Goal: Task Accomplishment & Management: Use online tool/utility

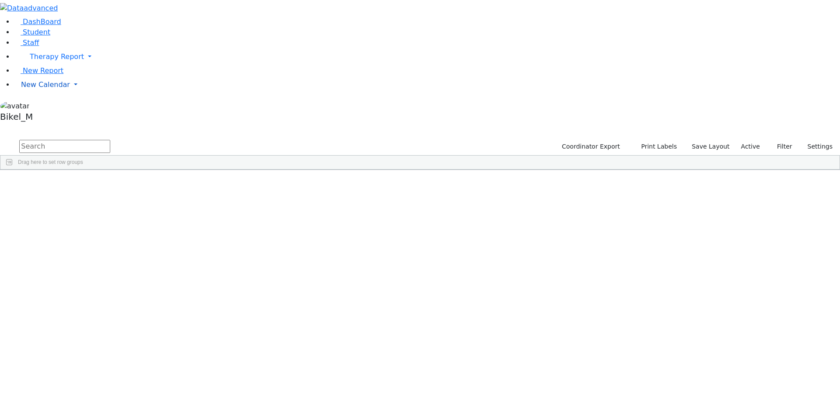
click at [42, 89] on span "New Calendar" at bounding box center [45, 84] width 49 height 8
click at [45, 106] on span "Calendar" at bounding box center [34, 102] width 31 height 8
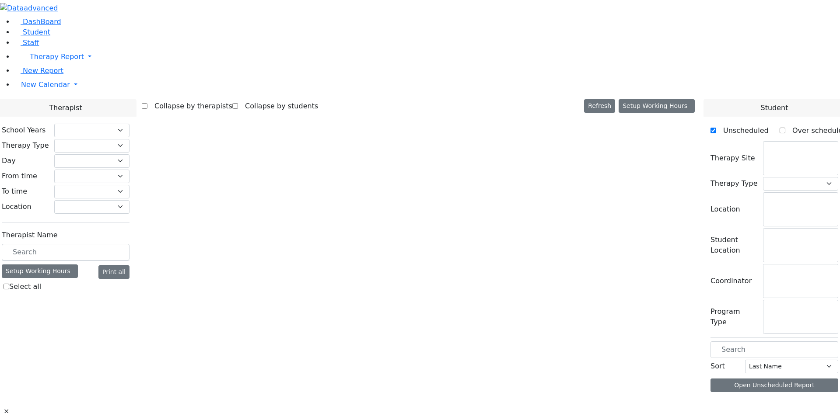
checkbox input "false"
select select "212"
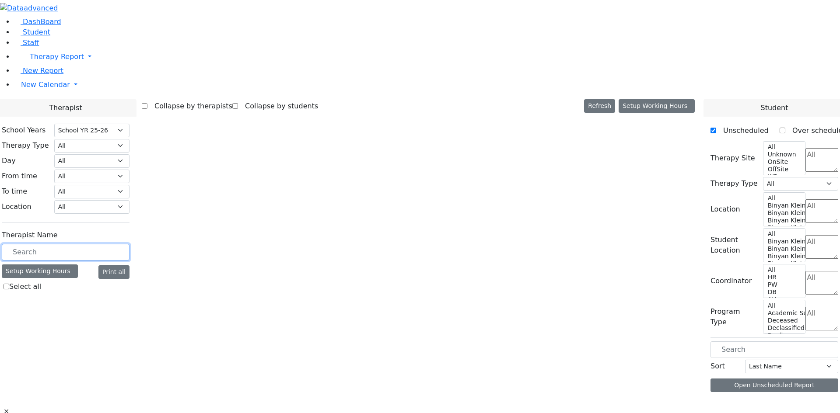
click at [116, 244] on input "text" at bounding box center [66, 252] width 128 height 17
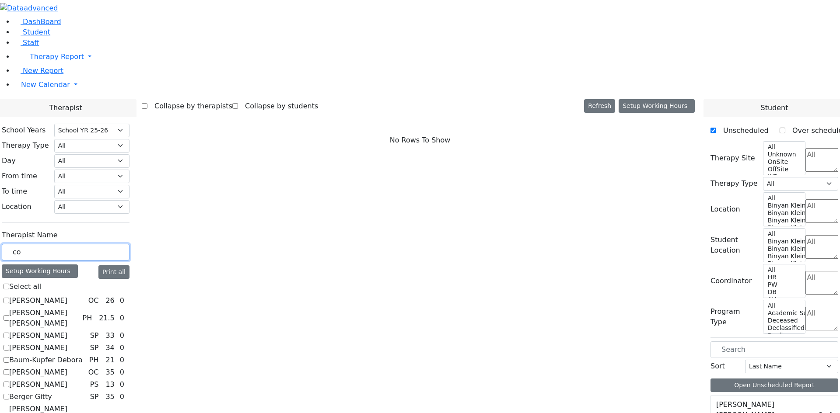
type input "col"
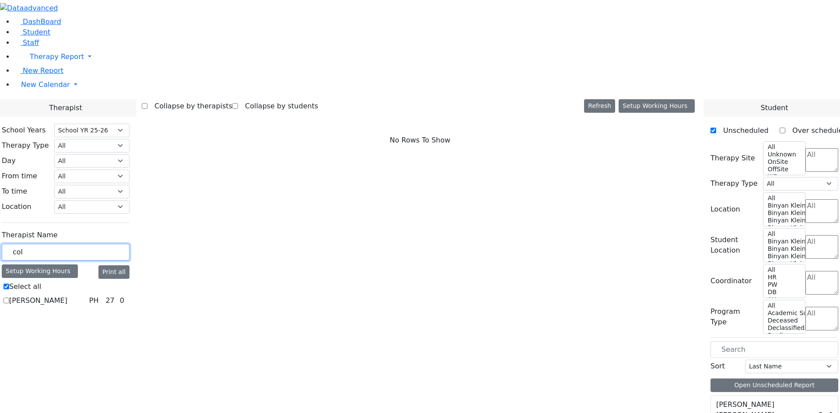
checkbox input "true"
type input "co"
checkbox input "false"
type input "c"
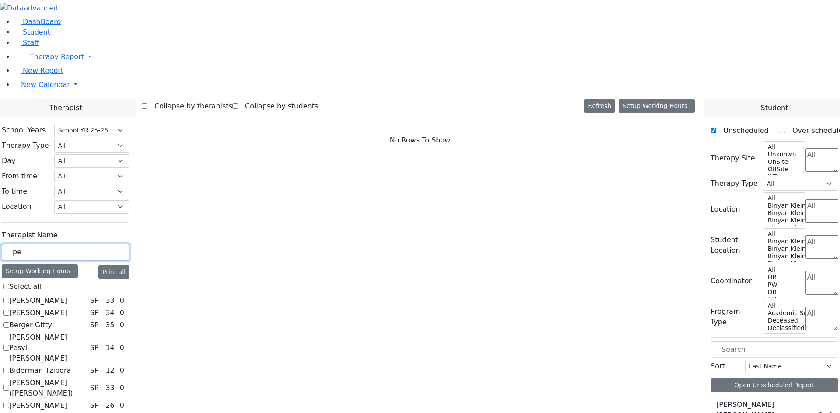
type input "pey"
checkbox input "true"
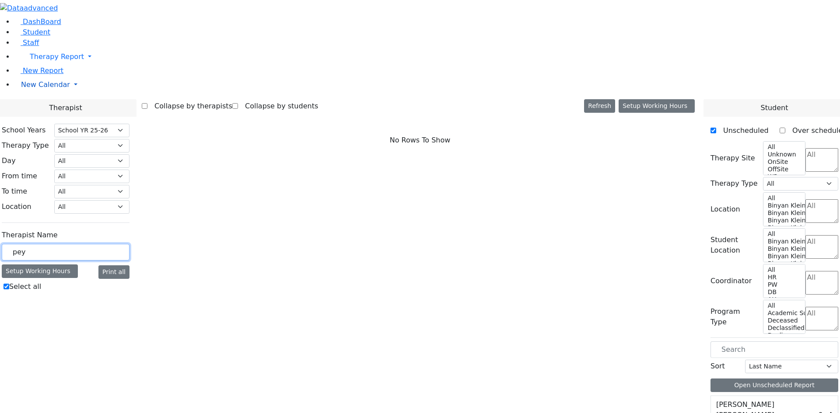
type input "pey"
click at [44, 89] on span "New Calendar" at bounding box center [45, 84] width 49 height 8
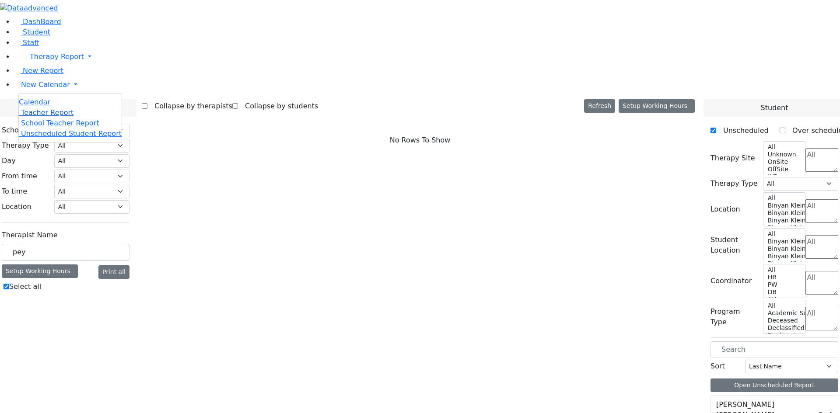
click at [46, 117] on span "Teacher Report" at bounding box center [47, 112] width 52 height 8
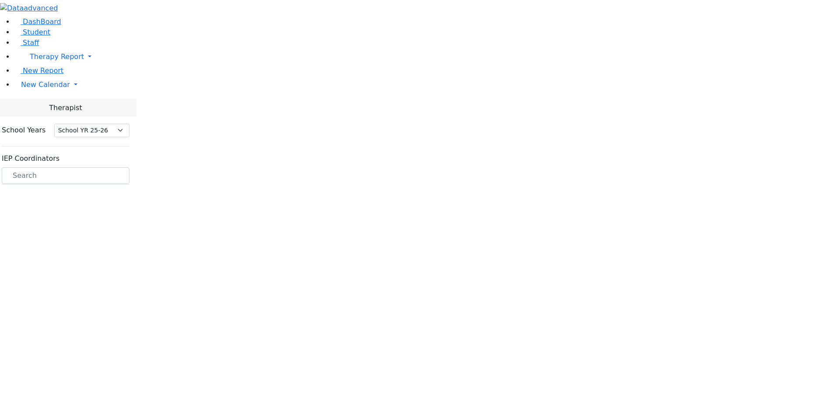
select select "212"
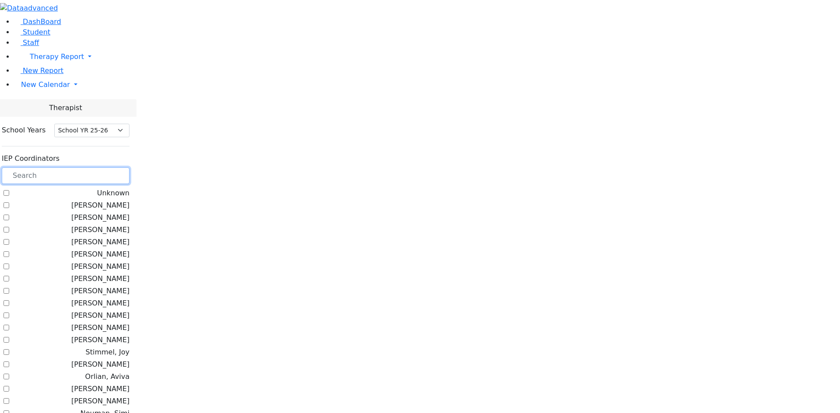
click at [120, 167] on input "text" at bounding box center [66, 175] width 128 height 17
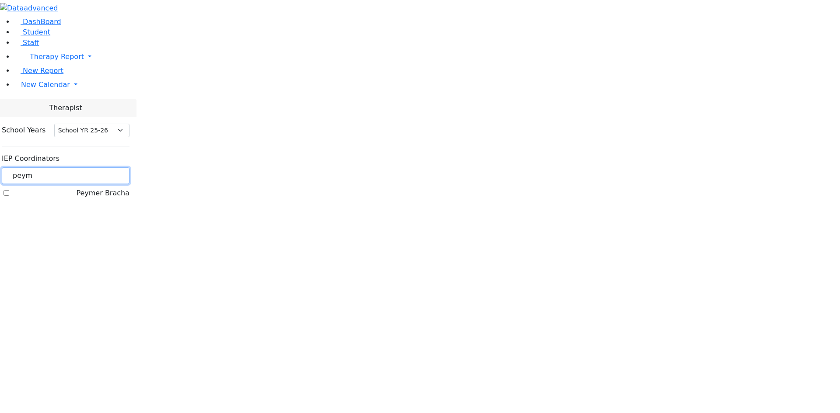
type input "peym"
click at [105, 188] on div "Peymer Bracha" at bounding box center [66, 193] width 128 height 10
click at [110, 188] on label "Peymer Bracha" at bounding box center [102, 193] width 53 height 10
click at [9, 190] on input "Peymer Bracha" at bounding box center [6, 193] width 6 height 6
checkbox input "true"
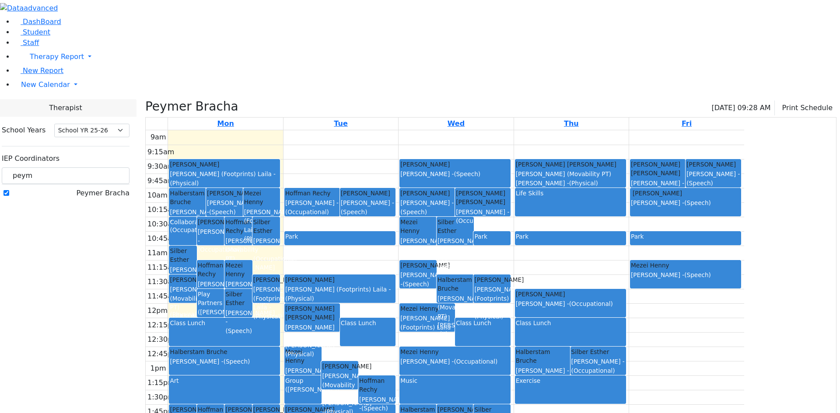
click at [195, 218] on div "Collaboration" at bounding box center [183, 231] width 26 height 27
click at [415, 130] on div "9am 9:15am 9:30am 9:45am 10am 10:15am 10:30am 10:45am 11am 11:15am 11:30am 11:4…" at bounding box center [445, 303] width 598 height 346
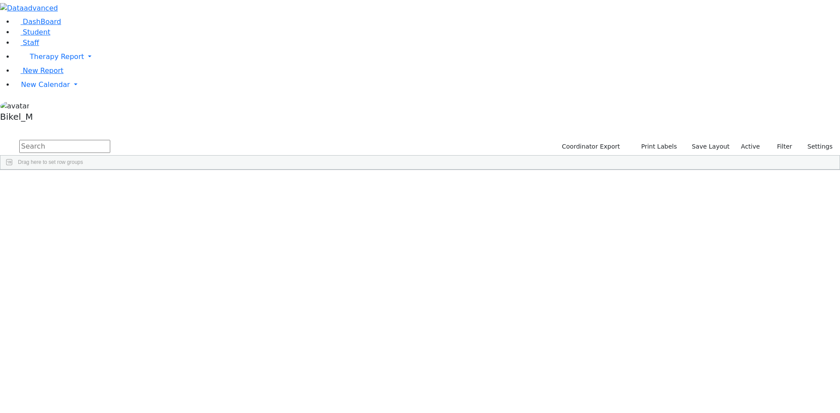
click at [110, 140] on input "text" at bounding box center [64, 146] width 91 height 13
click at [58, 126] on aside "DashBoard Student Staff Therapy Report Student Old Calendar" at bounding box center [420, 63] width 840 height 126
click at [54, 89] on span "New Calendar" at bounding box center [45, 84] width 49 height 8
click at [49, 106] on span "Calendar" at bounding box center [34, 102] width 31 height 8
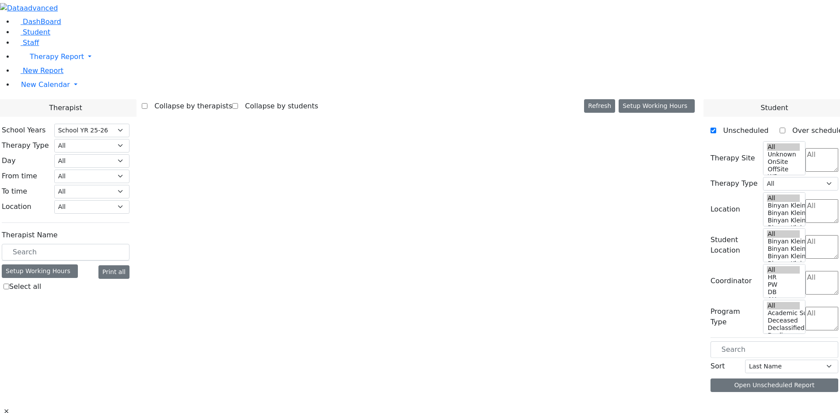
select select "212"
click at [129, 227] on div "Therapist Name Setup Working Hours Print all Select all" at bounding box center [66, 261] width 128 height 69
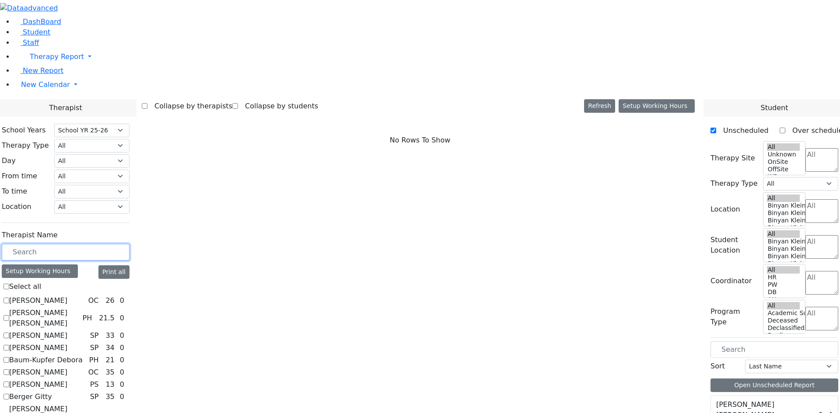
click at [129, 244] on input "text" at bounding box center [66, 252] width 128 height 17
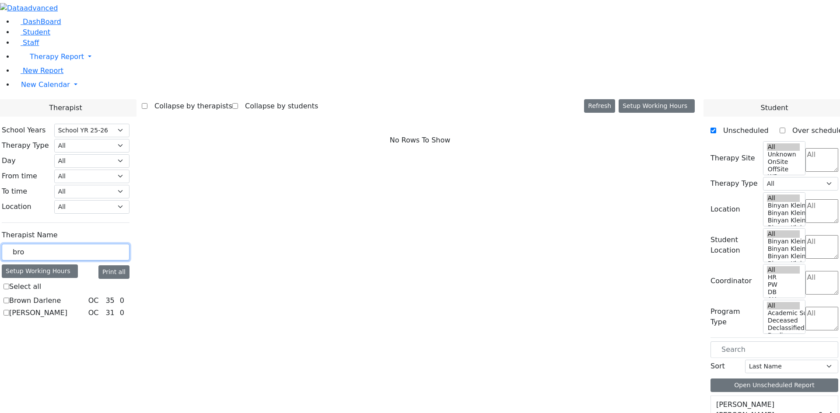
type input "brok"
checkbox input "true"
type input "bro"
checkbox input "false"
type input "broo"
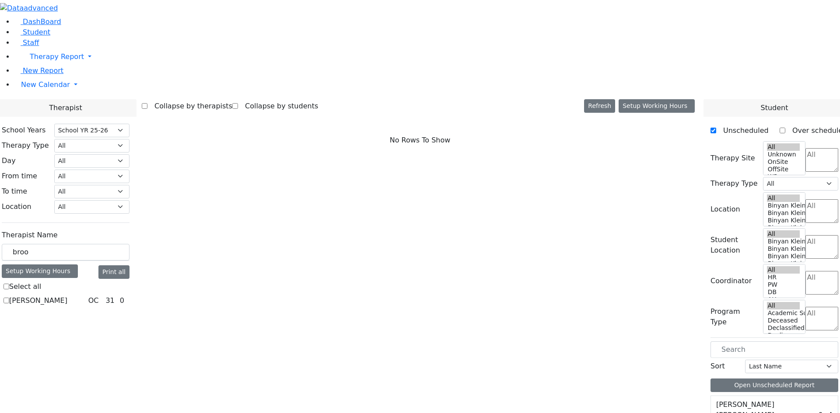
click at [67, 296] on label "[PERSON_NAME]" at bounding box center [38, 301] width 58 height 10
click at [9, 298] on input "[PERSON_NAME]" at bounding box center [6, 301] width 6 height 6
checkbox input "true"
select select "1"
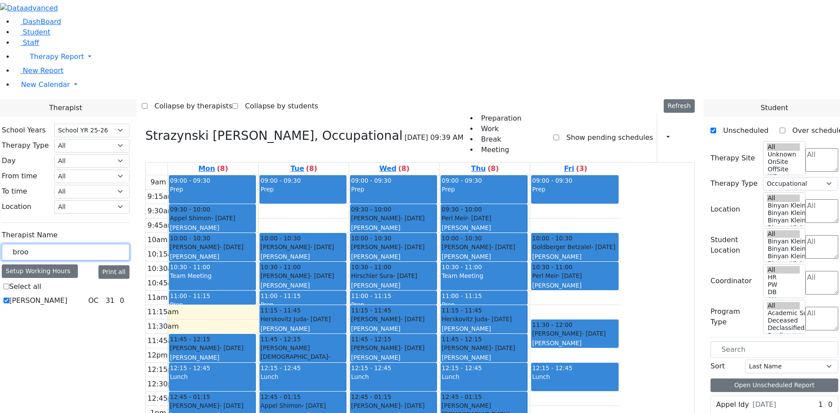
drag, startPoint x: 141, startPoint y: 157, endPoint x: 91, endPoint y: 157, distance: 50.3
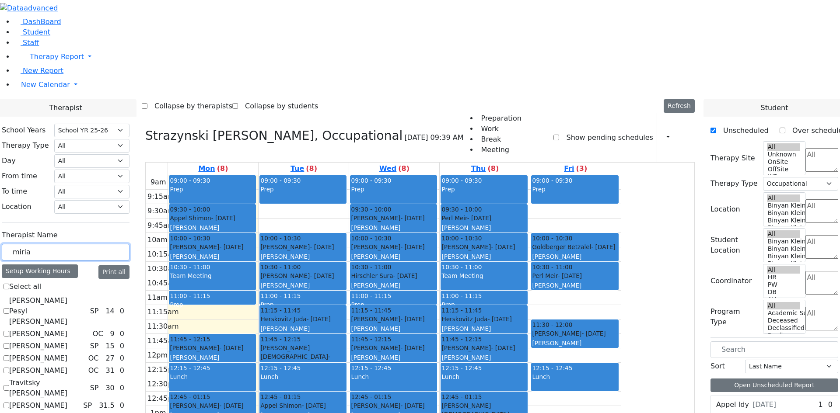
type input "miria"
click at [67, 353] on label "Matsri Miriam" at bounding box center [38, 358] width 58 height 10
click at [9, 356] on input "Matsri Miriam" at bounding box center [6, 359] width 6 height 6
checkbox input "true"
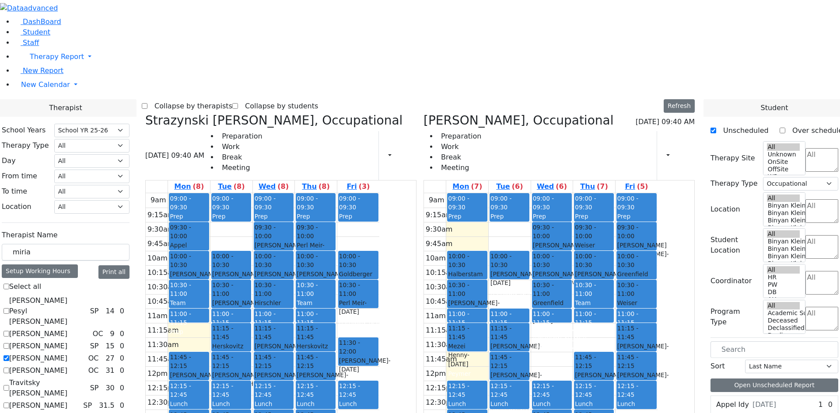
click at [584, 242] on span "- 10/11/2013" at bounding box center [559, 250] width 52 height 16
click at [560, 193] on div "9am 9:15am 9:30am 9:45am 10am 10:15am 10:30am 10:45am 11am 11:15am 11:30am 11:4…" at bounding box center [541, 366] width 234 height 346
click at [528, 212] on div "Prep" at bounding box center [509, 216] width 38 height 9
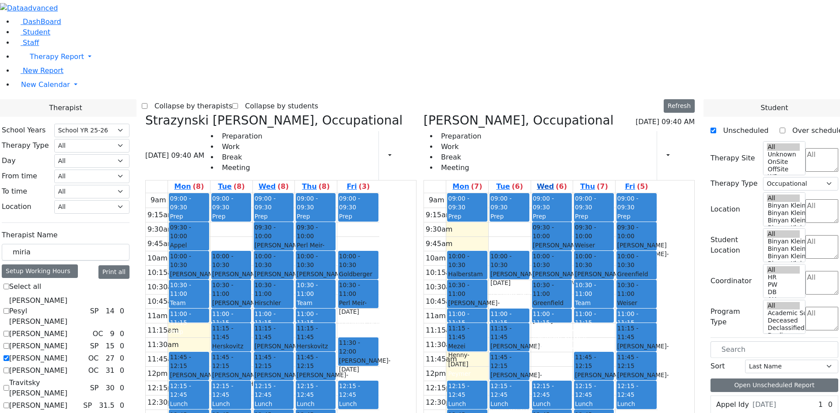
click at [569, 181] on link "Wed (6)" at bounding box center [552, 187] width 34 height 12
click at [555, 193] on div "9am 9:15am 9:30am 9:45am 10am 10:15am 10:30am 10:45am 11am 11:15am 11:30am 11:4…" at bounding box center [541, 366] width 234 height 346
click at [524, 181] on link "Tue (6)" at bounding box center [509, 187] width 30 height 12
click at [657, 303] on div "9am 9:15am 9:30am 9:45am 10am 10:15am 10:30am 10:45am 11am 11:15am 11:30am 11:4…" at bounding box center [541, 366] width 234 height 346
click at [571, 241] on div "Neustein Abraham - 10/11/2013" at bounding box center [552, 250] width 38 height 18
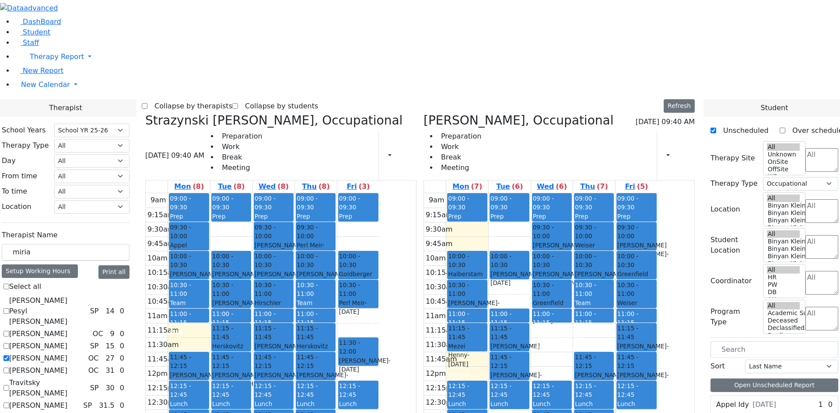
click at [571, 241] on div "Neustein Abraham - 10/11/2013" at bounding box center [552, 250] width 38 height 18
click at [569, 193] on div "9am 9:15am 9:30am 9:45am 10am 10:15am 10:30am 10:45am 11am 11:15am 11:30am 11:4…" at bounding box center [541, 366] width 234 height 346
click at [569, 181] on link "Wed (6)" at bounding box center [552, 187] width 34 height 12
click at [524, 181] on link "Tue (6)" at bounding box center [509, 187] width 30 height 12
drag, startPoint x: 568, startPoint y: 58, endPoint x: 561, endPoint y: 62, distance: 8.2
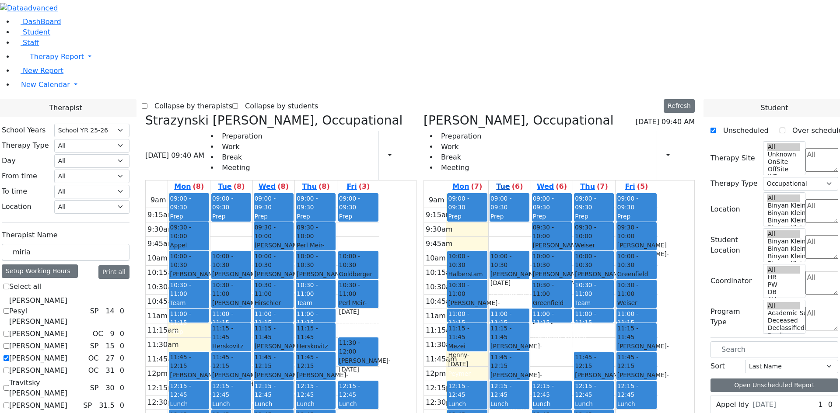
click at [524, 181] on link "Tue (6)" at bounding box center [509, 187] width 30 height 12
click at [528, 212] on div "Prep" at bounding box center [509, 216] width 38 height 9
click at [580, 131] on div "Preparation Work Break Meeting Print Schedule Print All Print Info Print Pendin…" at bounding box center [558, 155] width 271 height 49
drag, startPoint x: 389, startPoint y: 241, endPoint x: 628, endPoint y: 218, distance: 240.3
click at [628, 211] on div "Strazynski Brooke, Occupational 09/15/2025 09:40 AM Preparation Work Break Meet…" at bounding box center [420, 326] width 556 height 427
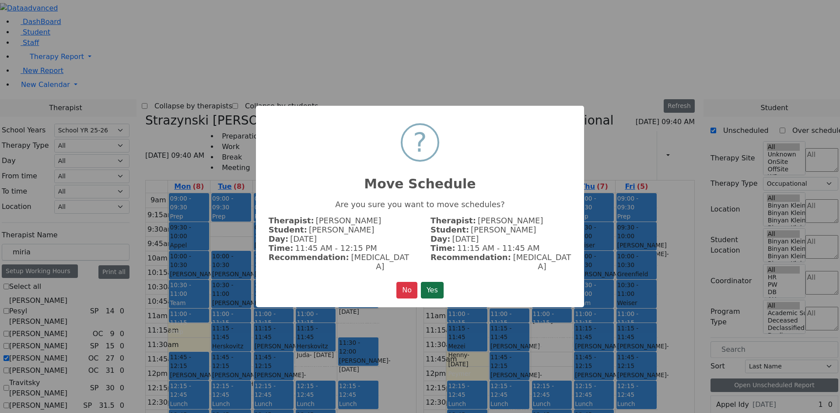
click at [433, 286] on button "Yes" at bounding box center [432, 290] width 23 height 17
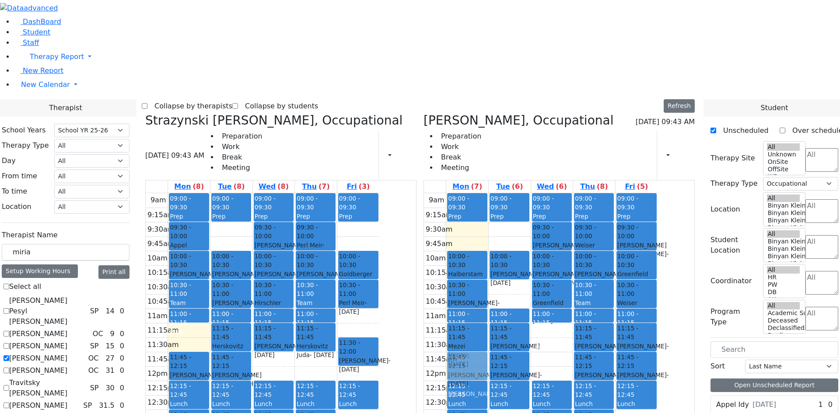
drag, startPoint x: 368, startPoint y: 238, endPoint x: 513, endPoint y: 235, distance: 144.3
click at [513, 235] on div "Strazynski Brooke, Occupational 09/15/2025 09:43 AM Preparation Work Break Meet…" at bounding box center [420, 326] width 556 height 427
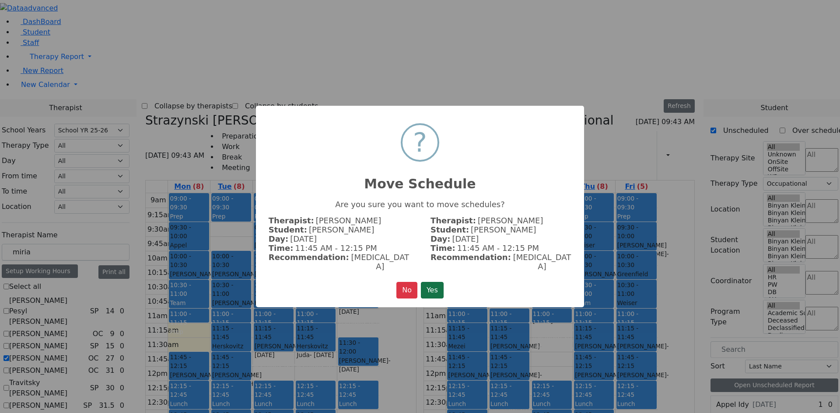
click at [433, 282] on button "Yes" at bounding box center [432, 290] width 23 height 17
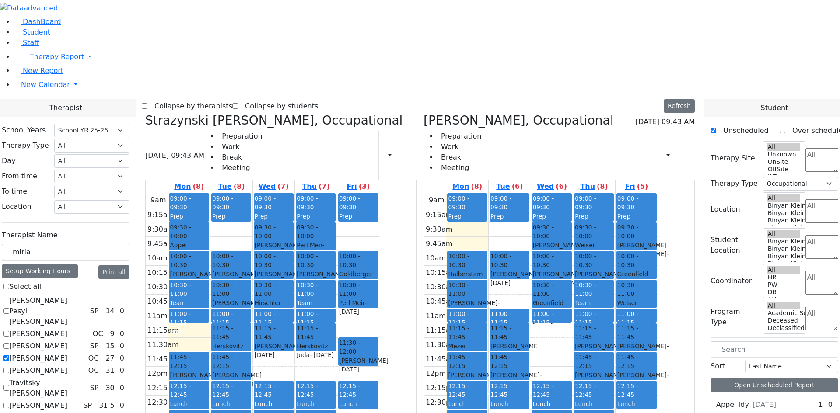
click at [486, 378] on div at bounding box center [466, 379] width 39 height 3
click at [613, 342] on div "Rolnitzky Moses - 06/05/2006" at bounding box center [594, 351] width 38 height 18
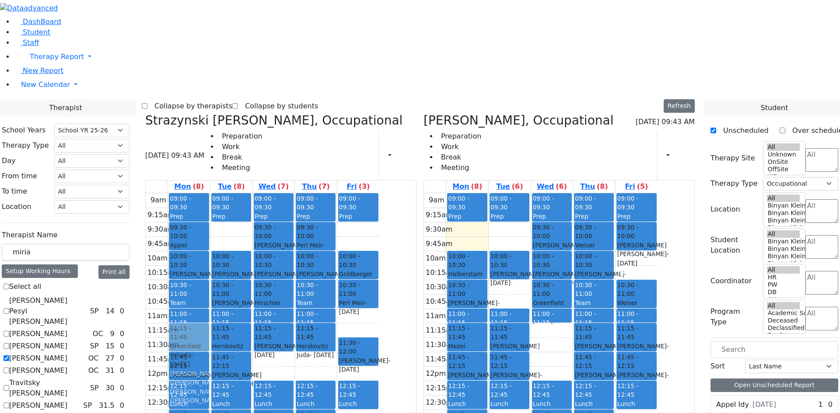
drag, startPoint x: 680, startPoint y: 135, endPoint x: 280, endPoint y: 204, distance: 406.1
click at [276, 206] on div "Strazynski Brooke, Occupational 09/15/2025 09:43 AM Preparation Work Break Meet…" at bounding box center [420, 326] width 556 height 427
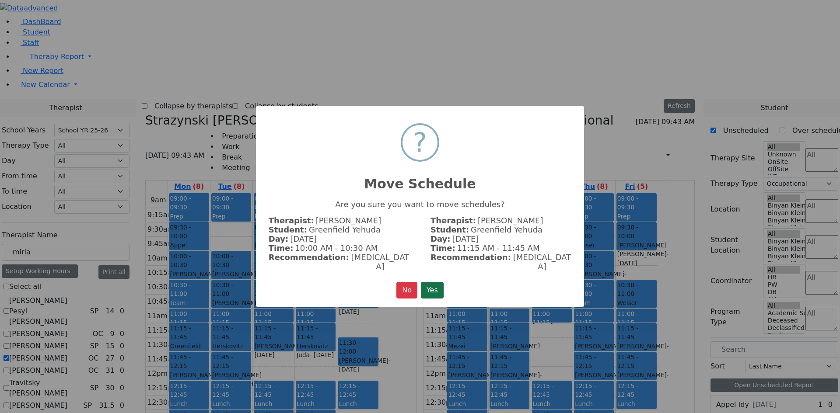
click at [424, 282] on button "Yes" at bounding box center [432, 290] width 23 height 17
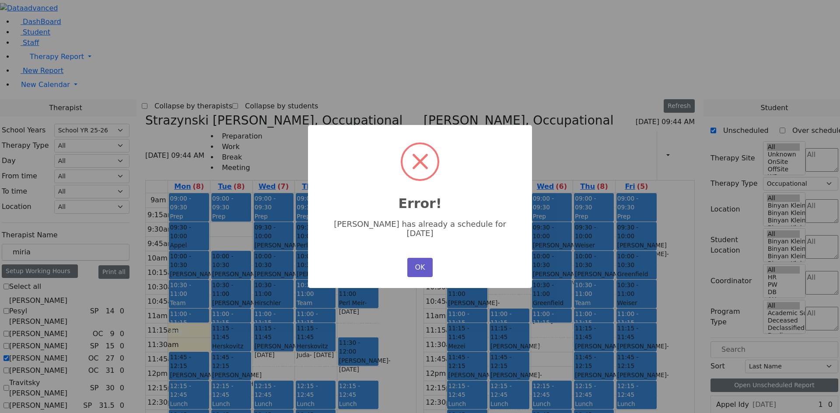
click at [414, 258] on button "OK" at bounding box center [419, 267] width 25 height 19
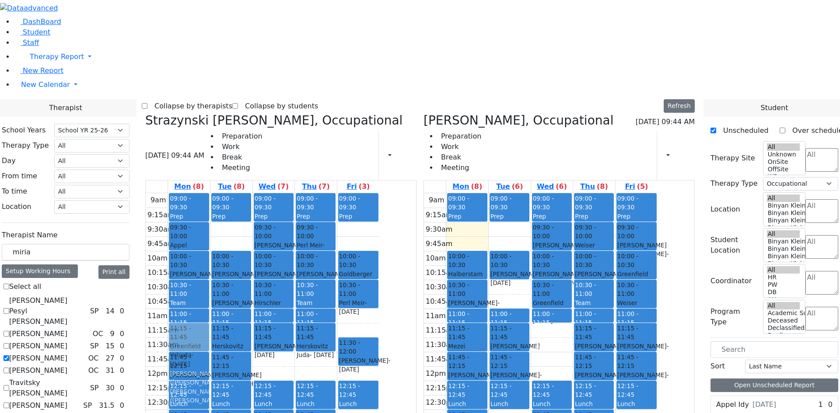
drag, startPoint x: 514, startPoint y: 332, endPoint x: 281, endPoint y: 213, distance: 261.9
click at [281, 213] on div "Strazynski Brooke, Occupational 09/15/2025 09:44 AM Preparation Work Break Meet…" at bounding box center [420, 326] width 556 height 427
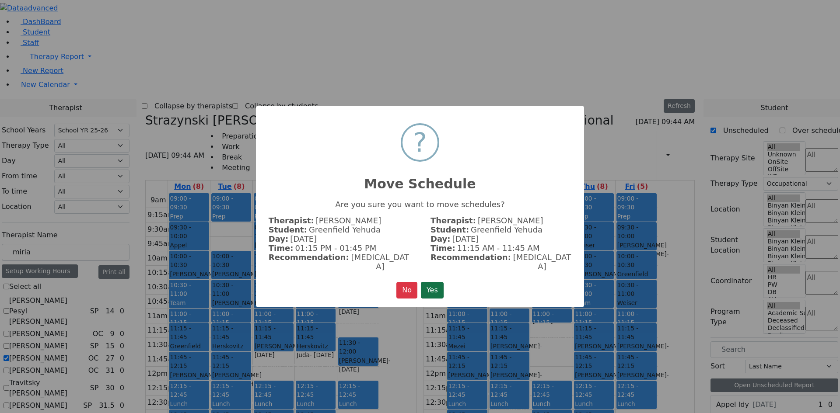
click at [433, 286] on button "Yes" at bounding box center [432, 290] width 23 height 17
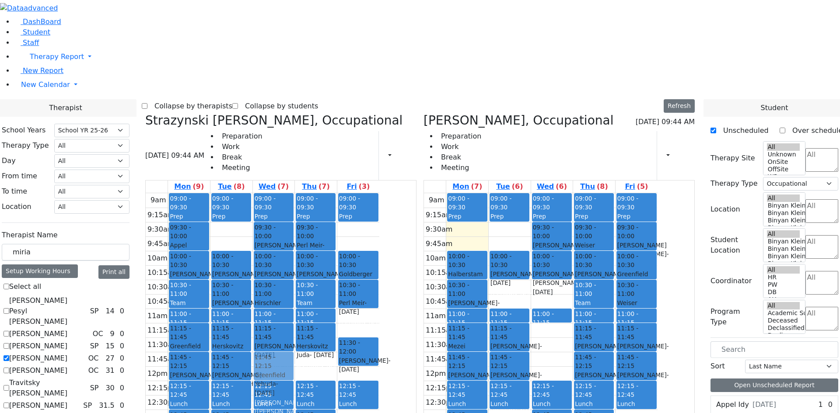
drag, startPoint x: 602, startPoint y: 158, endPoint x: 359, endPoint y: 233, distance: 253.8
click at [359, 233] on div "Strazynski Brooke, Occupational 09/15/2025 09:44 AM Preparation Work Break Meet…" at bounding box center [420, 326] width 556 height 427
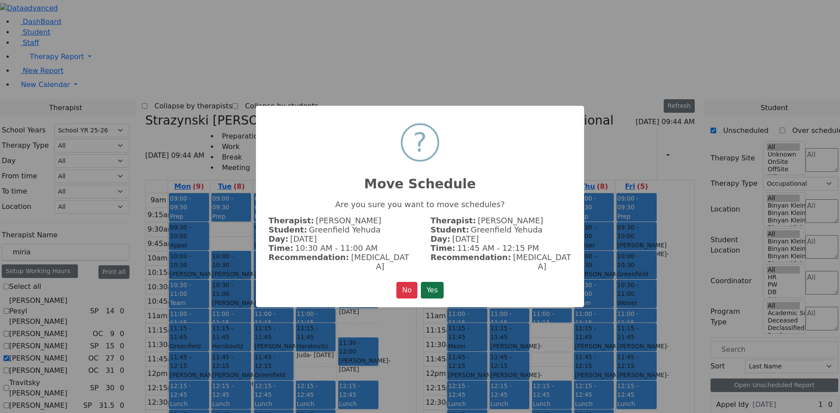
click at [439, 282] on button "Yes" at bounding box center [432, 290] width 23 height 17
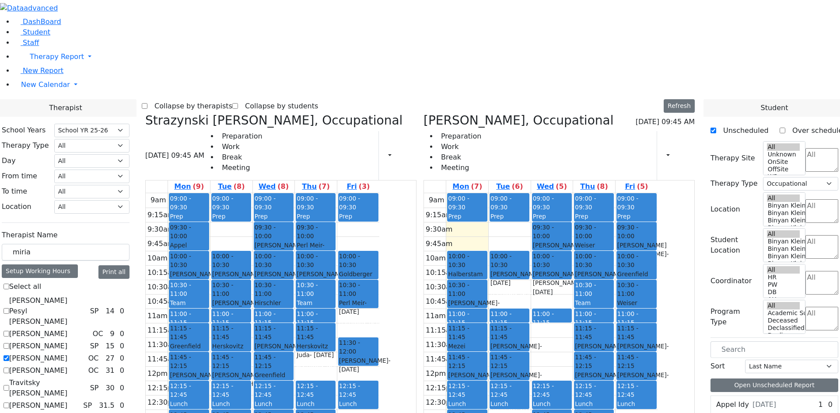
drag, startPoint x: 511, startPoint y: 344, endPoint x: 511, endPoint y: 402, distance: 58.2
click at [511, 396] on div "9am 9:15am 9:30am 9:45am 10am 10:15am 10:30am 10:45am 11am 11:15am 11:30am 11:4…" at bounding box center [541, 366] width 234 height 346
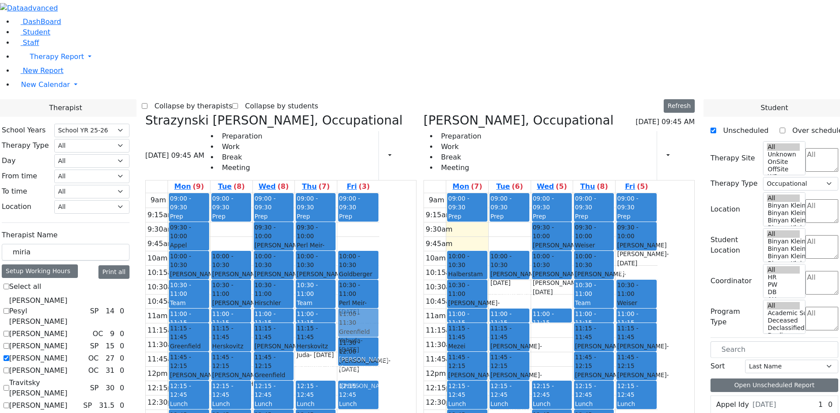
drag, startPoint x: 698, startPoint y: 136, endPoint x: 449, endPoint y: 192, distance: 254.6
click at [449, 192] on div "Strazynski Brooke, Occupational 09/15/2025 09:45 AM Preparation Work Break Meet…" at bounding box center [420, 326] width 556 height 427
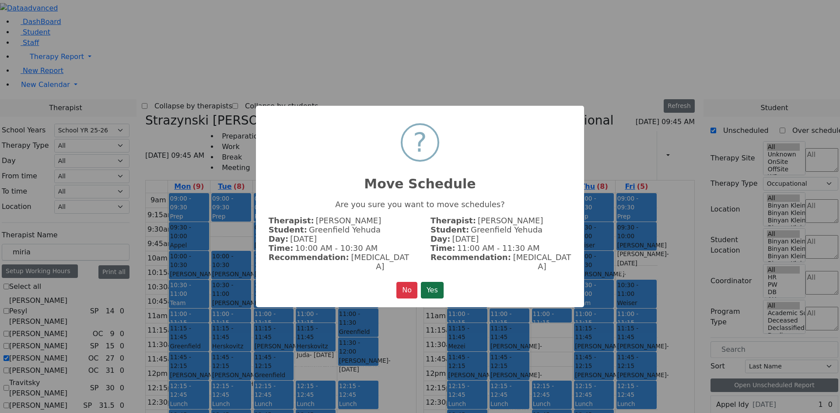
click at [427, 283] on button "Yes" at bounding box center [432, 290] width 23 height 17
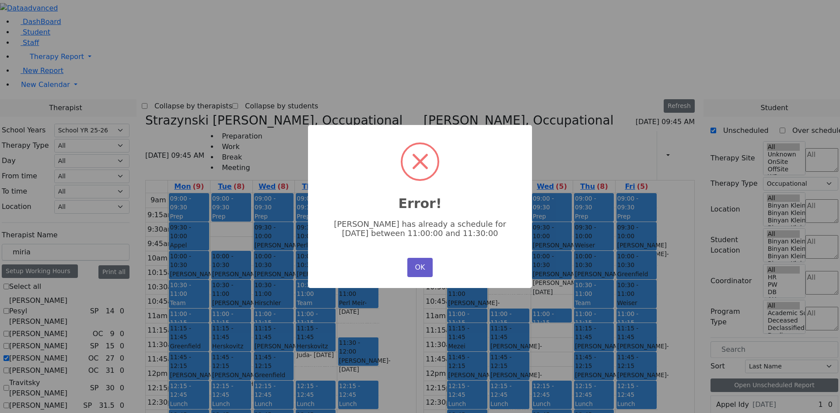
click at [414, 262] on button "OK" at bounding box center [419, 267] width 25 height 19
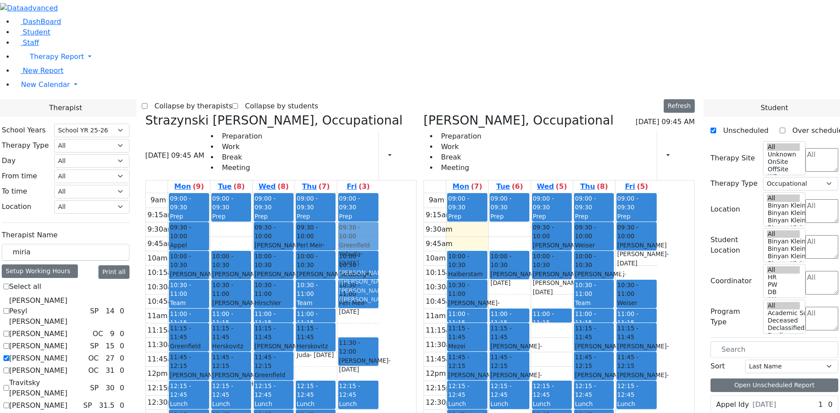
drag, startPoint x: 674, startPoint y: 128, endPoint x: 437, endPoint y: 92, distance: 239.8
click at [436, 113] on div "Strazynski Brooke, Occupational 09/15/2025 09:45 AM Preparation Work Break Meet…" at bounding box center [420, 326] width 556 height 427
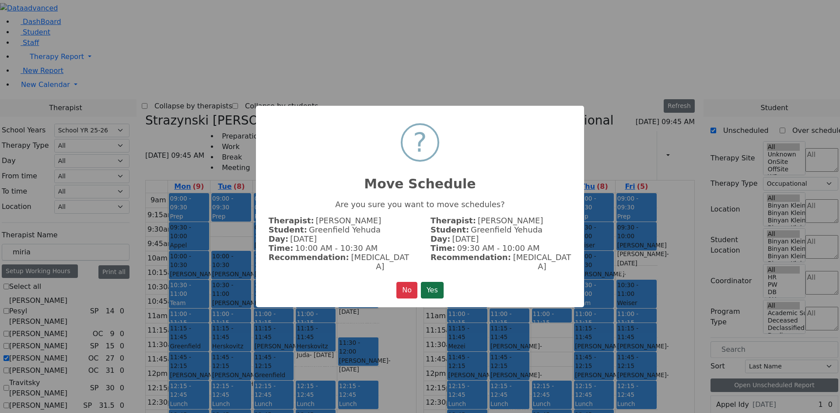
click at [427, 282] on button "Yes" at bounding box center [432, 290] width 23 height 17
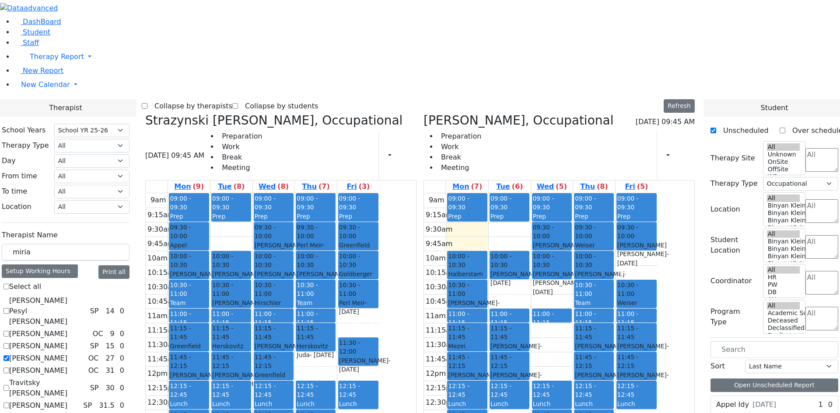
click at [208, 223] on div "09:30 - 10:00 Appel Shimon - 01/26/2012 Weber, Joseph" at bounding box center [188, 237] width 39 height 28
click at [335, 299] on div "Team Meeting" at bounding box center [316, 308] width 38 height 18
click at [379, 196] on div "9am 9:15am 9:30am 9:45am 10am 10:15am 10:30am 10:45am 11am 11:15am 11:30am 11:4…" at bounding box center [263, 366] width 234 height 346
click at [656, 241] on div "Herzog Reitzy - 03/02/2017 Peymer Bracha" at bounding box center [636, 263] width 38 height 45
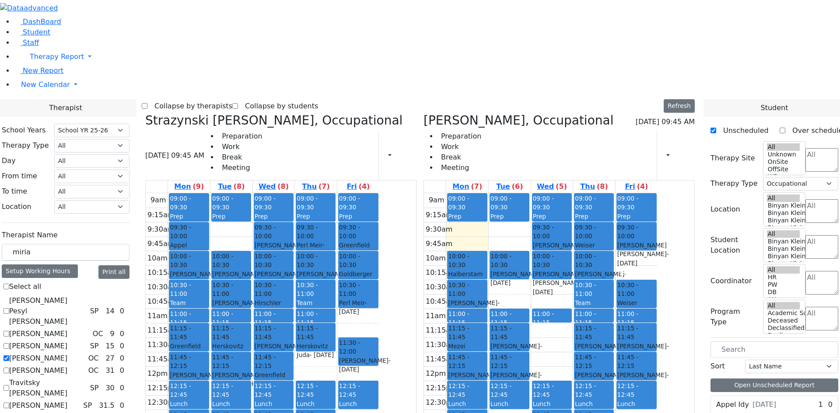
click at [528, 212] on div "Prep" at bounding box center [509, 216] width 38 height 9
click at [592, 113] on div "Matsri Miriam, Occupational 09/15/2025 09:45 AM Preparation Work Break Meeting …" at bounding box center [558, 146] width 271 height 67
click at [596, 131] on div "Preparation Work Break Meeting Print Schedule Print All Print Info Print Pendin…" at bounding box center [558, 155] width 271 height 49
click at [569, 181] on link "Wed (5)" at bounding box center [552, 187] width 34 height 12
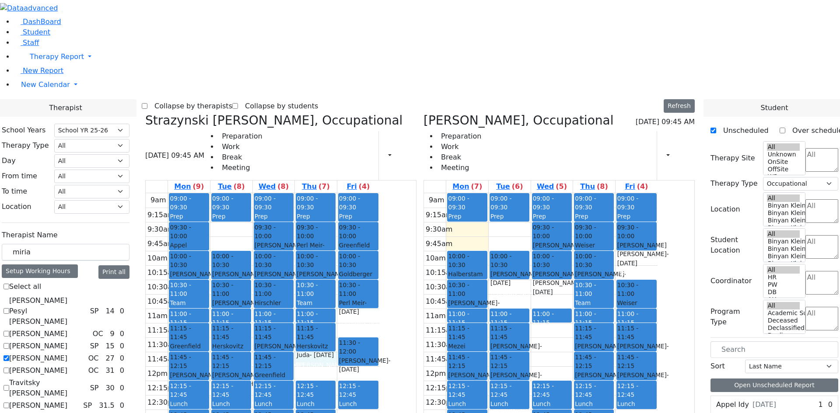
click at [379, 230] on div "9am 9:15am 9:30am 9:45am 10am 10:15am 10:30am 10:45am 11am 11:15am 11:30am 11:4…" at bounding box center [263, 366] width 234 height 346
click at [335, 361] on div "[PERSON_NAME]" at bounding box center [316, 365] width 38 height 9
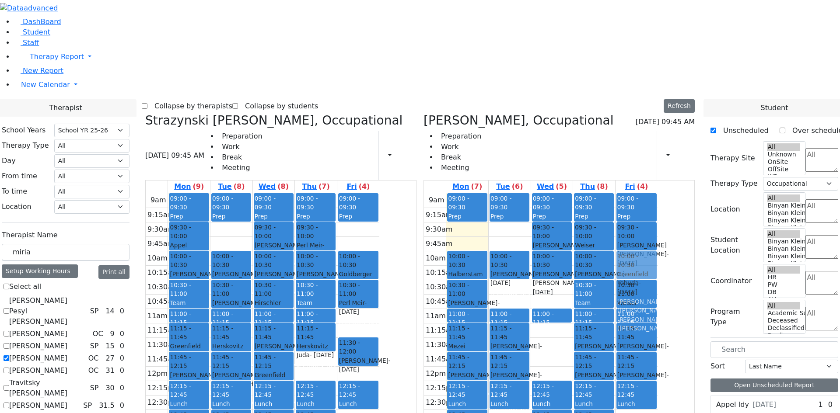
drag, startPoint x: 446, startPoint y: 100, endPoint x: 679, endPoint y: 127, distance: 234.7
click at [679, 127] on div "Strazynski Brooke, Occupational 09/15/2025 09:45 AM Preparation Work Break Meet…" at bounding box center [420, 326] width 556 height 427
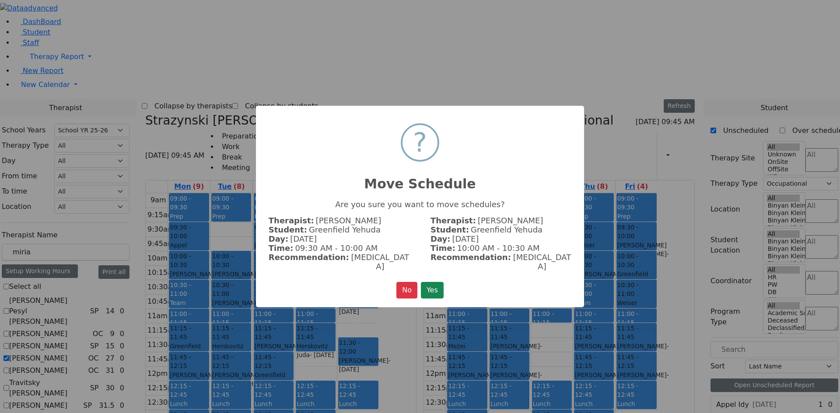
click at [436, 272] on div "× ? Move Schedule Are you sure you want to move schedules? Therapist: Strazynsk…" at bounding box center [420, 207] width 328 height 202
click at [435, 283] on button "Yes" at bounding box center [432, 290] width 23 height 17
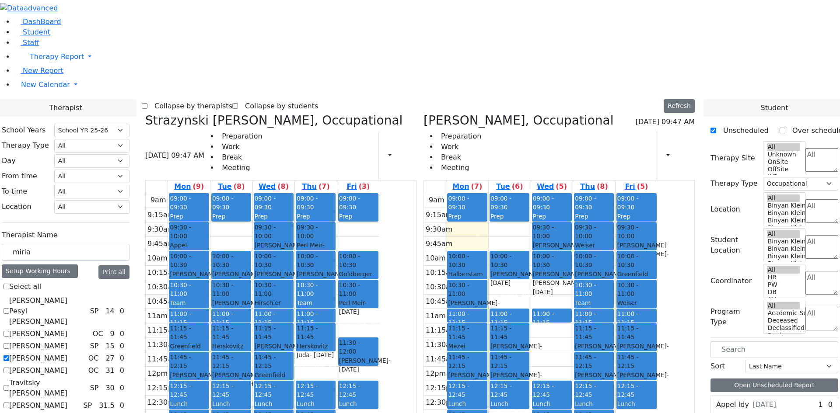
drag, startPoint x: 590, startPoint y: 380, endPoint x: 368, endPoint y: 382, distance: 221.7
click at [368, 382] on div "Strazynski Brooke, Occupational 09/15/2025 09:47 AM Preparation Work Break Meet…" at bounding box center [420, 326] width 556 height 427
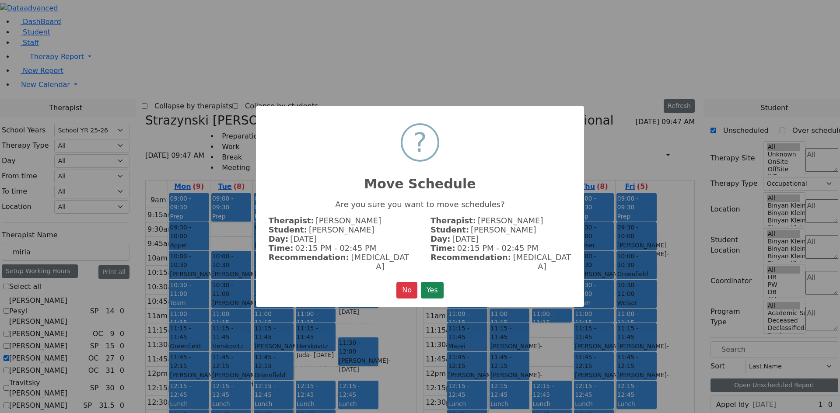
click at [432, 283] on button "Yes" at bounding box center [432, 290] width 23 height 17
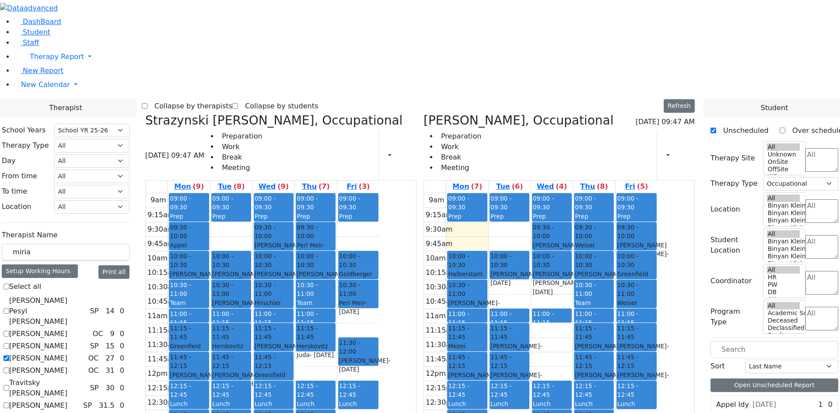
click at [505, 337] on div "9am 9:15am 9:30am 9:45am 10am 10:15am 10:30am 10:45am 11am 11:15am 11:30am 11:4…" at bounding box center [541, 366] width 234 height 346
drag, startPoint x: 506, startPoint y: 347, endPoint x: 326, endPoint y: 111, distance: 296.5
click at [317, 113] on div "Strazynski Brooke, Occupational 09/15/2025 09:47 AM Preparation Work Break Meet…" at bounding box center [420, 326] width 556 height 427
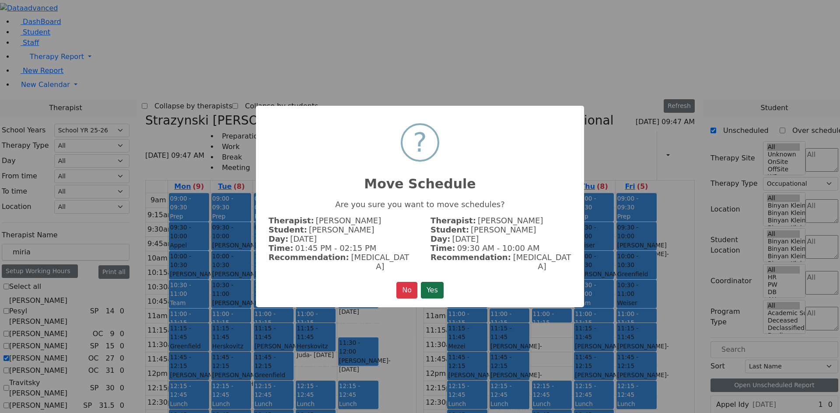
click at [432, 282] on button "Yes" at bounding box center [432, 290] width 23 height 17
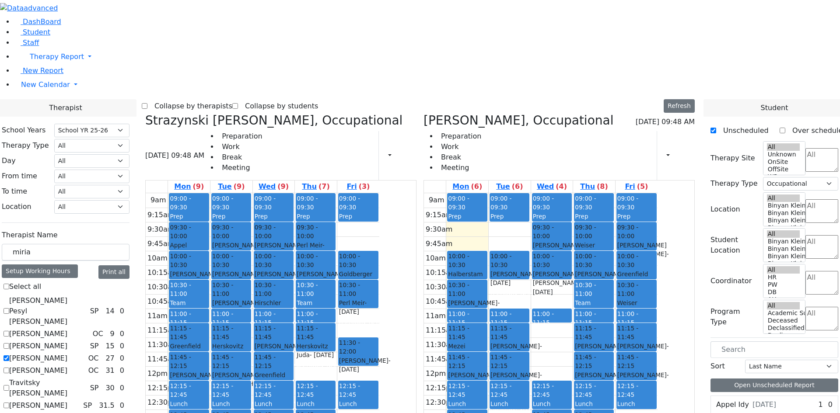
click at [542, 343] on span "- 04/29/2018" at bounding box center [516, 351] width 52 height 16
drag, startPoint x: 546, startPoint y: 211, endPoint x: 402, endPoint y: 235, distance: 145.8
click at [402, 235] on div "Strazynski Brooke, Occupational 09/15/2025 09:48 AM Preparation Work Break Meet…" at bounding box center [420, 326] width 556 height 427
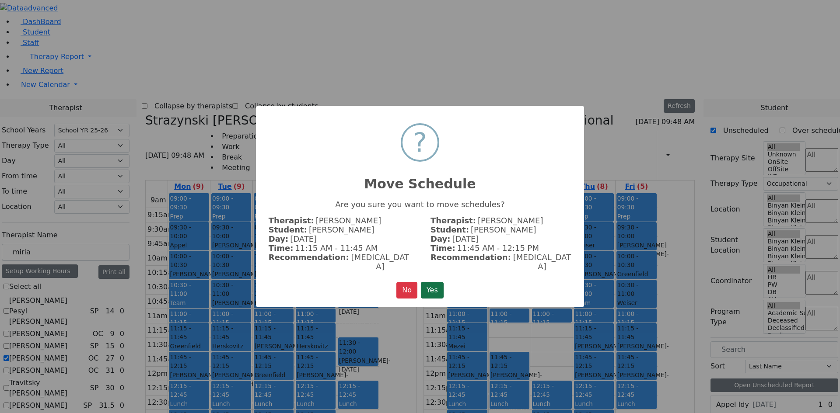
click at [428, 286] on button "Yes" at bounding box center [432, 290] width 23 height 17
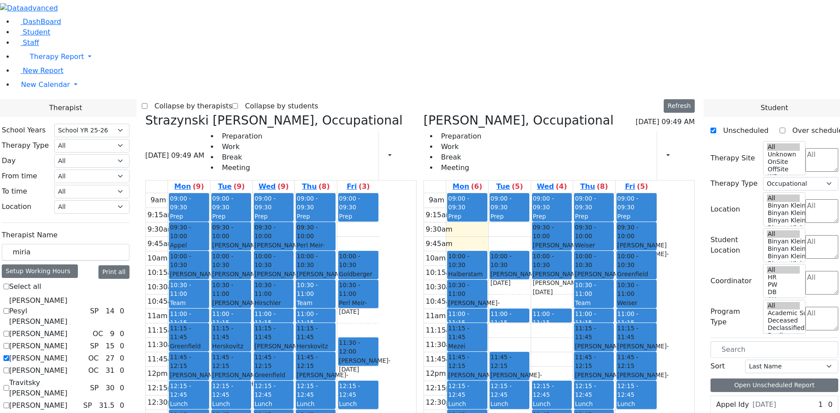
click at [530, 387] on div "09:00 - 09:30 Prep 10:00 - 10:30 Daskal Abraham - 04/14/2018 Golombeck Esther 1…" at bounding box center [509, 366] width 42 height 346
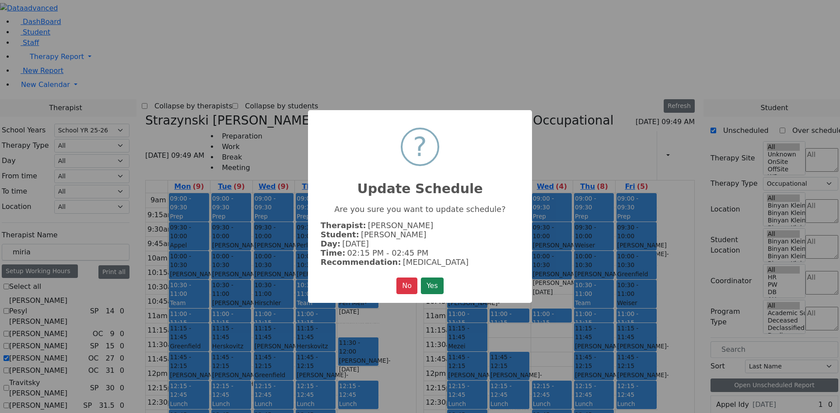
click at [393, 275] on div "× ? Update Schedule Are you sure you want to update schedule? Therapist: Matsri…" at bounding box center [420, 206] width 224 height 193
click at [401, 285] on button "No" at bounding box center [406, 286] width 21 height 17
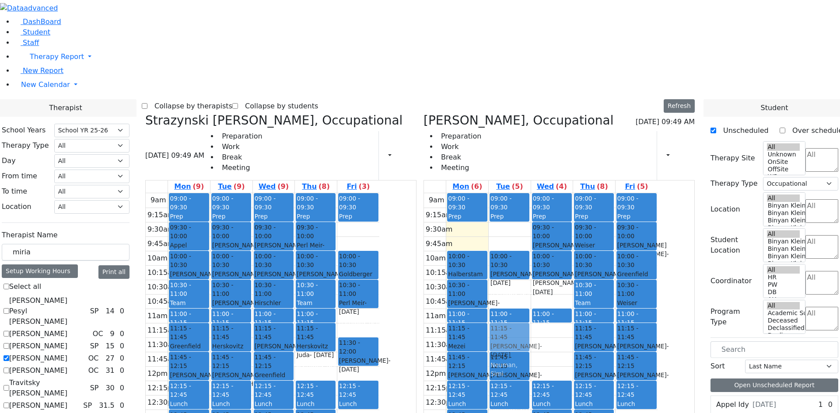
drag, startPoint x: 412, startPoint y: 239, endPoint x: 551, endPoint y: 208, distance: 142.9
click at [551, 208] on div "Strazynski Brooke, Occupational 09/15/2025 09:49 AM Preparation Work Break Meet…" at bounding box center [420, 326] width 556 height 427
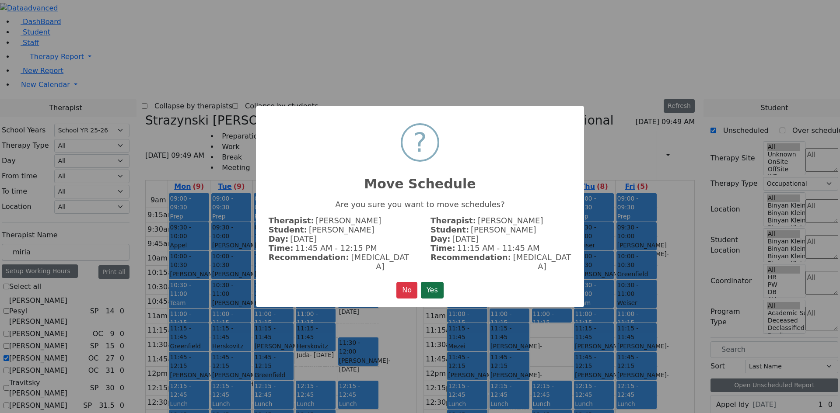
click at [439, 289] on button "Yes" at bounding box center [432, 290] width 23 height 17
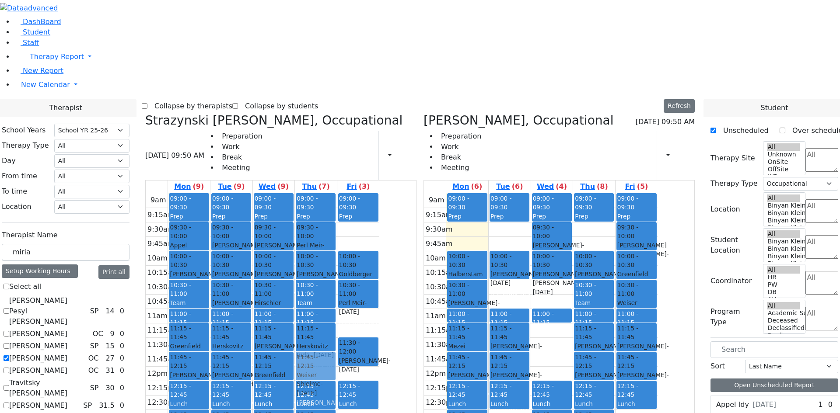
drag, startPoint x: 645, startPoint y: 106, endPoint x: 412, endPoint y: 236, distance: 266.8
click at [412, 236] on div "Strazynski Brooke, Occupational 09/15/2025 09:50 AM Preparation Work Break Meet…" at bounding box center [420, 326] width 556 height 427
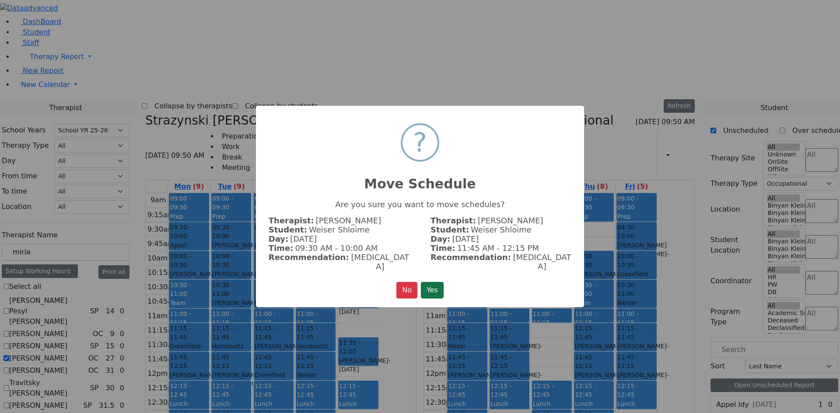
click at [432, 282] on button "Yes" at bounding box center [432, 290] width 23 height 17
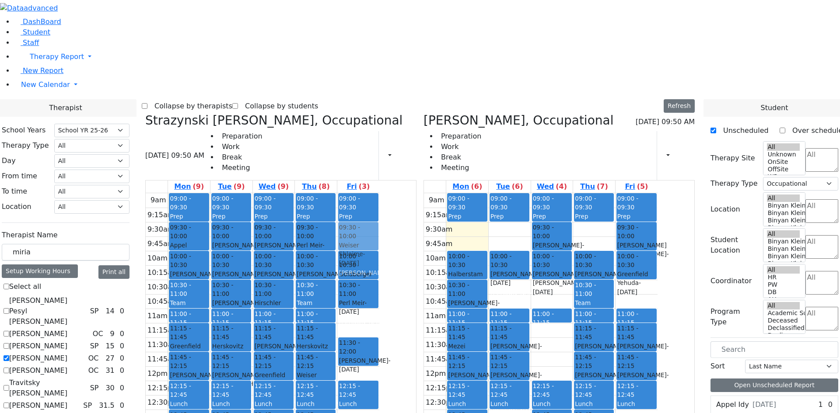
drag, startPoint x: 691, startPoint y: 171, endPoint x: 451, endPoint y: 111, distance: 247.0
click at [451, 113] on div "Strazynski Brooke, Occupational 09/15/2025 09:50 AM Preparation Work Break Meet…" at bounding box center [420, 326] width 556 height 427
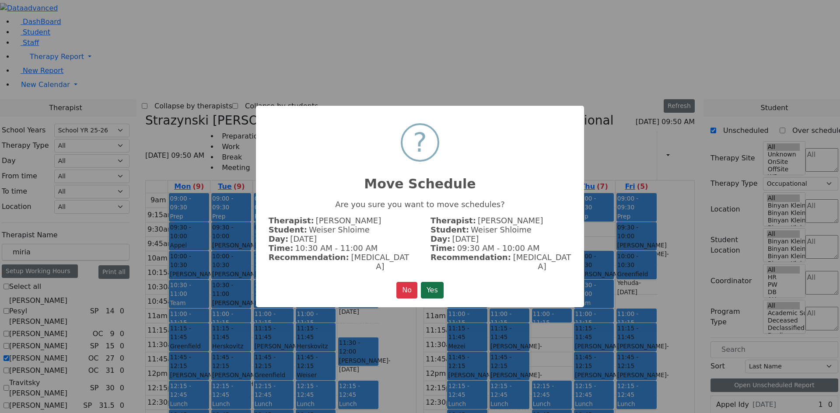
click at [437, 282] on button "Yes" at bounding box center [432, 290] width 23 height 17
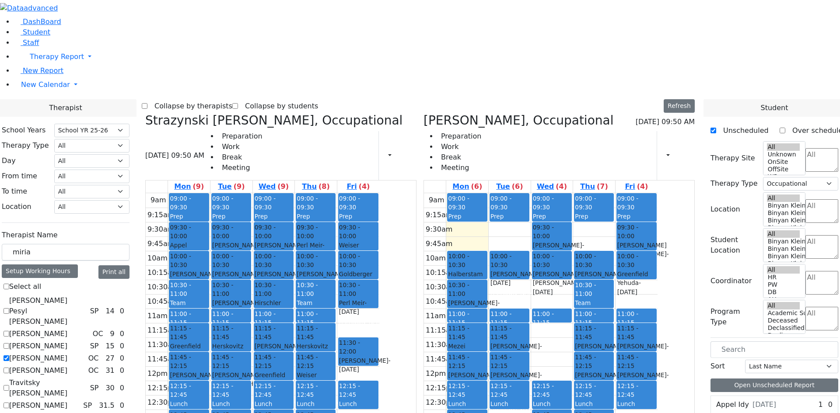
click at [377, 241] on div "Weiser Shloime - 08/21/2017" at bounding box center [358, 254] width 38 height 27
click at [379, 206] on div "9am 9:15am 9:30am 9:45am 10am 10:15am 10:30am 10:45am 11am 11:15am 11:30am 11:4…" at bounding box center [263, 366] width 234 height 346
click at [446, 294] on td "10:45am" at bounding box center [435, 301] width 22 height 14
drag, startPoint x: 435, startPoint y: 129, endPoint x: 663, endPoint y: 153, distance: 229.1
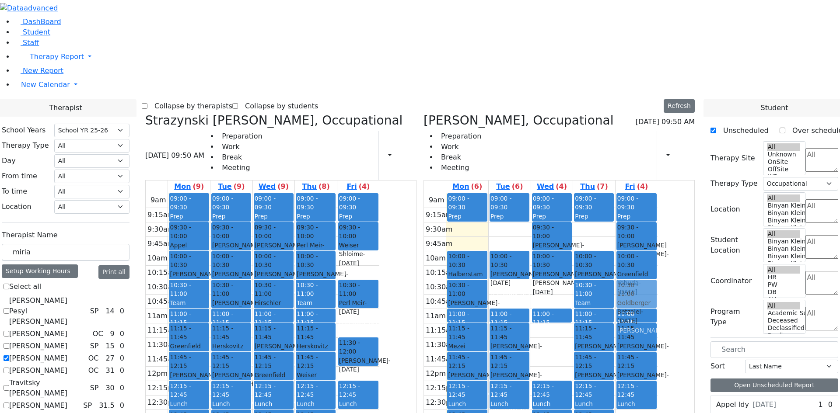
click at [667, 153] on div "Strazynski Brooke, Occupational 09/15/2025 09:50 AM Preparation Work Break Meet…" at bounding box center [420, 326] width 556 height 427
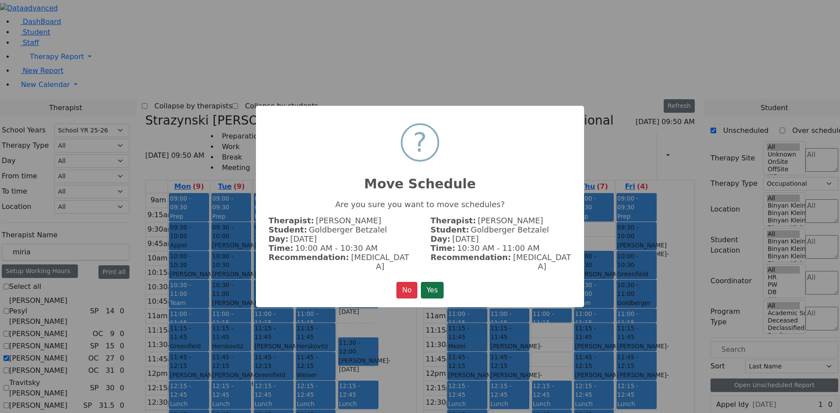
click at [440, 285] on button "Yes" at bounding box center [432, 290] width 23 height 17
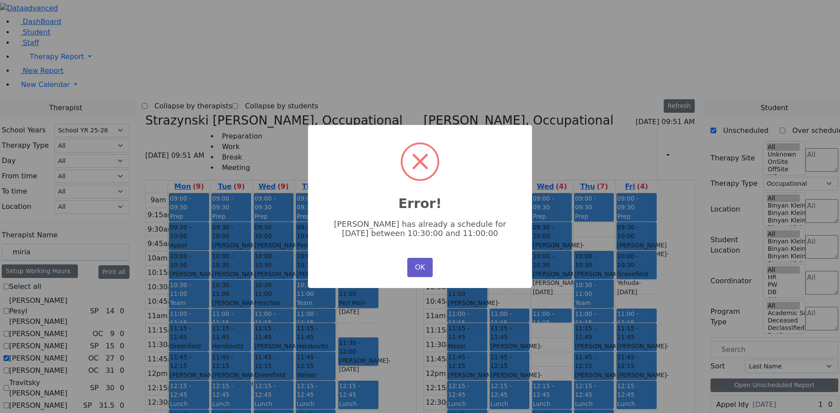
click at [420, 265] on button "OK" at bounding box center [419, 267] width 25 height 19
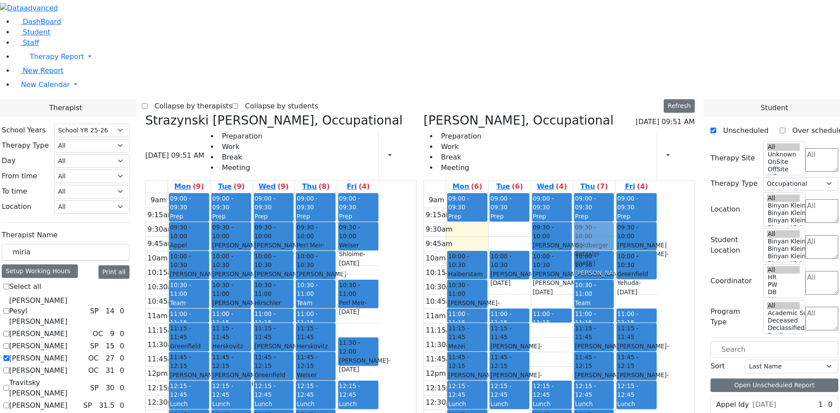
drag, startPoint x: 427, startPoint y: 133, endPoint x: 615, endPoint y: 100, distance: 191.0
click at [615, 113] on div "Strazynski Brooke, Occupational 09/15/2025 09:51 AM Preparation Work Break Meet…" at bounding box center [420, 326] width 556 height 427
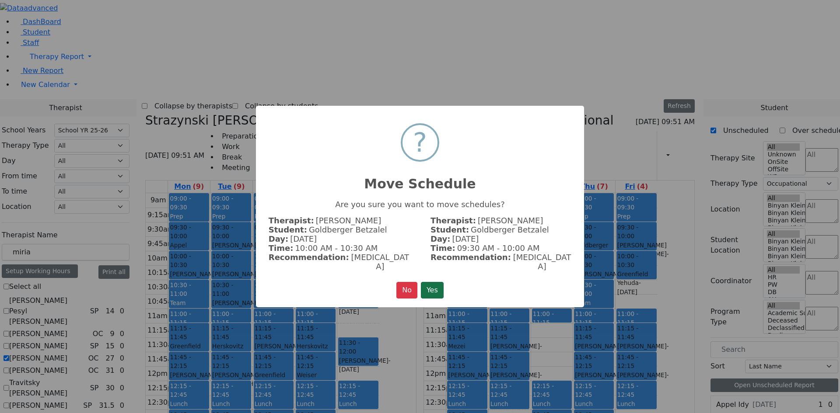
click at [434, 292] on button "Yes" at bounding box center [432, 290] width 23 height 17
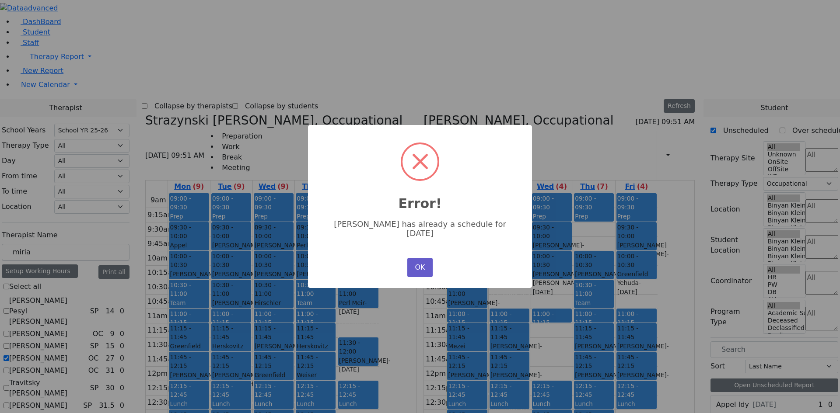
click at [414, 262] on button "OK" at bounding box center [419, 267] width 25 height 19
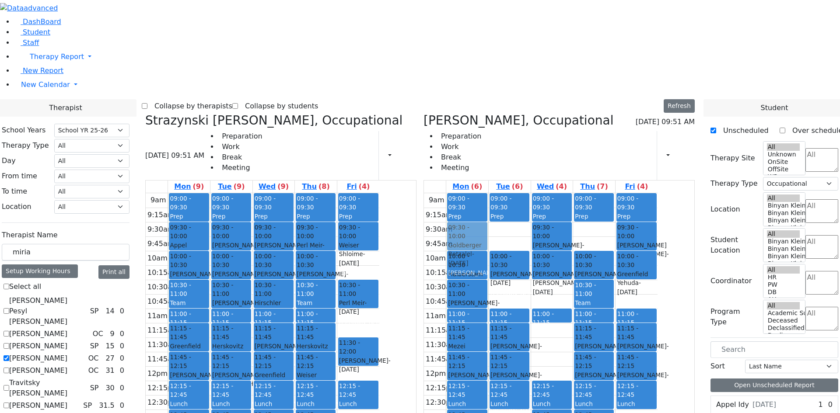
drag, startPoint x: 435, startPoint y: 129, endPoint x: 503, endPoint y: 101, distance: 73.3
click at [503, 113] on div "Strazynski Brooke, Occupational 09/15/2025 09:51 AM Preparation Work Break Meet…" at bounding box center [420, 326] width 556 height 427
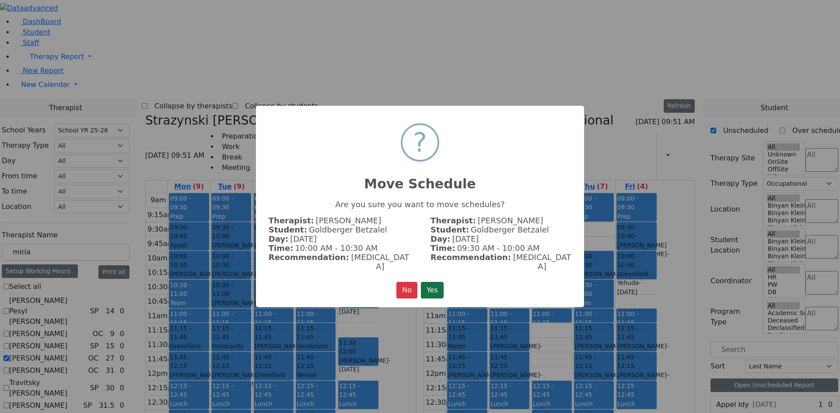
click at [434, 282] on button "Yes" at bounding box center [432, 290] width 23 height 17
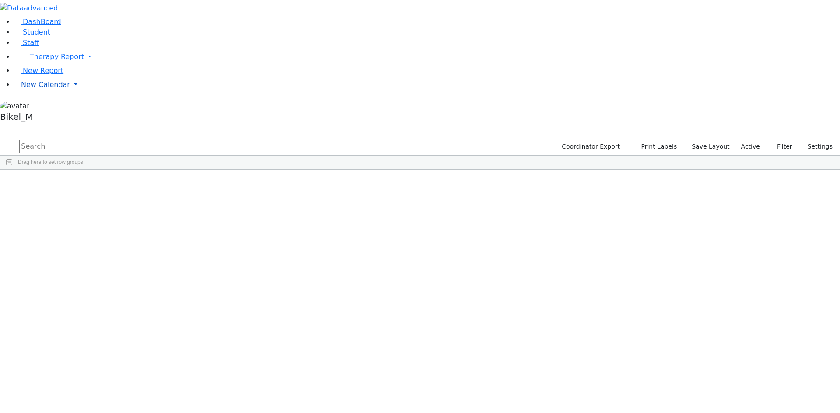
click at [51, 89] on span "New Calendar" at bounding box center [45, 84] width 49 height 8
click at [50, 108] on link "Calendar" at bounding box center [34, 102] width 31 height 10
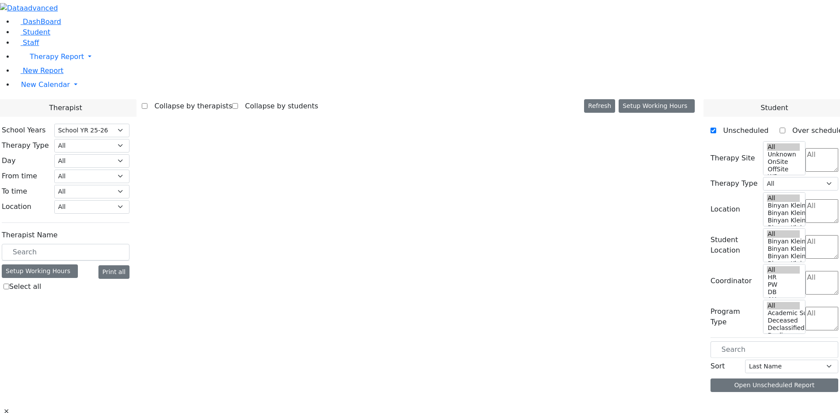
select select "212"
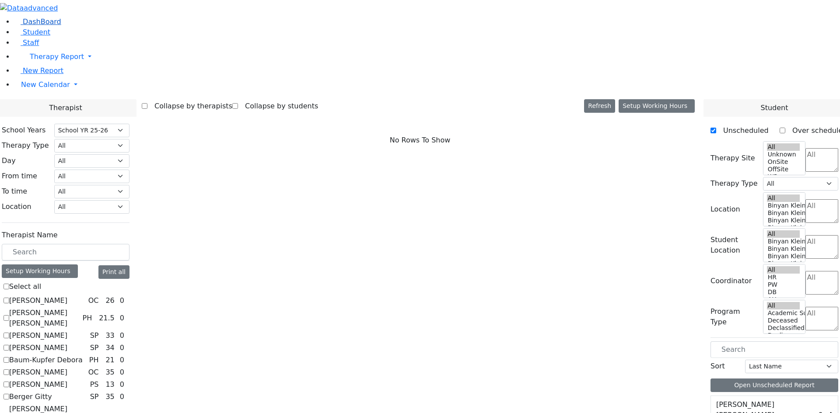
click at [30, 26] on span "DashBoard" at bounding box center [42, 21] width 38 height 8
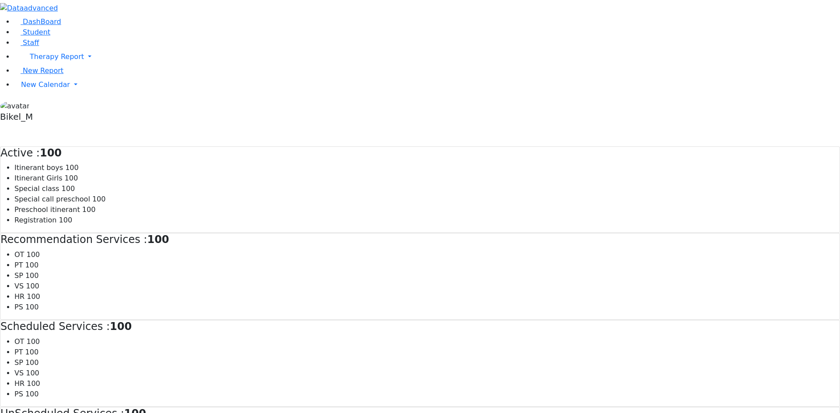
click at [35, 36] on link "Student" at bounding box center [32, 32] width 36 height 8
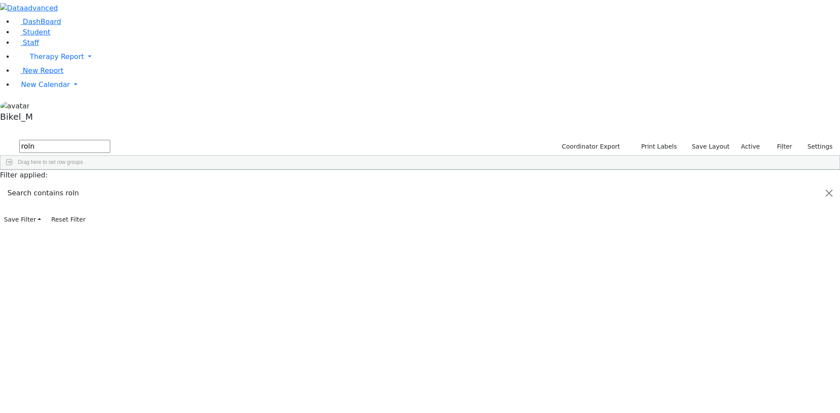
type input "roln"
click at [112, 209] on div "Rolnitzky" at bounding box center [83, 215] width 55 height 12
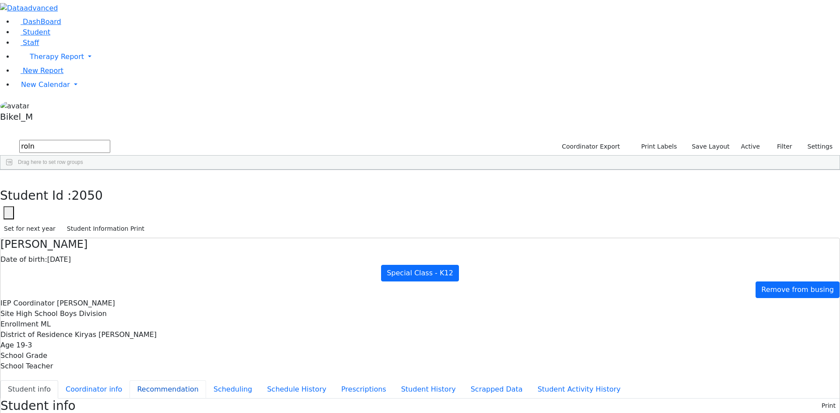
click at [206, 380] on button "Recommendation" at bounding box center [167, 389] width 77 height 18
checkbox input "true"
click at [13, 170] on button "button" at bounding box center [6, 179] width 13 height 18
drag, startPoint x: 162, startPoint y: 36, endPoint x: 102, endPoint y: 44, distance: 60.4
click at [102, 44] on div "DashBoard Student Staff Therapy Report Student Old Calendar Report" at bounding box center [420, 252] width 840 height 504
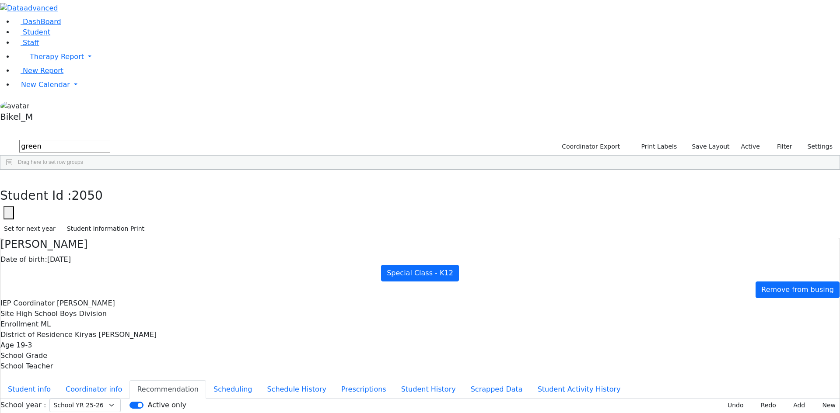
click at [109, 221] on div "Greenfield" at bounding box center [82, 227] width 56 height 12
click at [209, 380] on button "Scheduling" at bounding box center [232, 389] width 53 height 18
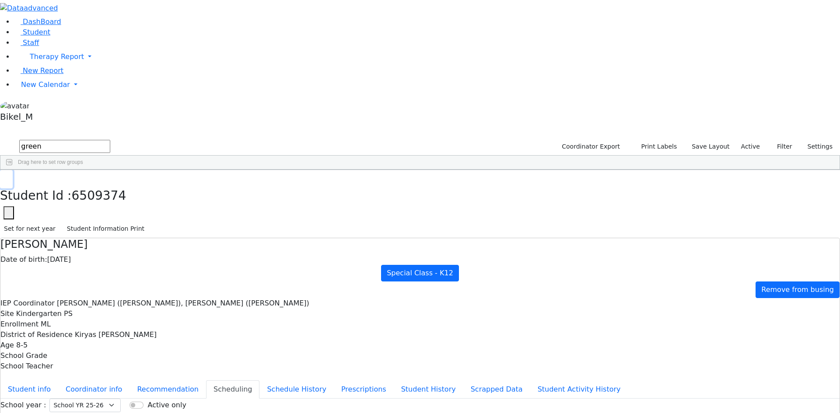
click at [13, 170] on button "button" at bounding box center [6, 179] width 13 height 18
drag, startPoint x: 158, startPoint y: 32, endPoint x: 87, endPoint y: 42, distance: 72.0
click at [87, 42] on div "DashBoard Student Staff Therapy Report Student Old Calendar Report" at bounding box center [420, 252] width 840 height 504
type input "rol"
click at [112, 221] on div "Rolnitzky" at bounding box center [83, 227] width 55 height 12
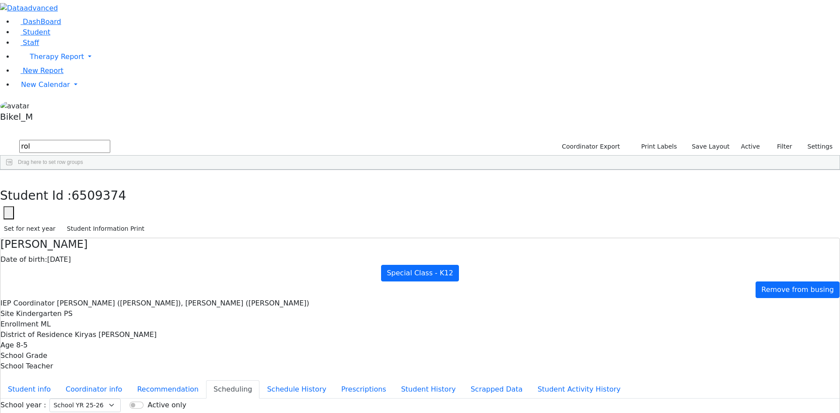
click at [112, 221] on div "Rolnitzky" at bounding box center [83, 227] width 55 height 12
click at [206, 380] on button "Recommendation" at bounding box center [167, 389] width 77 height 18
checkbox input "true"
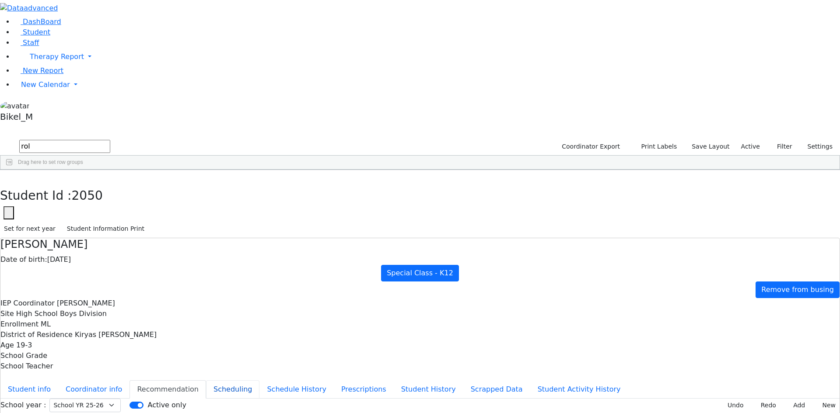
click at [217, 380] on button "Scheduling" at bounding box center [232, 389] width 53 height 18
click at [13, 170] on button "button" at bounding box center [6, 179] width 13 height 18
drag, startPoint x: 153, startPoint y: 43, endPoint x: 92, endPoint y: 43, distance: 60.8
click at [92, 43] on div "DashBoard Student Staff Therapy Report Student Old Calendar Report" at bounding box center [420, 252] width 840 height 504
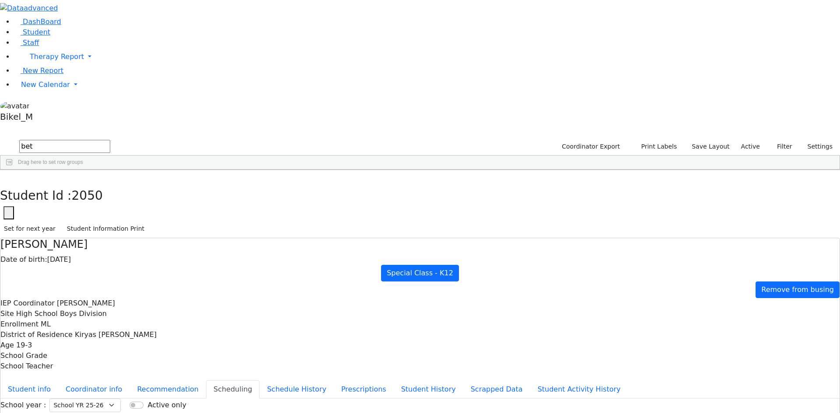
click at [109, 184] on div "Goldberger" at bounding box center [82, 190] width 56 height 12
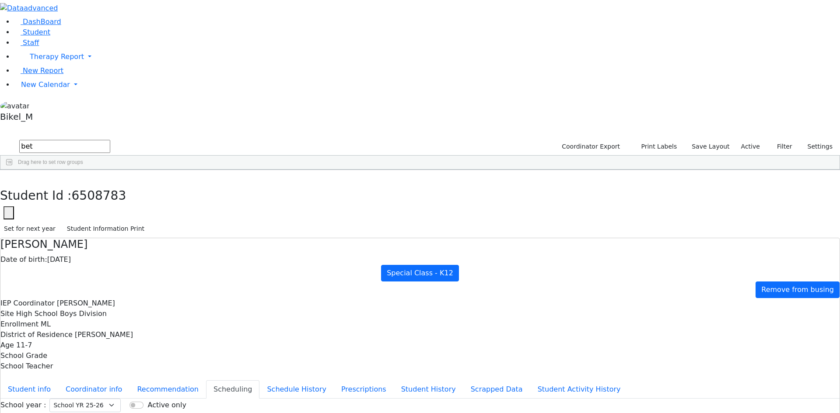
click at [13, 170] on button "button" at bounding box center [6, 179] width 13 height 18
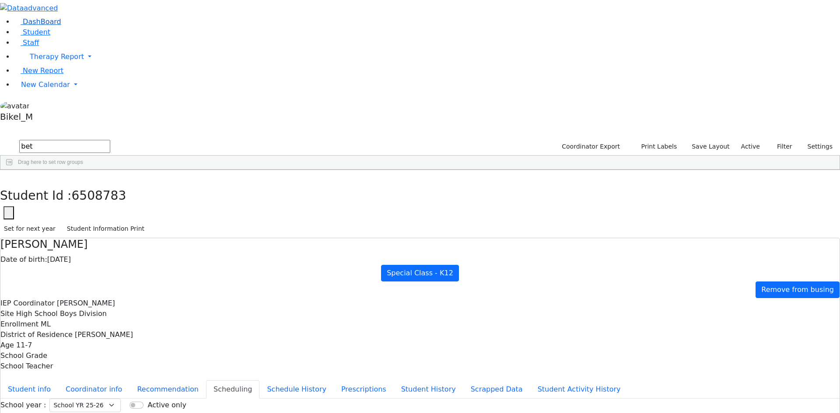
drag, startPoint x: 159, startPoint y: 34, endPoint x: 83, endPoint y: 38, distance: 76.7
click at [73, 37] on div "DashBoard Student Staff Therapy Report Student Old Calendar Report" at bounding box center [420, 252] width 840 height 504
click at [109, 209] on div "Blum" at bounding box center [82, 215] width 56 height 12
click at [13, 170] on button "button" at bounding box center [6, 179] width 13 height 18
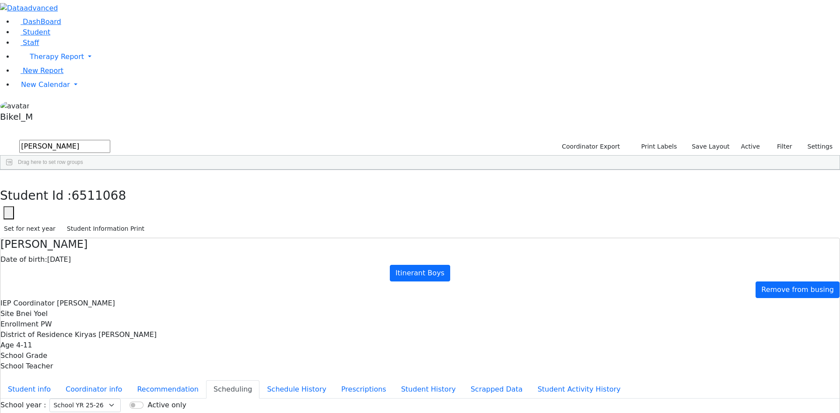
click at [109, 184] on div "Blum" at bounding box center [82, 190] width 56 height 12
click at [109, 196] on div "Blum" at bounding box center [82, 202] width 56 height 12
click at [109, 209] on div "Blum" at bounding box center [82, 215] width 56 height 12
click at [109, 196] on div "Blum" at bounding box center [82, 202] width 56 height 12
click at [109, 184] on div "Blum" at bounding box center [82, 190] width 56 height 12
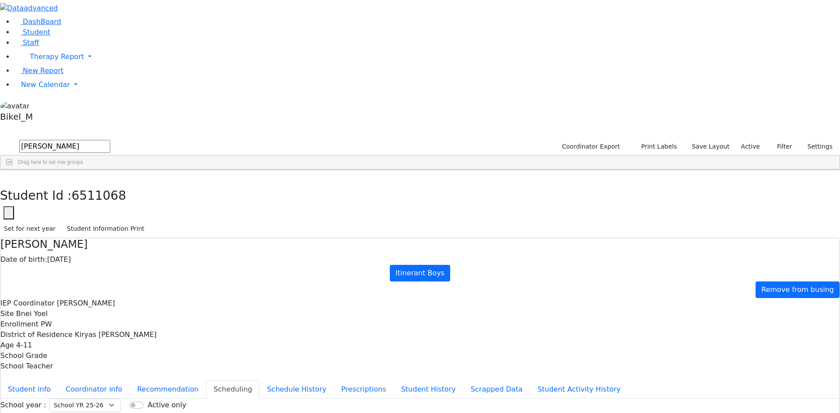
click at [109, 196] on div "Blum" at bounding box center [82, 202] width 56 height 12
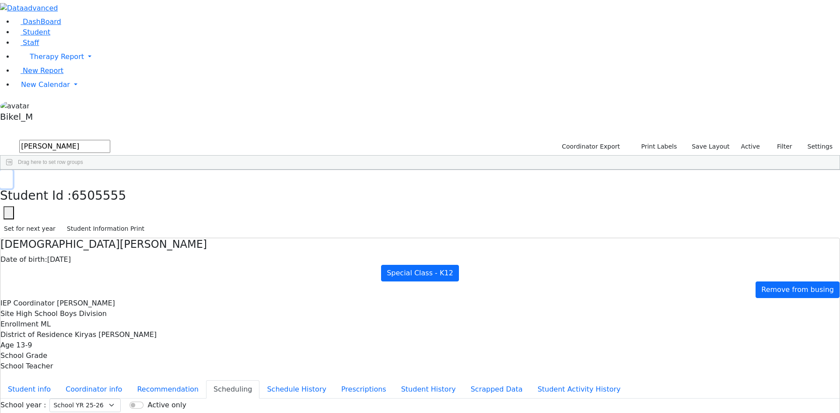
click at [13, 170] on button "button" at bounding box center [6, 179] width 13 height 18
drag, startPoint x: 138, startPoint y: 34, endPoint x: 75, endPoint y: 34, distance: 63.4
click at [78, 34] on div "DashBoard Student Staff Therapy Report Student Old Calendar Report" at bounding box center [420, 252] width 840 height 504
click at [109, 245] on div "Perl" at bounding box center [82, 251] width 56 height 12
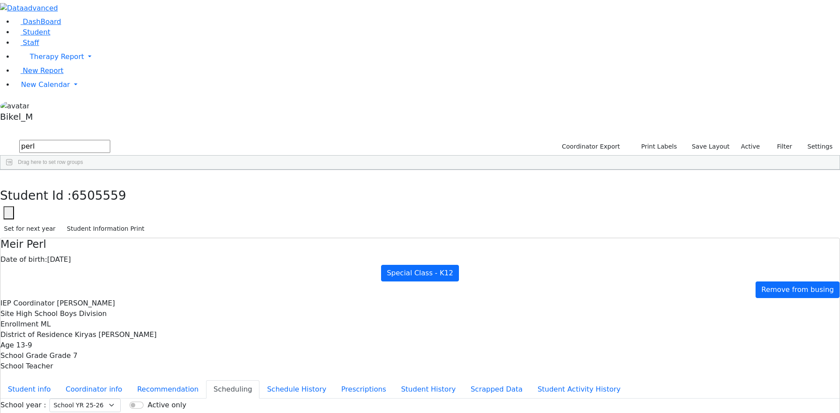
click at [13, 170] on button "button" at bounding box center [6, 179] width 13 height 18
drag, startPoint x: 145, startPoint y: 37, endPoint x: 80, endPoint y: 43, distance: 65.5
click at [80, 43] on div "DashBoard Student Staff Therapy Report Student Old Calendar Report" at bounding box center [420, 252] width 840 height 504
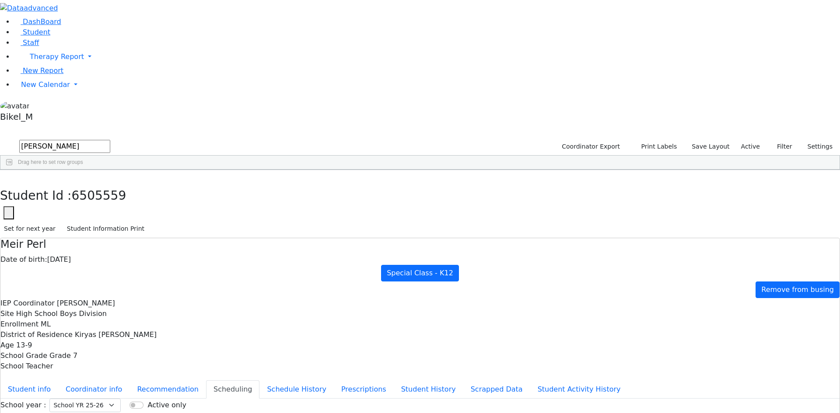
type input "lowy"
click at [190, 184] on div "6510470 Lowy Idel 05/20/2017 Stimmel, Joy DB Itinerant Girls Kiryas Joel UFSD B…" at bounding box center [415, 202] width 830 height 37
click at [109, 209] on div "Lowy" at bounding box center [82, 215] width 56 height 12
click at [13, 170] on button "button" at bounding box center [6, 179] width 13 height 18
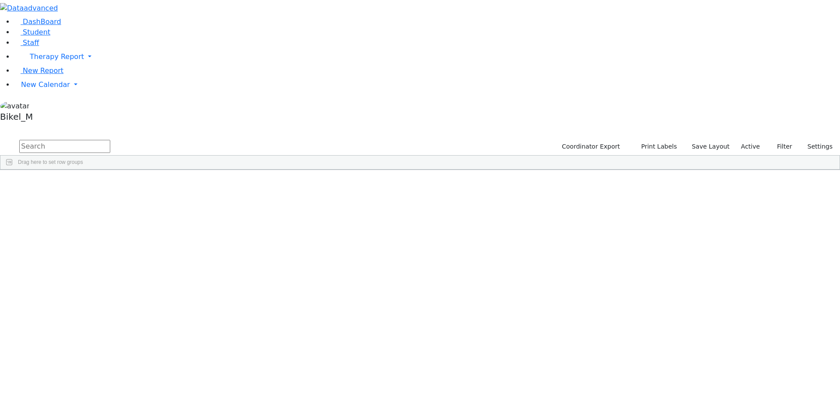
click at [30, 126] on aside "DashBoard Student Staff Therapy Report Student Old Calendar" at bounding box center [420, 63] width 840 height 126
click at [33, 89] on span "New Calendar" at bounding box center [45, 84] width 49 height 8
click at [34, 106] on span "Calendar" at bounding box center [34, 102] width 31 height 8
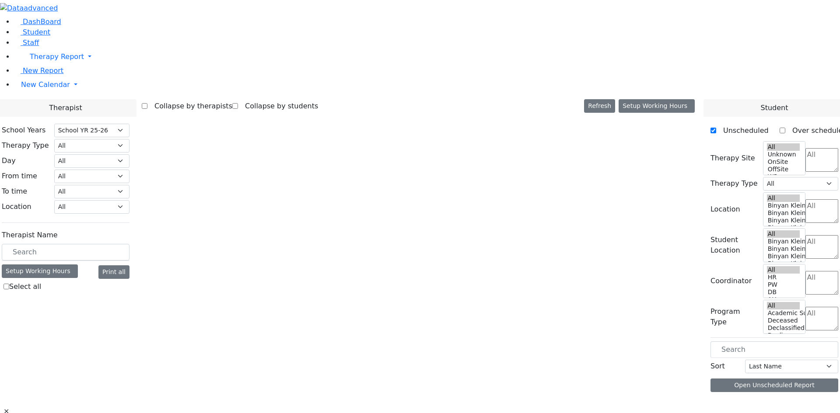
select select "212"
select select "1"
click at [124, 156] on body "Print Schedule Options Show Birthday Show Time Interval Show School Grad Pdf Sa…" at bounding box center [420, 217] width 840 height 434
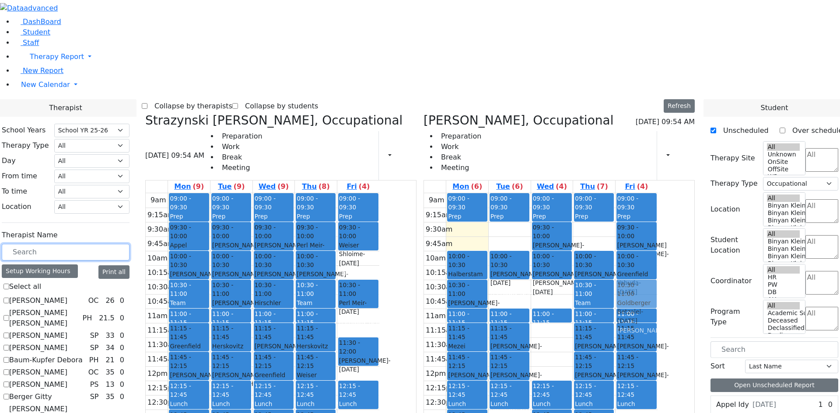
drag, startPoint x: 438, startPoint y: 131, endPoint x: 663, endPoint y: 172, distance: 228.9
click at [669, 163] on div "Strazynski [PERSON_NAME], Occupational [DATE] 09:54 AM Preparation Work Break M…" at bounding box center [420, 326] width 556 height 427
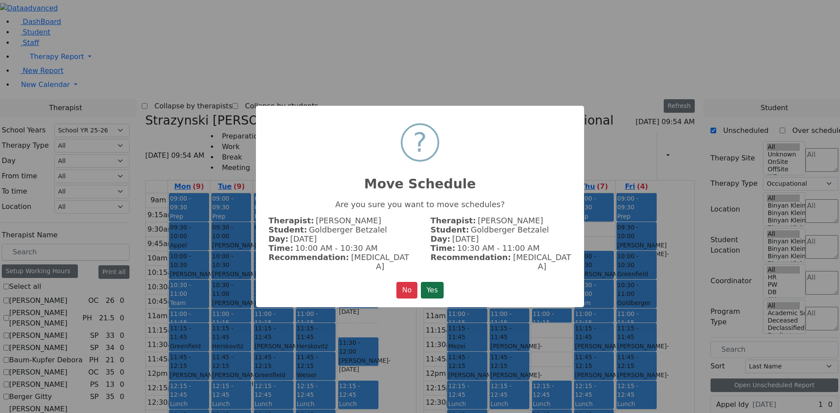
click at [440, 286] on button "Yes" at bounding box center [432, 290] width 23 height 17
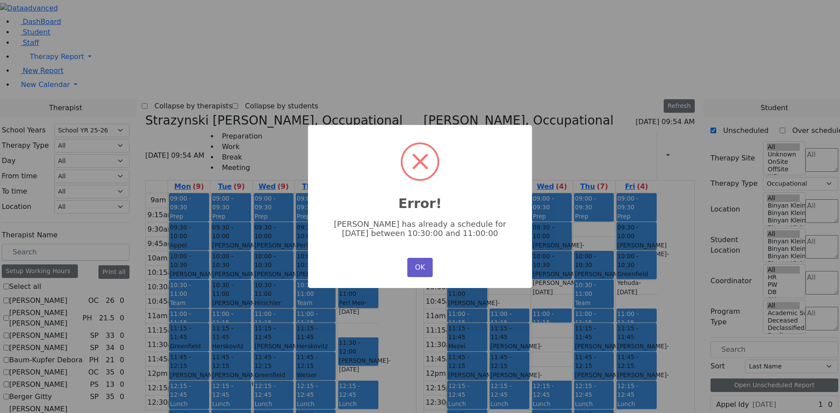
click at [422, 265] on button "OK" at bounding box center [419, 267] width 25 height 19
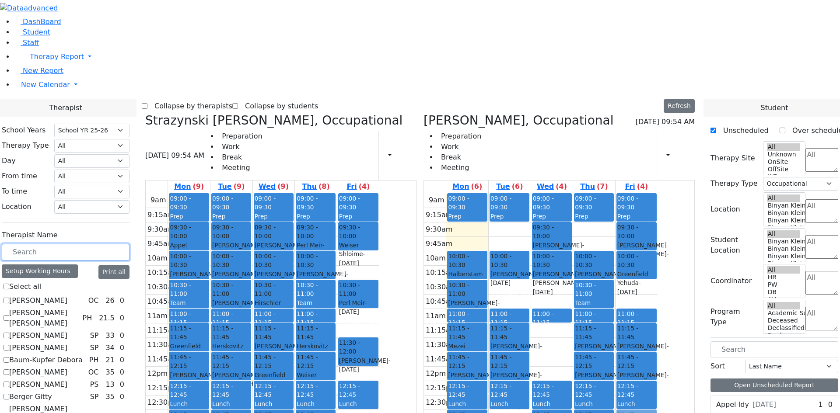
drag, startPoint x: 443, startPoint y: 133, endPoint x: 687, endPoint y: 295, distance: 292.8
click at [687, 295] on div "Strazynski [PERSON_NAME], Occupational [DATE] 09:54 AM Preparation Work Break M…" at bounding box center [420, 326] width 556 height 427
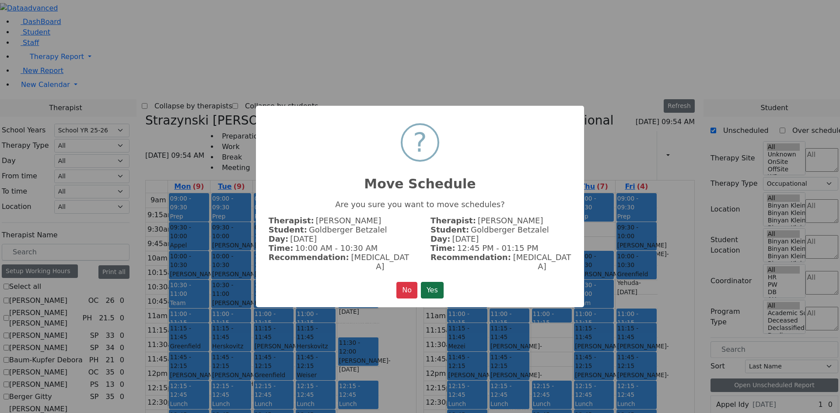
click at [441, 286] on button "Yes" at bounding box center [432, 290] width 23 height 17
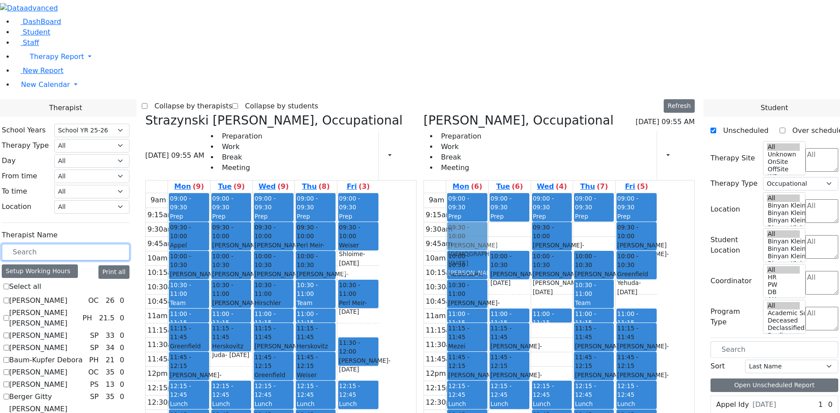
drag, startPoint x: 317, startPoint y: 238, endPoint x: 511, endPoint y: 111, distance: 232.5
click at [511, 113] on div "Strazynski [PERSON_NAME], Occupational [DATE] 09:55 AM Preparation Work Break M…" at bounding box center [420, 326] width 556 height 427
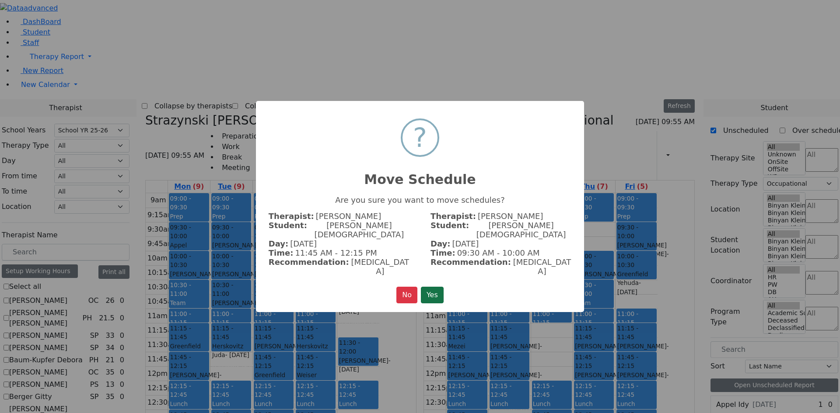
click at [435, 287] on button "Yes" at bounding box center [432, 295] width 23 height 17
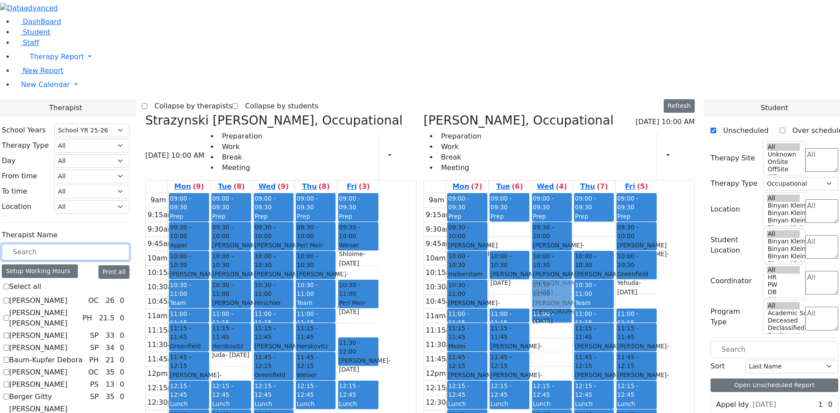
drag, startPoint x: 392, startPoint y: 286, endPoint x: 609, endPoint y: 162, distance: 250.3
click at [609, 157] on div "Strazynski Brooke, Occupational 09/15/2025 10:00 AM Preparation Work Break Meet…" at bounding box center [420, 326] width 556 height 427
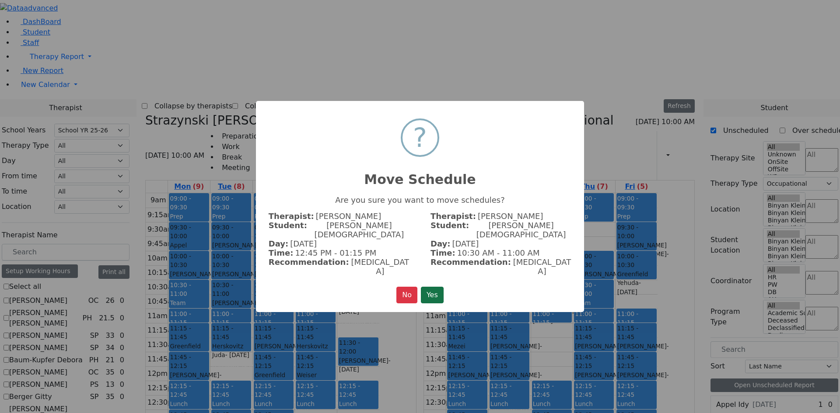
click at [434, 287] on button "Yes" at bounding box center [432, 295] width 23 height 17
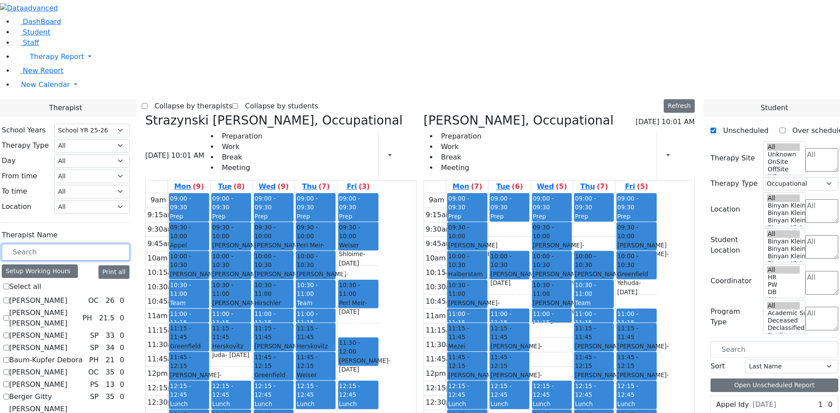
click at [335, 378] on div at bounding box center [315, 379] width 39 height 3
click at [335, 371] on div "Weiser Shloime - 08/21/2017" at bounding box center [316, 384] width 38 height 27
click at [334, 352] on span "- 05/05/2011" at bounding box center [322, 355] width 24 height 7
click at [379, 193] on div "9am 9:15am 9:30am 9:45am 10am 10:15am 10:30am 10:45am 11am 11:15am 11:30am 11:4…" at bounding box center [263, 366] width 234 height 346
click at [377, 269] on div "Golombeck Esther" at bounding box center [358, 273] width 38 height 9
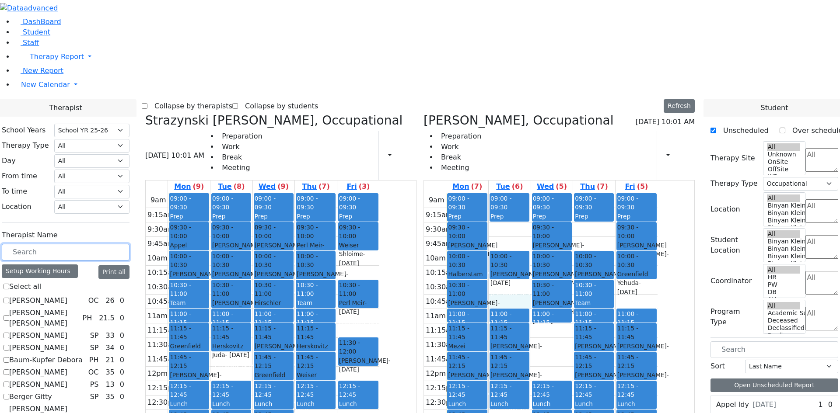
click at [539, 193] on div "9am 9:15am 9:30am 9:45am 10am 10:15am 10:30am 10:45am 11am 11:15am 11:30am 11:4…" at bounding box center [541, 366] width 234 height 346
drag, startPoint x: 691, startPoint y: 305, endPoint x: 651, endPoint y: 122, distance: 187.6
click at [651, 193] on tr "09:00 - 09:30 Prep 09:30 - 10:00 Blum Shia - 12/06/2011 Weber, Joseph 10:00 - 1…" at bounding box center [541, 366] width 234 height 346
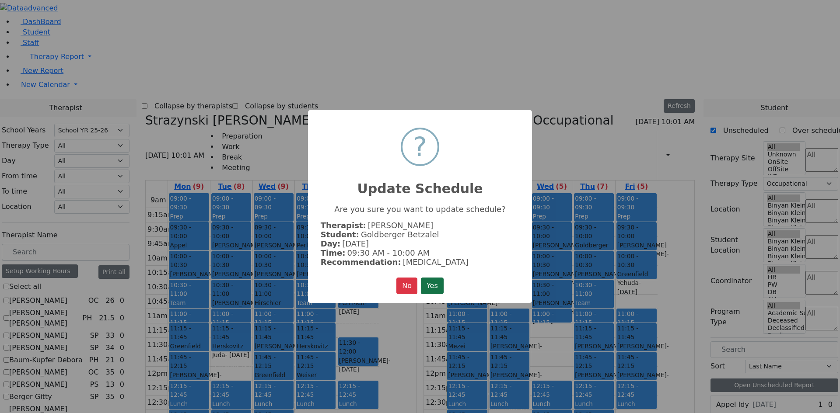
click at [438, 280] on button "Yes" at bounding box center [432, 286] width 23 height 17
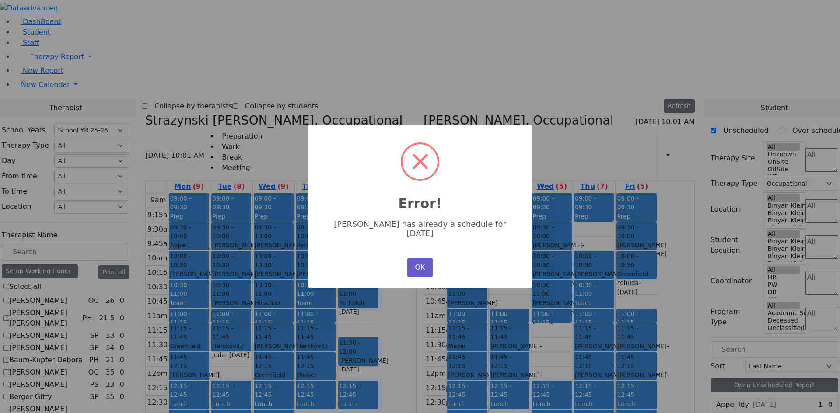
click at [413, 265] on button "OK" at bounding box center [419, 267] width 25 height 19
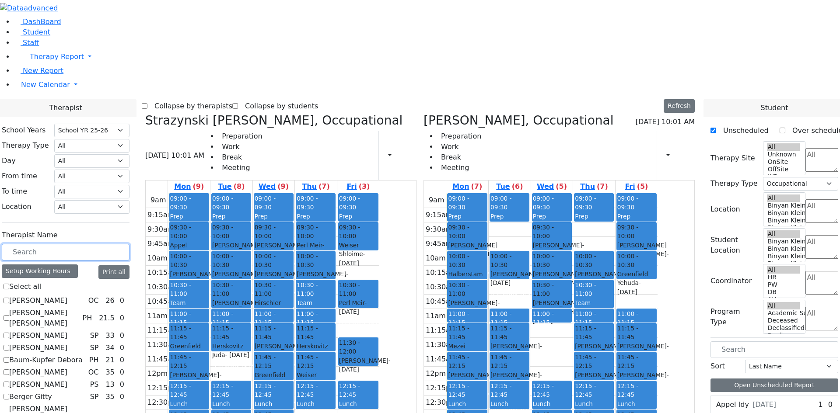
click at [486, 371] on div "Rolnitzky Moses - 06/05/2006" at bounding box center [467, 380] width 38 height 18
click at [528, 212] on div "Prep" at bounding box center [509, 216] width 38 height 9
click at [524, 181] on link "Tue (6)" at bounding box center [509, 187] width 30 height 12
click at [208, 299] on div "Team Meeting" at bounding box center [189, 308] width 38 height 18
click at [209, 280] on link "10:30 - 11:00 Team Meeting" at bounding box center [189, 294] width 40 height 28
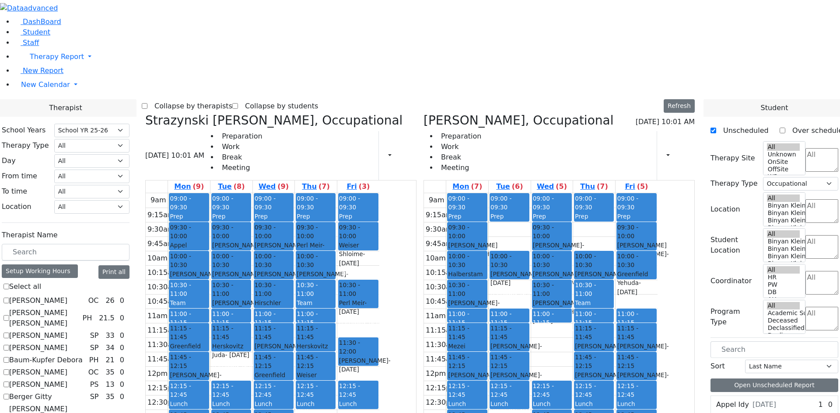
click at [168, 280] on td "10:30am" at bounding box center [157, 287] width 22 height 14
click at [624, 193] on div "9am 9:15am 9:30am 9:45am 10am 10:15am 10:30am 10:45am 11am 11:15am 11:30am 11:4…" at bounding box center [541, 366] width 234 height 346
click at [609, 181] on link "Thu (7)" at bounding box center [593, 187] width 31 height 12
click at [379, 193] on tr "09:00 - 09:30 Prep 09:30 - 10:00 Appel Shimon - 01/26/2012 Weber, Joseph 10:00 …" at bounding box center [263, 366] width 234 height 346
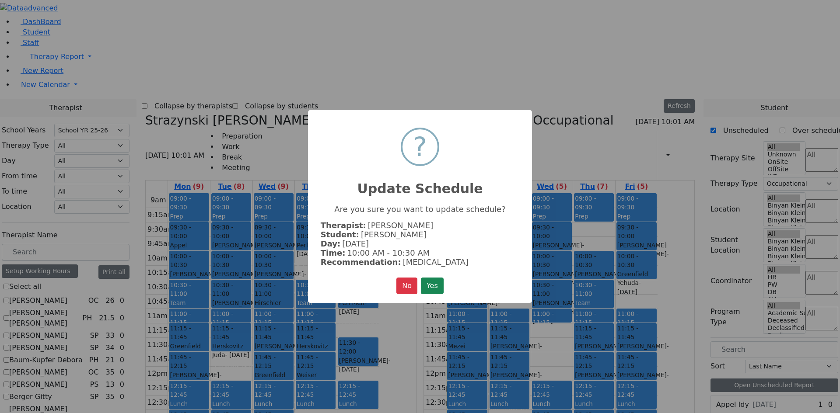
click at [448, 288] on div "× ? Update Schedule Are you sure you want to update schedule? Therapist: Strazy…" at bounding box center [420, 206] width 224 height 193
click at [438, 284] on button "Yes" at bounding box center [432, 286] width 23 height 17
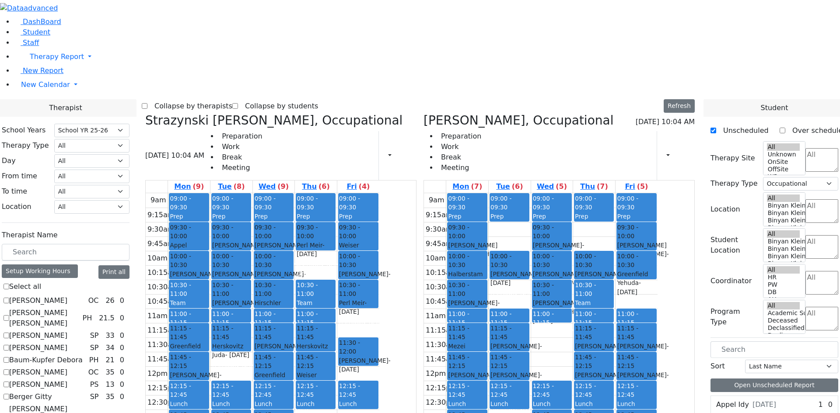
click at [250, 241] on div "Samet Diny - 11/28/2017" at bounding box center [231, 250] width 38 height 18
drag, startPoint x: 320, startPoint y: 98, endPoint x: 426, endPoint y: 182, distance: 135.1
click at [379, 193] on tr "09:00 - 09:30 Prep 09:30 - 10:00 Appel Shimon - 01/26/2012 Weber, Joseph 10:00 …" at bounding box center [263, 366] width 234 height 346
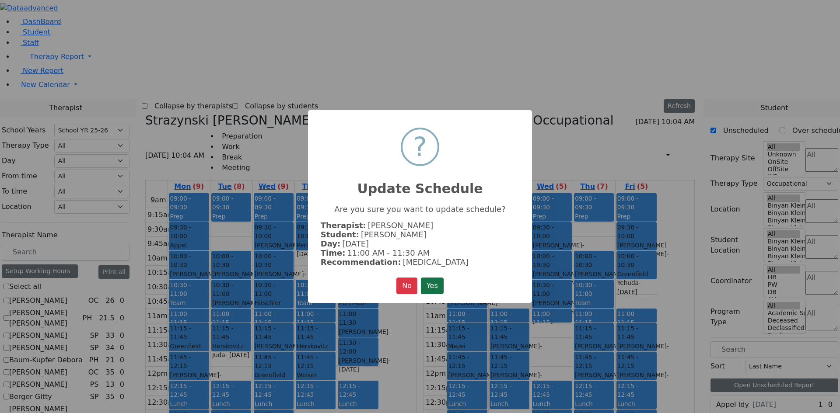
click at [427, 289] on button "Yes" at bounding box center [432, 286] width 23 height 17
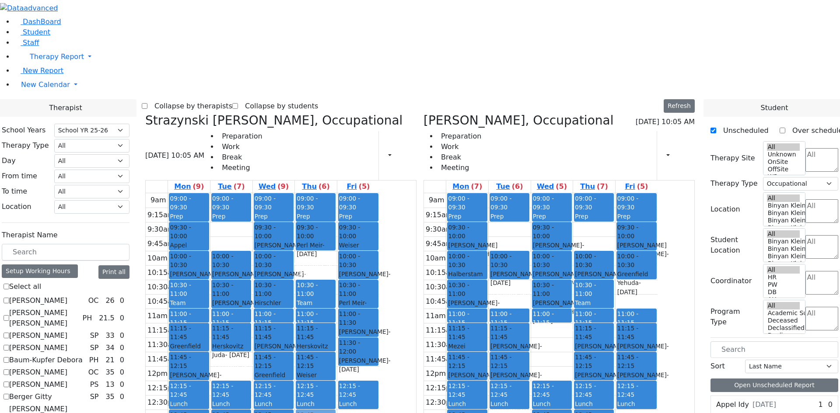
drag, startPoint x: 673, startPoint y: 302, endPoint x: 399, endPoint y: 297, distance: 274.7
click at [399, 297] on div "Strazynski Brooke, Occupational 09/15/2025 10:05 AM Preparation Work Break Meet…" at bounding box center [420, 326] width 556 height 427
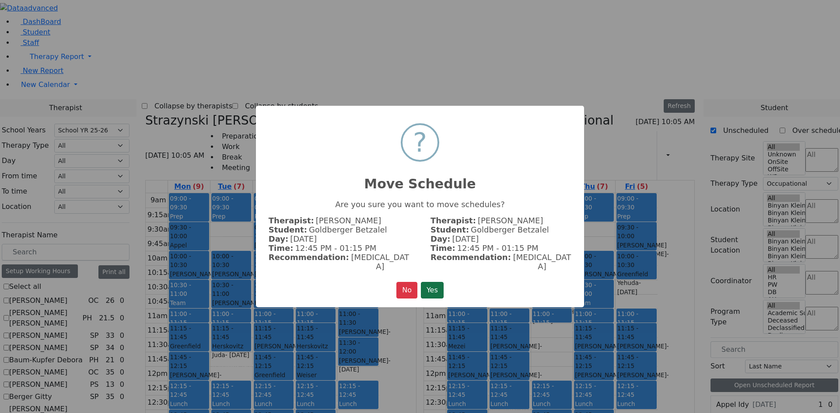
click at [430, 287] on button "Yes" at bounding box center [432, 290] width 23 height 17
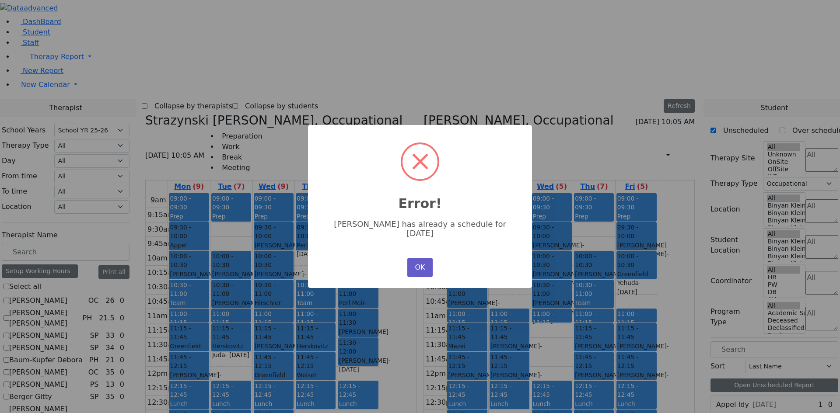
click at [416, 266] on button "OK" at bounding box center [419, 267] width 25 height 19
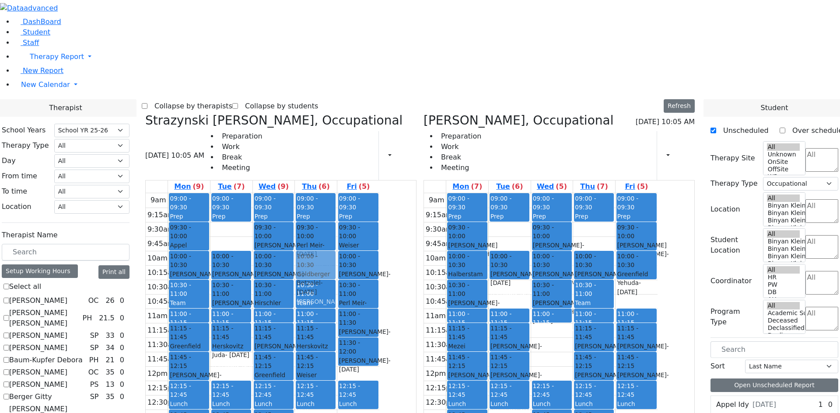
drag, startPoint x: 671, startPoint y: 298, endPoint x: 396, endPoint y: 133, distance: 320.7
click at [396, 133] on div "Strazynski Brooke, Occupational 09/15/2025 10:05 AM Preparation Work Break Meet…" at bounding box center [420, 326] width 556 height 427
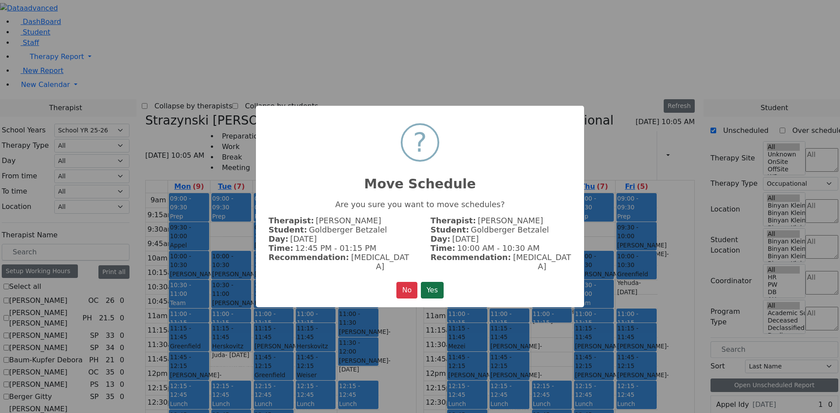
click at [439, 282] on button "Yes" at bounding box center [432, 290] width 23 height 17
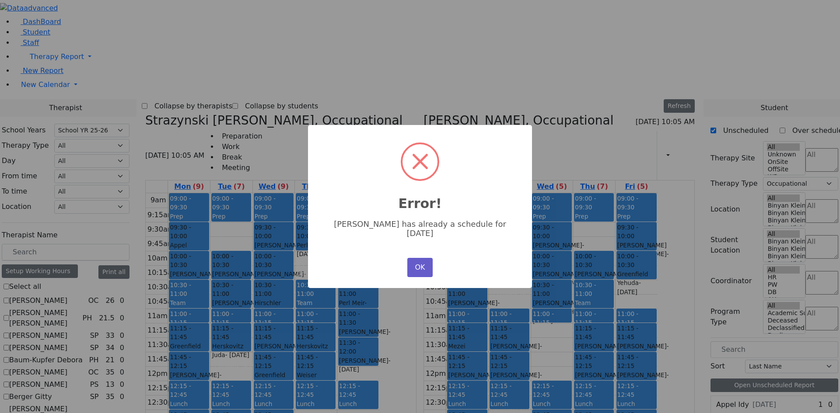
click at [421, 260] on button "OK" at bounding box center [419, 267] width 25 height 19
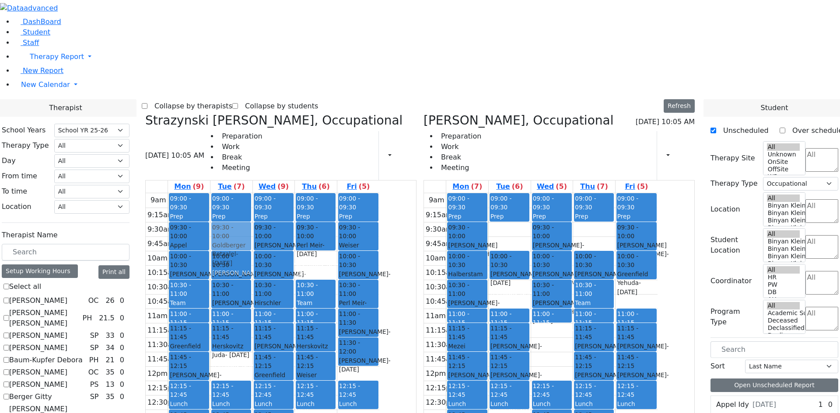
drag, startPoint x: 677, startPoint y: 297, endPoint x: 295, endPoint y: 103, distance: 427.9
click at [295, 113] on div "Strazynski Brooke, Occupational 09/15/2025 10:05 AM Preparation Work Break Meet…" at bounding box center [420, 326] width 556 height 427
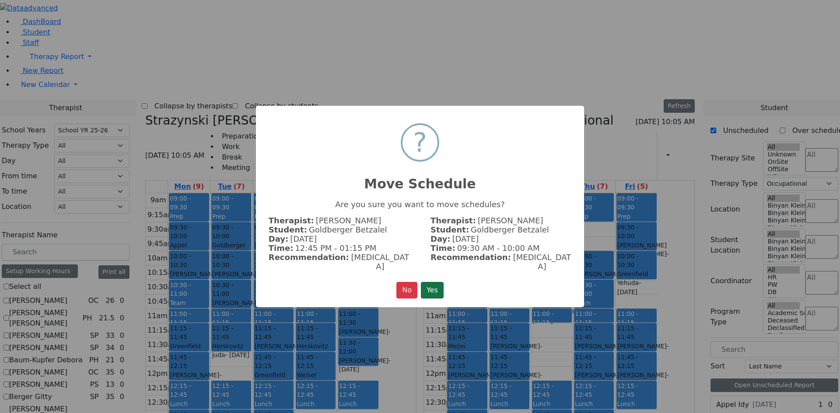
click at [427, 284] on button "Yes" at bounding box center [432, 290] width 23 height 17
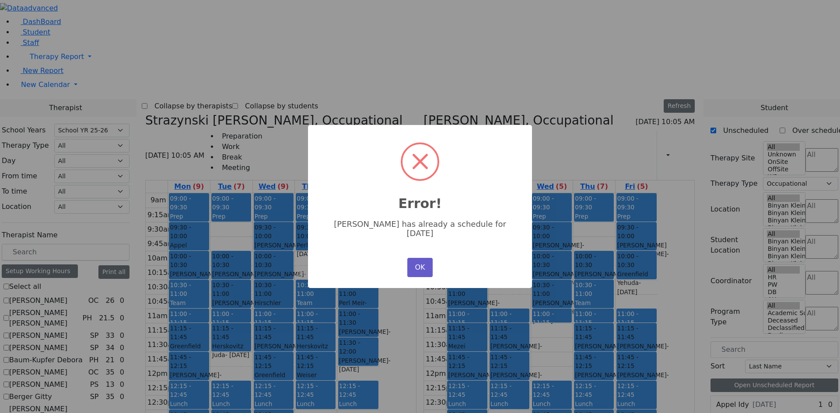
click at [415, 263] on button "OK" at bounding box center [419, 267] width 25 height 19
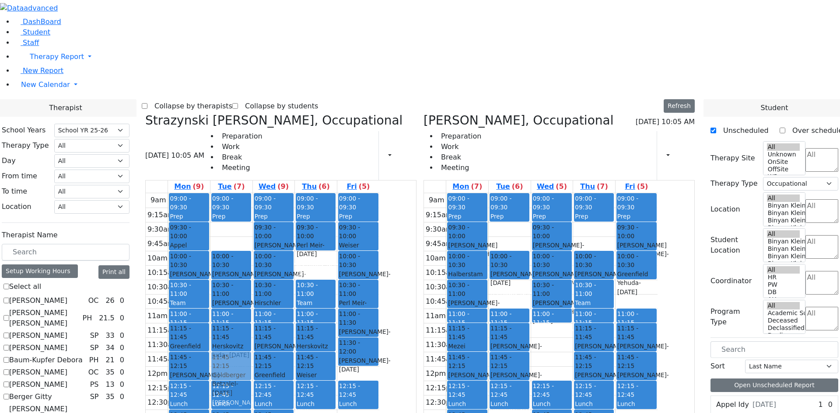
drag, startPoint x: 681, startPoint y: 296, endPoint x: 312, endPoint y: 231, distance: 374.3
click at [312, 233] on div "Strazynski Brooke, Occupational 09/15/2025 10:05 AM Preparation Work Break Meet…" at bounding box center [420, 326] width 556 height 427
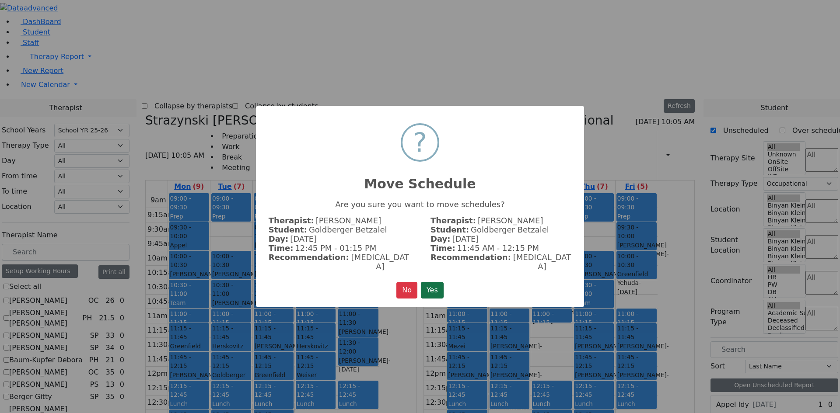
click at [434, 286] on button "Yes" at bounding box center [432, 290] width 23 height 17
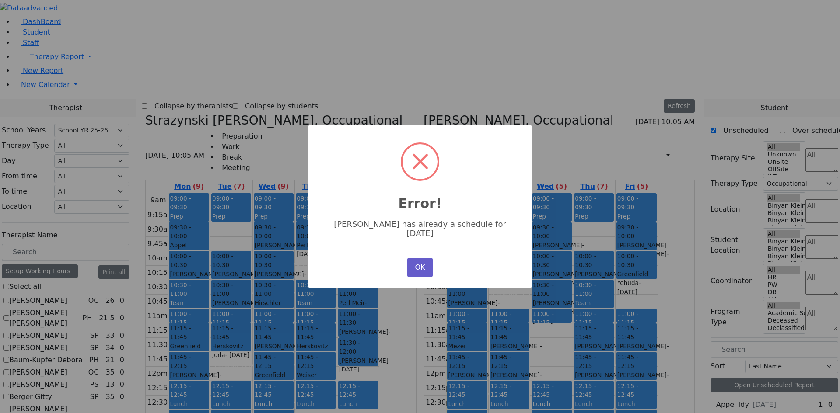
click at [418, 260] on button "OK" at bounding box center [419, 267] width 25 height 19
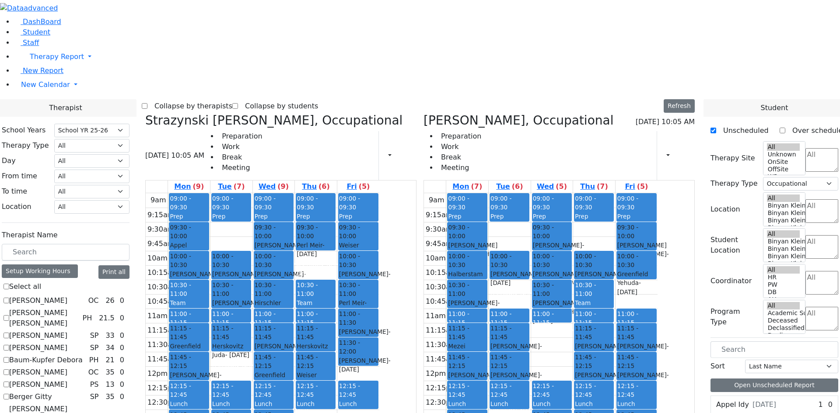
drag, startPoint x: 436, startPoint y: 225, endPoint x: 429, endPoint y: 223, distance: 7.6
click at [379, 223] on div "09:00 - 09:30 Prep 09:30 - 10:00 Weiser Shloime - 08/21/2017 Golombeck Esther 1…" at bounding box center [358, 366] width 42 height 346
drag, startPoint x: 436, startPoint y: 198, endPoint x: 397, endPoint y: 139, distance: 70.7
click at [379, 193] on tr "09:00 - 09:30 Prep 09:30 - 10:00 Appel Shimon - 01/26/2012 Weber, Joseph 10:00 …" at bounding box center [263, 366] width 234 height 346
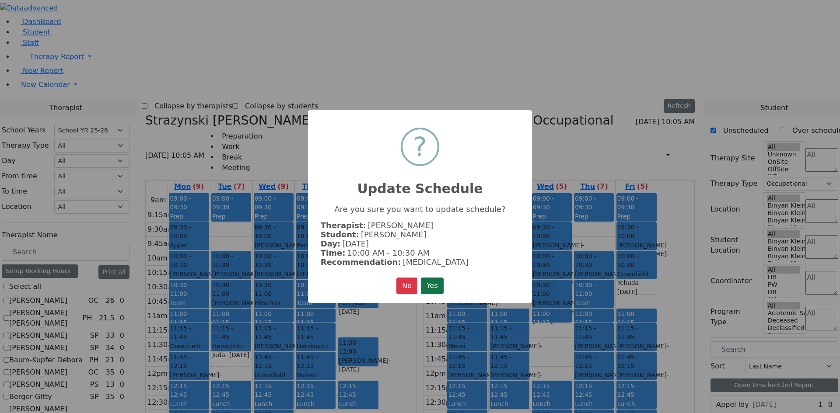
click at [434, 290] on button "Yes" at bounding box center [432, 286] width 23 height 17
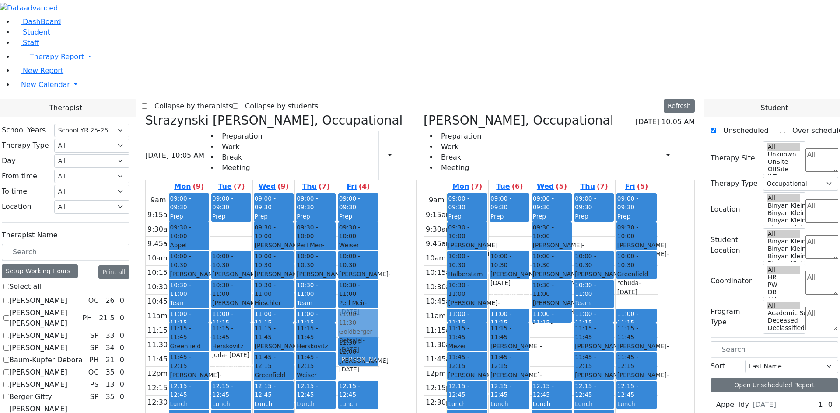
drag, startPoint x: 685, startPoint y: 293, endPoint x: 442, endPoint y: 196, distance: 261.7
click at [442, 196] on div "Strazynski Brooke, Occupational 09/15/2025 10:05 AM Preparation Work Break Meet…" at bounding box center [420, 326] width 556 height 427
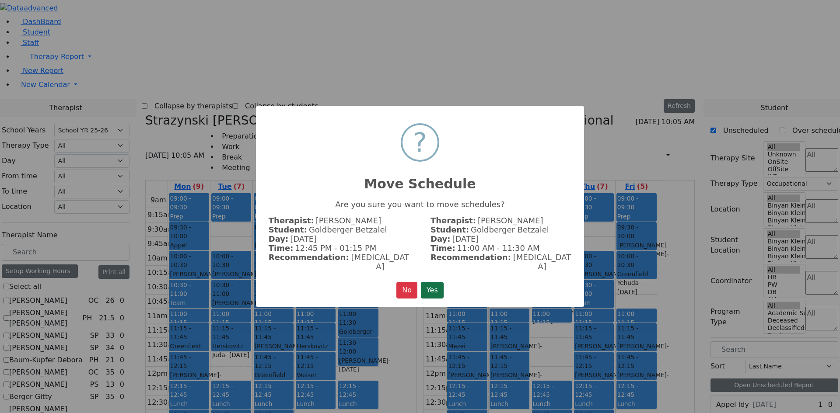
click at [426, 286] on button "Yes" at bounding box center [432, 290] width 23 height 17
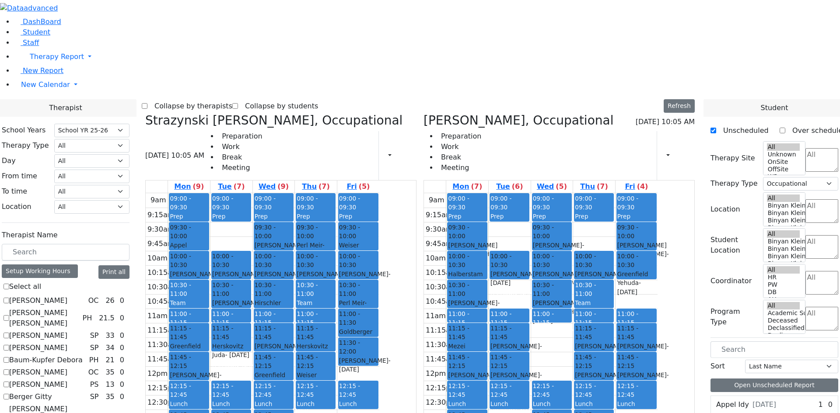
click at [568, 193] on div "9am 9:15am 9:30am 9:45am 10am 10:15am 10:30am 10:45am 11am 11:15am 11:30am 11:4…" at bounding box center [541, 366] width 234 height 346
click at [550, 193] on div "9am 9:15am 9:30am 9:45am 10am 10:15am 10:30am 10:45am 11am 11:15am 11:30am 11:4…" at bounding box center [541, 366] width 234 height 346
click at [318, 228] on div "9am 9:15am 9:30am 9:45am 10am 10:15am 10:30am 10:45am 11am 11:15am 11:30am 11:4…" at bounding box center [263, 366] width 234 height 346
click at [315, 193] on div "9am 9:15am 9:30am 9:45am 10am 10:15am 10:30am 10:45am 11am 11:15am 11:30am 11:4…" at bounding box center [263, 366] width 234 height 346
drag, startPoint x: 315, startPoint y: 68, endPoint x: 320, endPoint y: 59, distance: 10.6
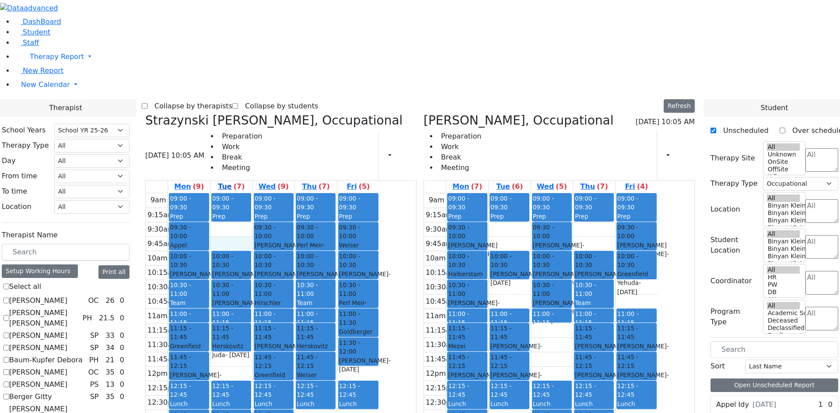
click at [233, 195] on span "09:00 - 09:30" at bounding box center [222, 203] width 21 height 16
click at [245, 181] on label "(7)" at bounding box center [239, 186] width 11 height 10
click at [370, 131] on div "Preparation Work Break Meeting Print Schedule Print All Print Info Print Pendin…" at bounding box center [310, 155] width 212 height 49
click at [290, 181] on link "Wed (9)" at bounding box center [274, 187] width 34 height 12
drag, startPoint x: 401, startPoint y: 58, endPoint x: 409, endPoint y: 58, distance: 8.3
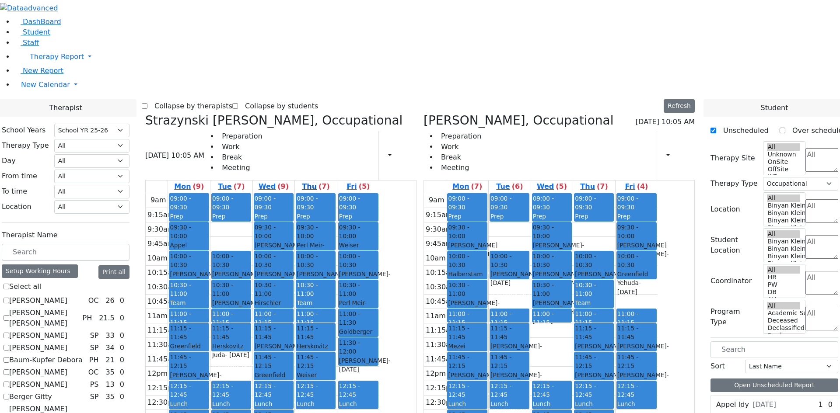
click at [331, 181] on link "Thu (7)" at bounding box center [315, 187] width 31 height 12
click at [657, 371] on div "9am 9:15am 9:30am 9:45am 10am 10:15am 10:30am 10:45am 11am 11:15am 11:30am 11:4…" at bounding box center [541, 366] width 234 height 346
click at [656, 400] on div "Lunch" at bounding box center [636, 404] width 38 height 9
click at [656, 328] on div "Prep" at bounding box center [636, 332] width 38 height 9
click at [648, 181] on label "(4)" at bounding box center [642, 186] width 11 height 10
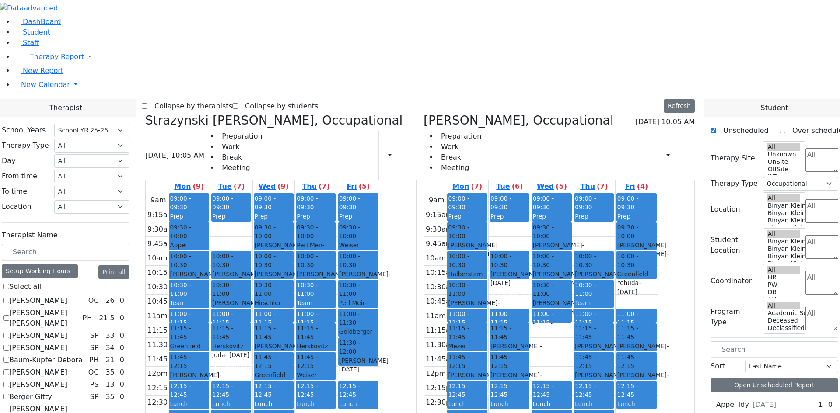
click at [335, 400] on div "Lunch" at bounding box center [316, 404] width 38 height 9
click at [377, 400] on div "Lunch" at bounding box center [358, 404] width 38 height 9
click at [371, 181] on link "Fri (5)" at bounding box center [358, 187] width 27 height 12
click at [379, 329] on div "9am 9:15am 9:30am 9:45am 10am 10:15am 10:30am 10:45am 11am 11:15am 11:30am 11:4…" at bounding box center [263, 366] width 234 height 346
click at [379, 397] on div "9am 9:15am 9:30am 9:45am 10am 10:15am 10:30am 10:45am 11am 11:15am 11:30am 11:4…" at bounding box center [263, 366] width 234 height 346
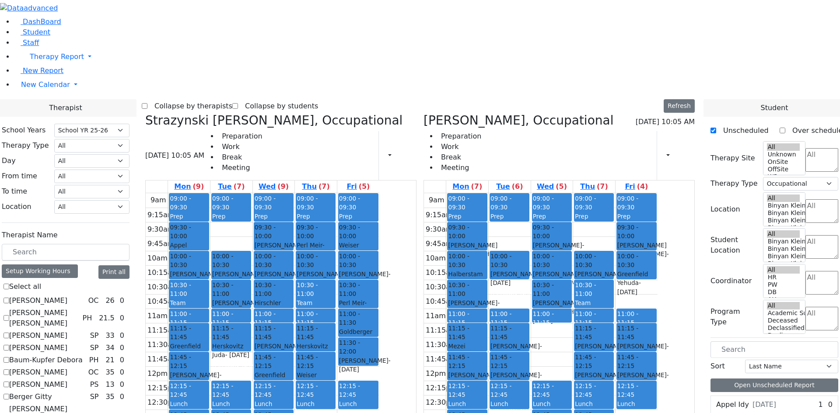
click at [554, 193] on div "9am 9:15am 9:30am 9:45am 10am 10:15am 10:30am 10:45am 11am 11:15am 11:30am 11:4…" at bounding box center [541, 366] width 234 height 346
drag, startPoint x: 555, startPoint y: 161, endPoint x: 556, endPoint y: 168, distance: 7.0
click at [556, 193] on div "9am 9:15am 9:30am 9:45am 10am 10:15am 10:30am 10:45am 11am 11:15am 11:30am 11:4…" at bounding box center [541, 366] width 234 height 346
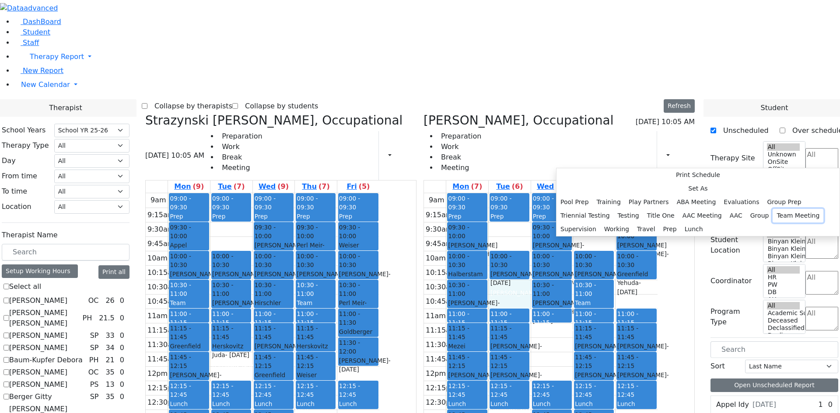
click at [772, 223] on button "Team Meeting" at bounding box center [797, 216] width 51 height 14
select select "2"
select select "10:30:00"
select select "11:00:00"
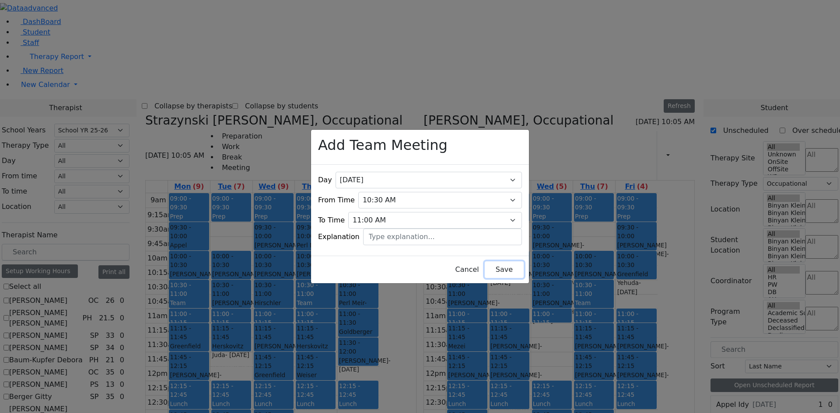
click at [495, 262] on button "Save" at bounding box center [504, 270] width 39 height 17
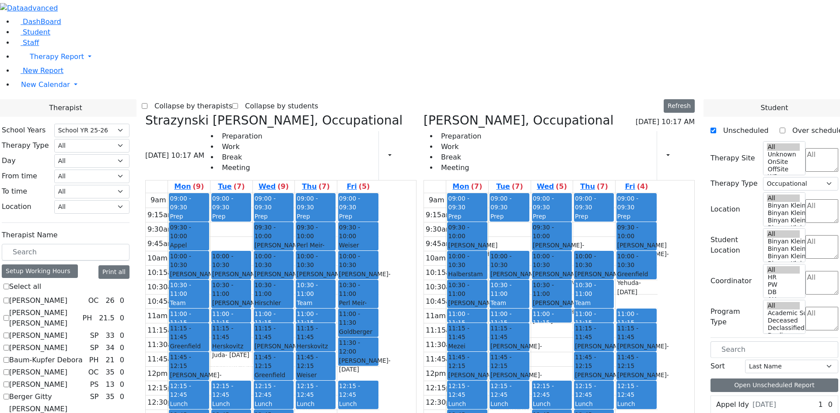
click at [606, 330] on div "9am 9:15am 9:30am 9:45am 10am 10:15am 10:30am 10:45am 11am 11:15am 11:30am 11:4…" at bounding box center [541, 366] width 234 height 346
click at [615, 333] on div "09:00 - 09:30 Prep 10:00 - 10:30 Frankel Freidy - 05/15/2018 Neuman, Simi 10:30…" at bounding box center [594, 366] width 42 height 346
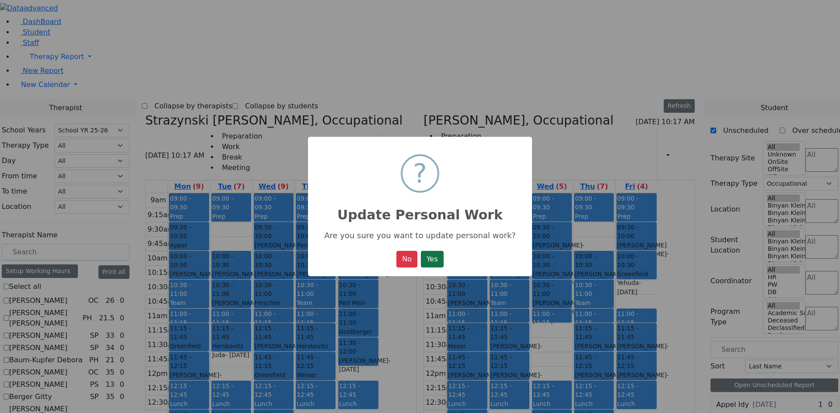
click at [438, 257] on button "Yes" at bounding box center [432, 259] width 23 height 17
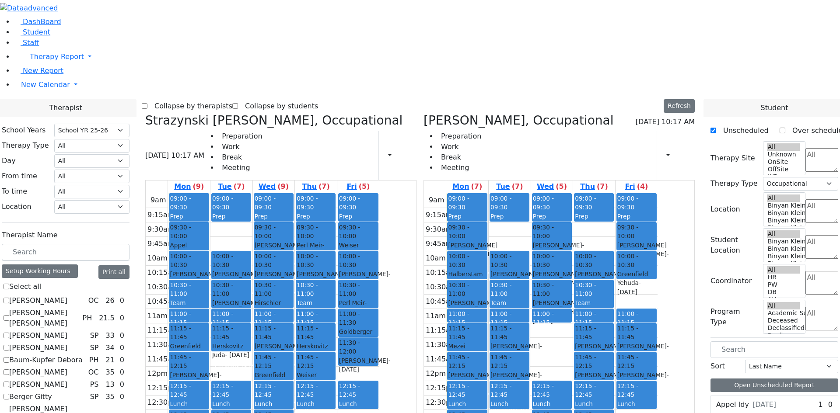
click at [335, 241] on div "Perl Meir - 12/29/2011 Weber, Joseph Grade 7" at bounding box center [316, 260] width 38 height 38
click at [328, 193] on div "9am 9:15am 9:30am 9:45am 10am 10:15am 10:30am 10:45am 11am 11:15am 11:30am 11:4…" at bounding box center [263, 366] width 234 height 346
click at [316, 233] on div "9am 9:15am 9:30am 9:45am 10am 10:15am 10:30am 10:45am 11am 11:15am 11:30am 11:4…" at bounding box center [263, 366] width 234 height 346
click at [335, 269] on div "Grade 7" at bounding box center [316, 273] width 38 height 9
click at [293, 371] on div "Greenfield Yehuda - 04/05/2017" at bounding box center [274, 384] width 38 height 27
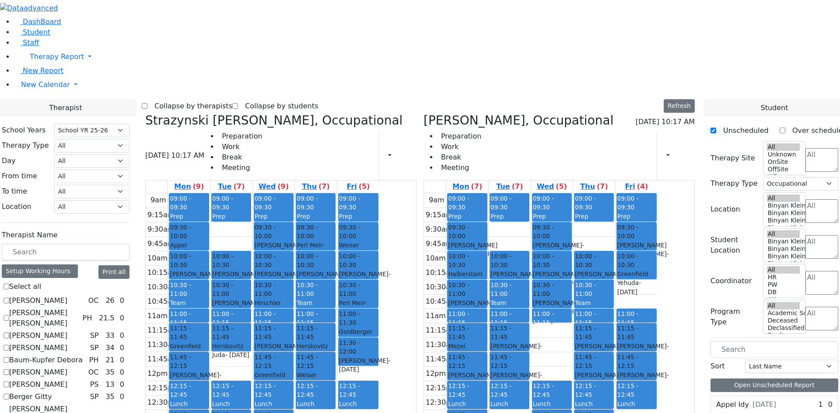
click at [293, 361] on div "Guttman, Chesky" at bounding box center [274, 365] width 38 height 9
click at [377, 400] on div "Lunch" at bounding box center [358, 404] width 38 height 9
click at [379, 281] on div "9am 9:15am 9:30am 9:45am 10am 10:15am 10:30am 10:45am 11am 11:15am 11:30am 11:4…" at bounding box center [263, 366] width 234 height 346
click at [379, 386] on div "9am 9:15am 9:30am 9:45am 10am 10:15am 10:30am 10:45am 11am 11:15am 11:30am 11:4…" at bounding box center [263, 366] width 234 height 346
click at [420, 412] on div "Strazynski Brooke, Occupational 09/15/2025 10:17 AM Preparation Work Break Meet…" at bounding box center [281, 328] width 278 height 430
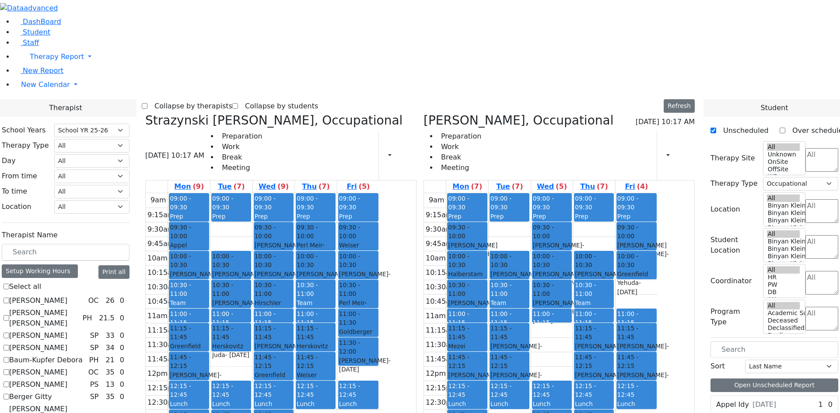
click at [379, 405] on div "9am 9:15am 9:30am 9:45am 10am 10:15am 10:30am 10:45am 11am 11:15am 11:30am 11:4…" at bounding box center [263, 366] width 234 height 346
click at [379, 391] on div "9am 9:15am 9:30am 9:45am 10am 10:15am 10:30am 10:45am 11am 11:15am 11:30am 11:4…" at bounding box center [263, 366] width 234 height 346
click at [377, 299] on div "Perl Meir - 12/29/2011" at bounding box center [358, 308] width 38 height 18
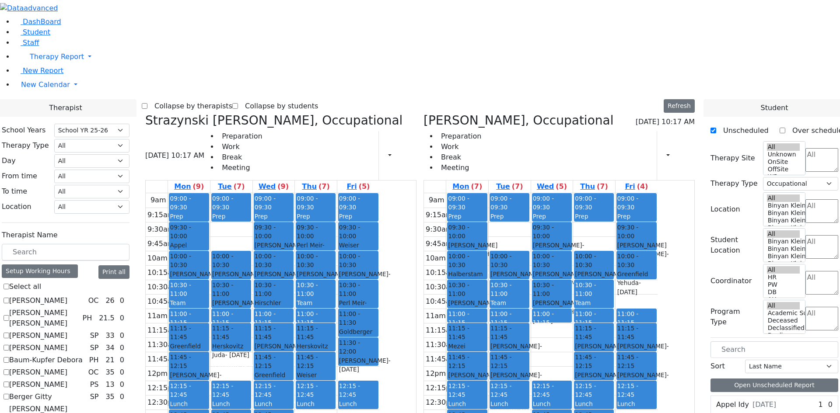
click at [324, 242] on span "- 12/29/2011" at bounding box center [311, 250] width 28 height 16
drag, startPoint x: 413, startPoint y: 113, endPoint x: 406, endPoint y: 115, distance: 6.9
click at [337, 193] on div "09:00 - 09:30 Prep 09:30 - 10:00 Perl Meir - 12/29/2011 Weber, Joseph Grade 7 1…" at bounding box center [316, 366] width 42 height 346
click at [335, 260] on div "[PERSON_NAME]" at bounding box center [316, 264] width 38 height 9
drag, startPoint x: 406, startPoint y: 115, endPoint x: 654, endPoint y: 122, distance: 247.6
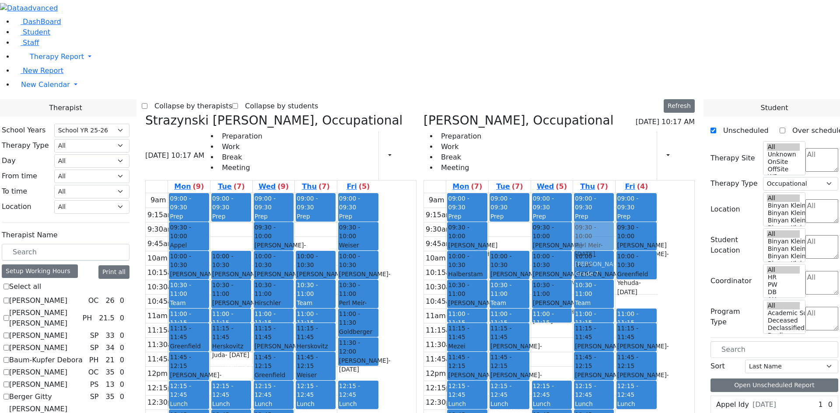
click at [654, 122] on div "Strazynski Brooke, Occupational 09/15/2025 10:17 AM Preparation Work Break Meet…" at bounding box center [420, 326] width 556 height 427
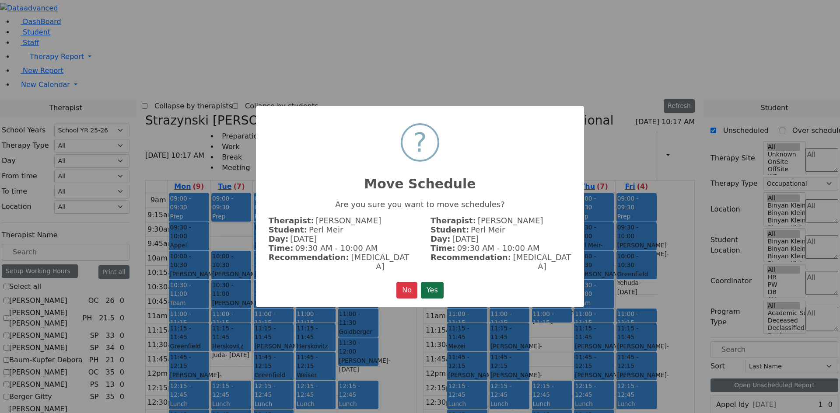
click at [436, 282] on button "Yes" at bounding box center [432, 290] width 23 height 17
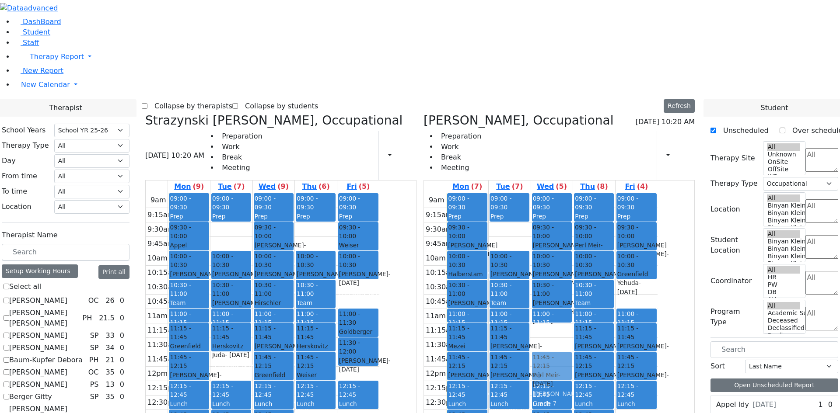
drag, startPoint x: 443, startPoint y: 160, endPoint x: 600, endPoint y: 237, distance: 174.5
click at [600, 237] on div "Strazynski Brooke, Occupational 09/15/2025 10:20 AM Preparation Work Break Meet…" at bounding box center [420, 326] width 556 height 427
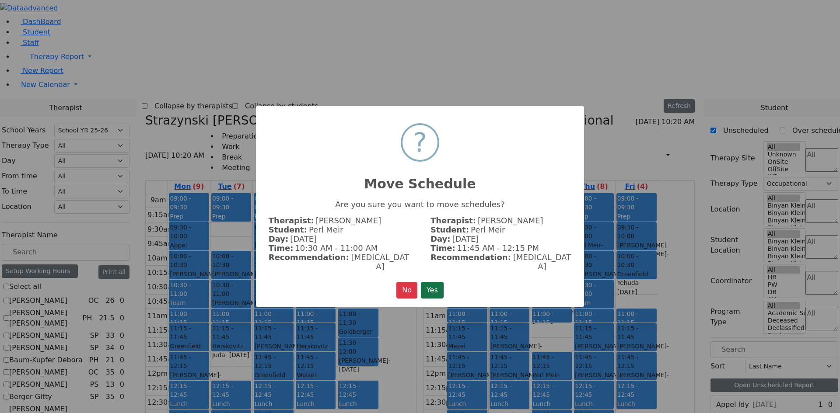
click at [434, 282] on button "Yes" at bounding box center [432, 290] width 23 height 17
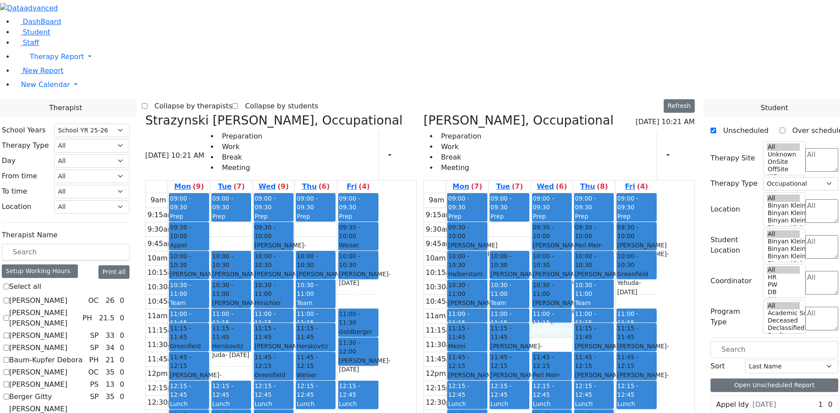
click at [605, 202] on div "9am 9:15am 9:30am 9:45am 10am 10:15am 10:30am 10:45am 11am 11:15am 11:30am 11:4…" at bounding box center [541, 366] width 234 height 346
click at [571, 328] on div "Prep" at bounding box center [552, 332] width 38 height 9
click at [657, 193] on div "9am 9:15am 9:30am 9:45am 10am 10:15am 10:30am 10:45am 11am 11:15am 11:30am 11:4…" at bounding box center [541, 366] width 234 height 346
click at [649, 181] on link "Fri (4)" at bounding box center [636, 187] width 27 height 12
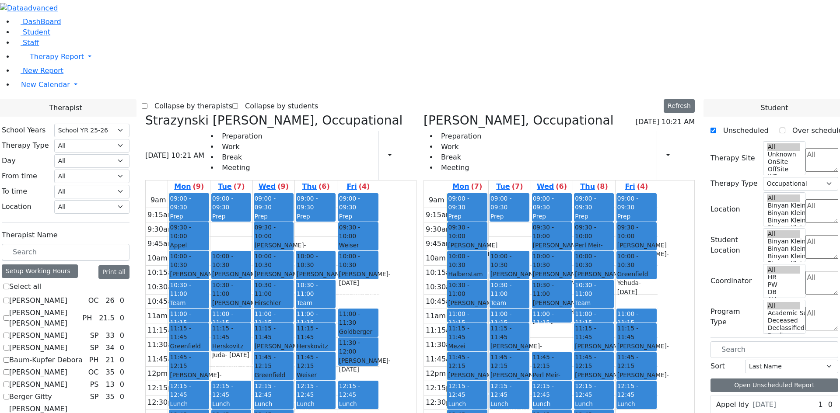
click at [593, 314] on div "9am 9:15am 9:30am 9:45am 10am 10:15am 10:30am 10:45am 11am 11:15am 11:30am 11:4…" at bounding box center [541, 366] width 234 height 346
click at [596, 201] on div "9am 9:15am 9:30am 9:45am 10am 10:15am 10:30am 10:45am 11am 11:15am 11:30am 11:4…" at bounding box center [541, 366] width 234 height 346
drag, startPoint x: 360, startPoint y: 103, endPoint x: 403, endPoint y: 107, distance: 42.6
click at [379, 193] on tr "09:00 - 09:30 Prep 09:30 - 10:00 Appel Shimon - 01/26/2012 Weber, Joseph 10:00 …" at bounding box center [263, 366] width 234 height 346
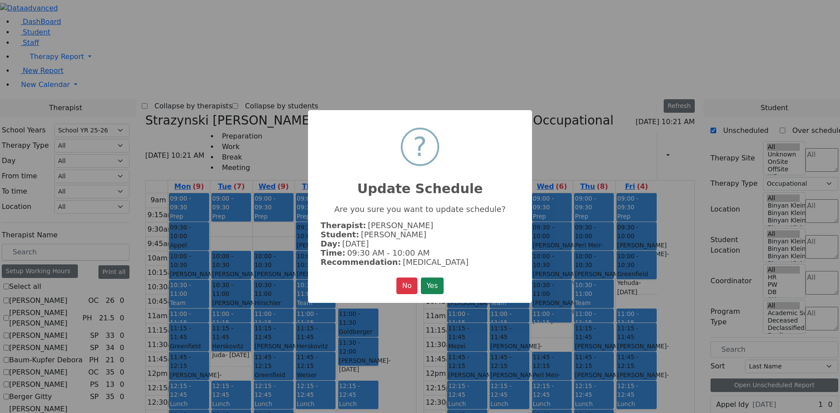
click at [419, 285] on div "No No Yes" at bounding box center [419, 286] width 47 height 17
click at [428, 287] on button "Yes" at bounding box center [432, 286] width 23 height 17
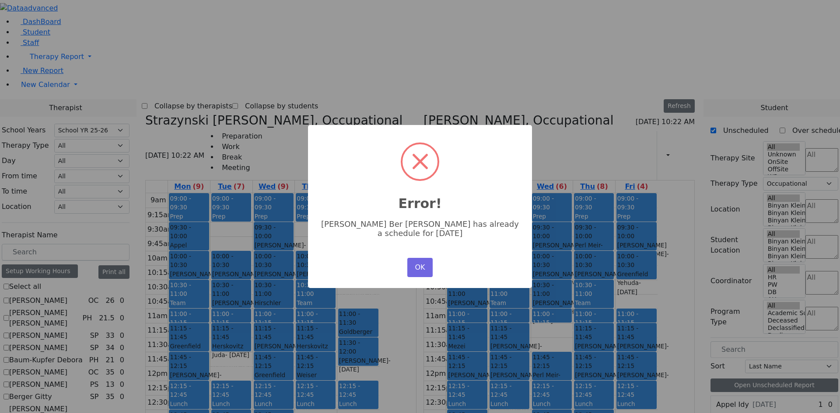
click at [410, 246] on div "× Error! Dov Ber Feldman has already a schedule for Thursday OK No Cancel" at bounding box center [420, 206] width 224 height 163
click at [416, 258] on button "OK" at bounding box center [419, 267] width 25 height 19
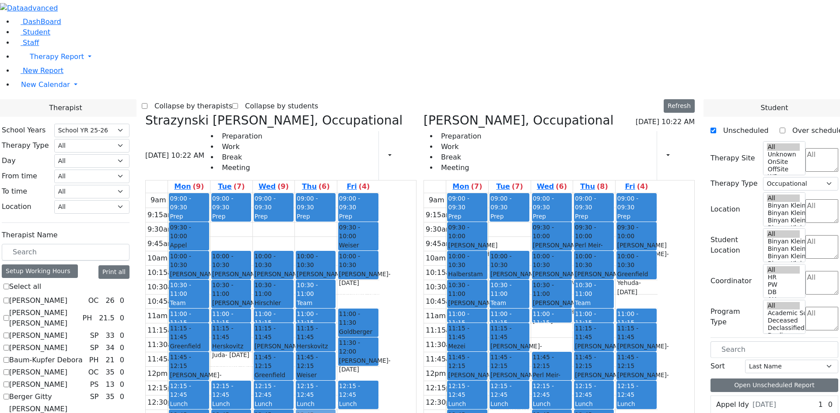
drag, startPoint x: 366, startPoint y: 96, endPoint x: 416, endPoint y: 290, distance: 200.6
click at [379, 285] on tr "09:00 - 09:30 Prep 09:30 - 10:00 Appel Shimon - 01/26/2012 Weber, Joseph 10:00 …" at bounding box center [263, 366] width 234 height 346
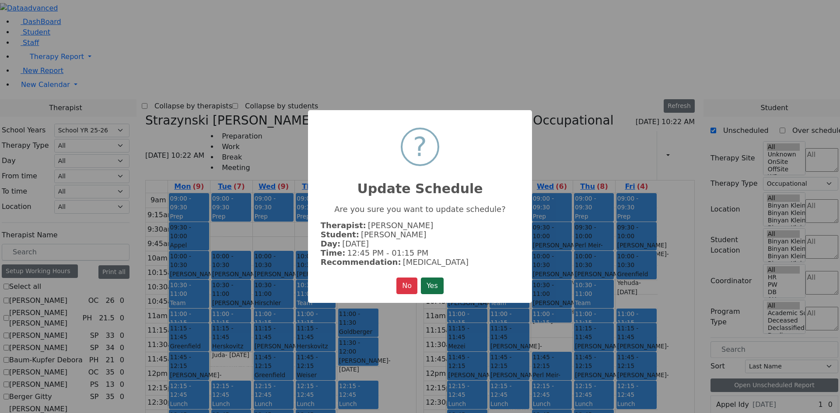
click at [436, 286] on button "Yes" at bounding box center [432, 286] width 23 height 17
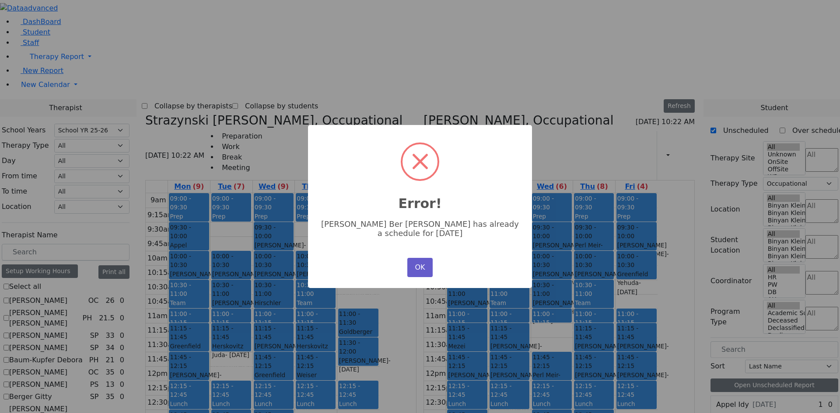
drag, startPoint x: 413, startPoint y: 258, endPoint x: 414, endPoint y: 247, distance: 11.4
click at [413, 258] on button "OK" at bounding box center [419, 267] width 25 height 19
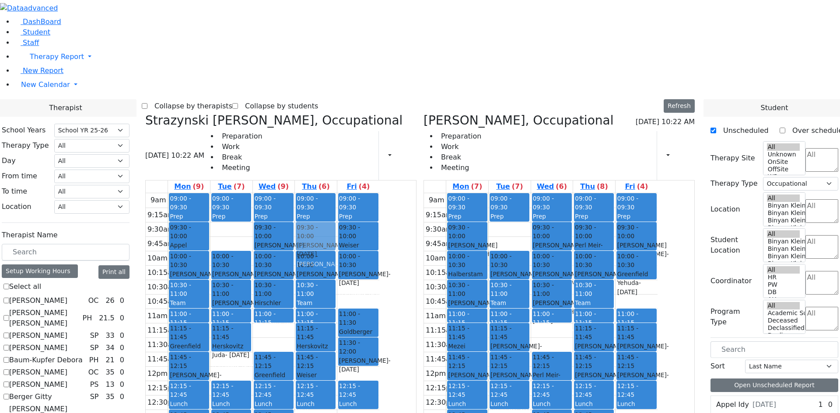
drag, startPoint x: 360, startPoint y: 213, endPoint x: 394, endPoint y: 109, distance: 109.8
click at [379, 193] on tr "09:00 - 09:30 Prep 09:30 - 10:00 Appel Shimon - 01/26/2012 Weber, Joseph 10:00 …" at bounding box center [263, 366] width 234 height 346
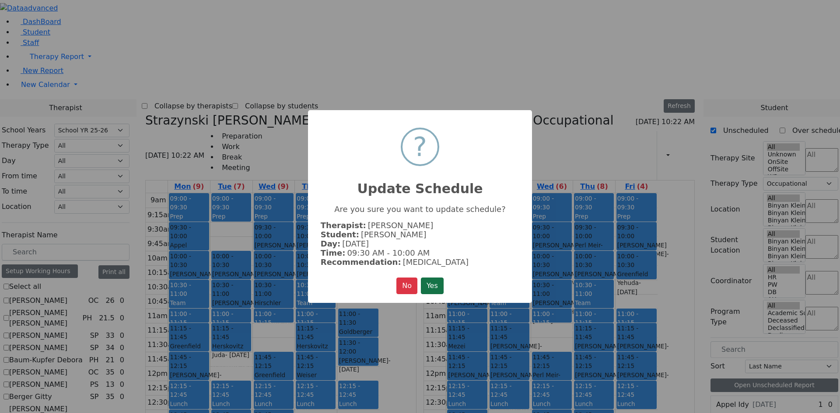
click at [430, 287] on button "Yes" at bounding box center [432, 286] width 23 height 17
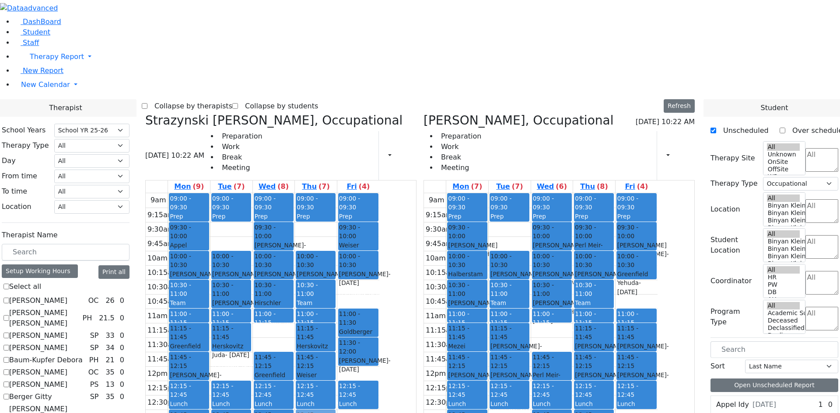
drag, startPoint x: 405, startPoint y: 101, endPoint x: 411, endPoint y: 293, distance: 191.2
click at [337, 282] on div "09:00 - 09:30 Prep 09:30 - 10:00 Sandel Yuda - 03/30/2007 Guttman, Chesky 10:00…" at bounding box center [316, 366] width 42 height 346
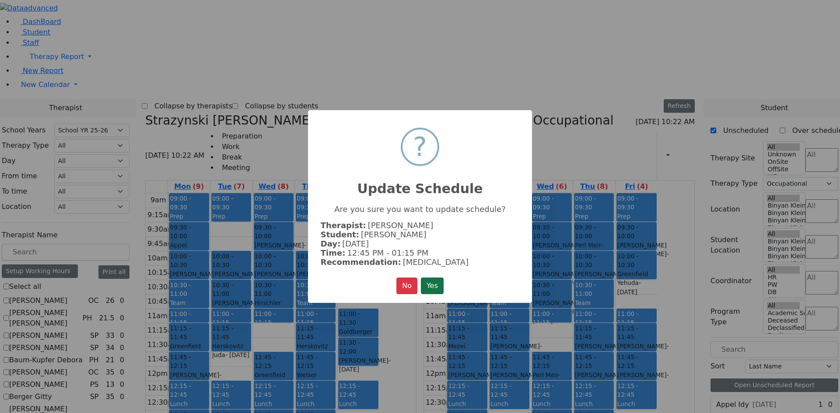
click at [436, 283] on button "Yes" at bounding box center [432, 286] width 23 height 17
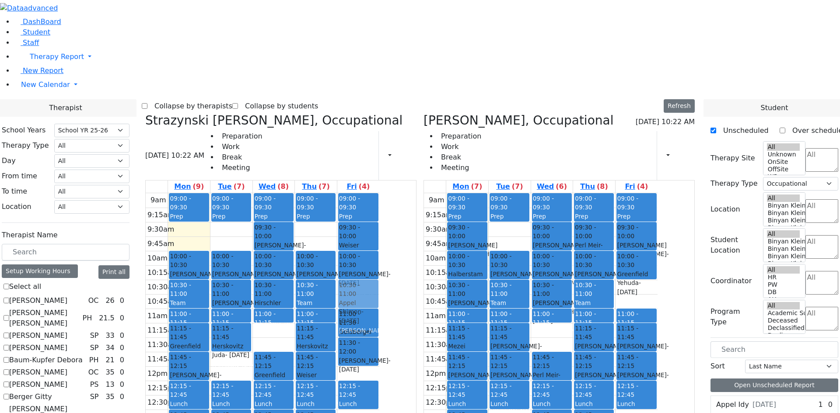
drag, startPoint x: 285, startPoint y: 99, endPoint x: 434, endPoint y: 153, distance: 158.8
click at [379, 193] on tr "09:00 - 09:30 Prep 09:30 - 10:00 Appel Shimon - 01/26/2012 Weber, Joseph 10:00 …" at bounding box center [263, 366] width 234 height 346
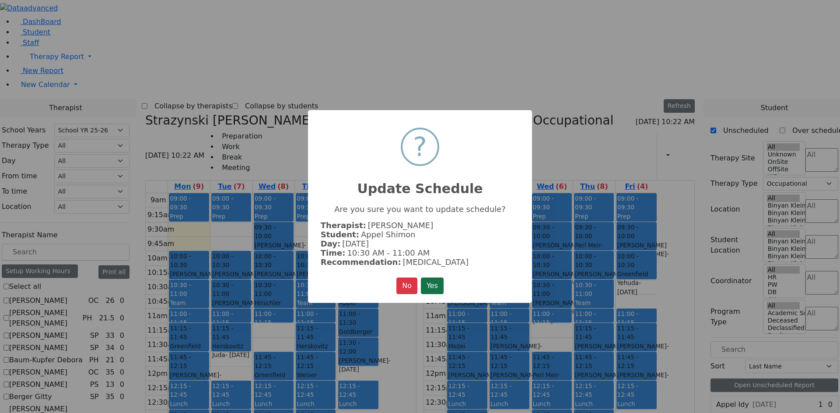
click at [430, 283] on button "Yes" at bounding box center [432, 286] width 23 height 17
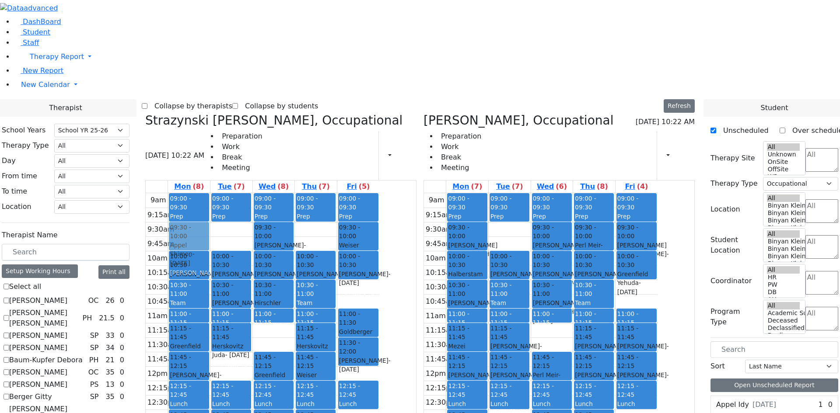
drag, startPoint x: 449, startPoint y: 160, endPoint x: 293, endPoint y: 109, distance: 164.3
click at [289, 193] on tr "09:00 - 09:30 Prep 10:00 - 10:30 Hershkowitz Baila - 07/22/2009 Weber, Leah 10:…" at bounding box center [263, 366] width 234 height 346
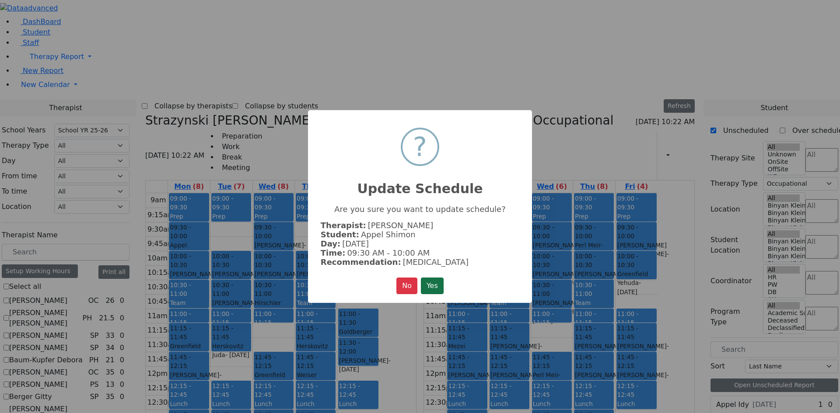
click at [436, 283] on button "Yes" at bounding box center [432, 286] width 23 height 17
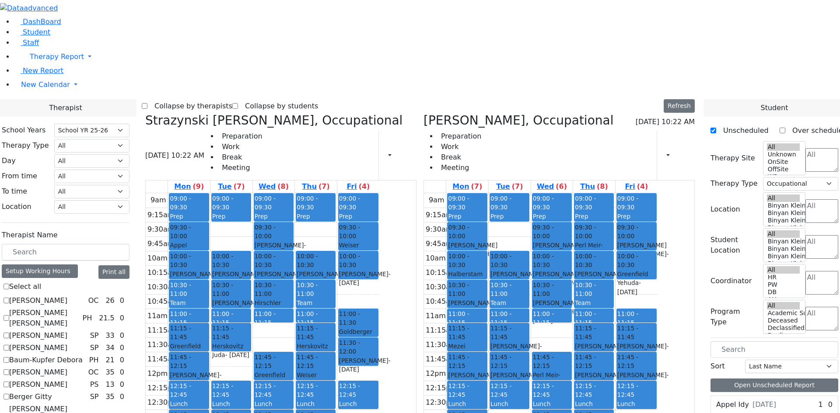
click at [221, 372] on span "- 11/25/2004" at bounding box center [196, 380] width 52 height 16
click at [208, 342] on div "Greenfield Yehuda - 04/05/2017" at bounding box center [189, 355] width 38 height 27
drag, startPoint x: 277, startPoint y: 237, endPoint x: 454, endPoint y: 171, distance: 189.4
click at [379, 193] on tr "09:00 - 09:30 Prep 09:30 - 10:00 Appel Shimon - 01/26/2012 Weber, Joseph 10:00 …" at bounding box center [263, 366] width 234 height 346
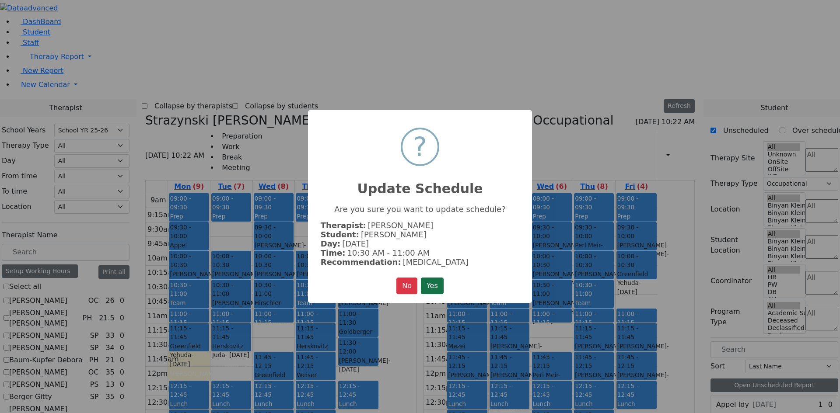
click at [437, 286] on button "Yes" at bounding box center [432, 286] width 23 height 17
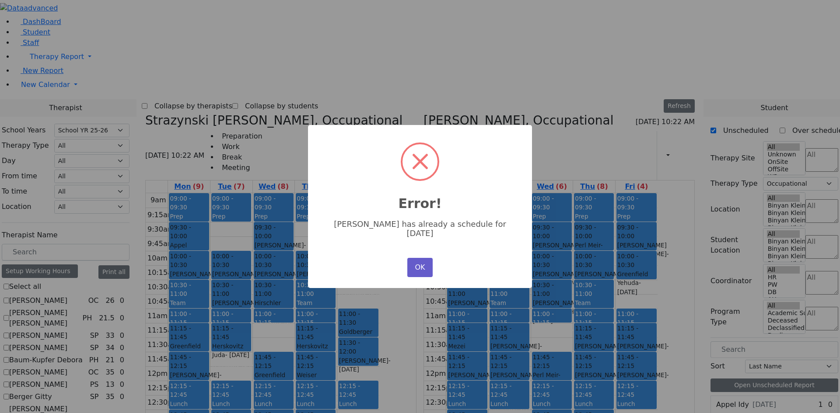
click at [417, 258] on button "OK" at bounding box center [419, 267] width 25 height 19
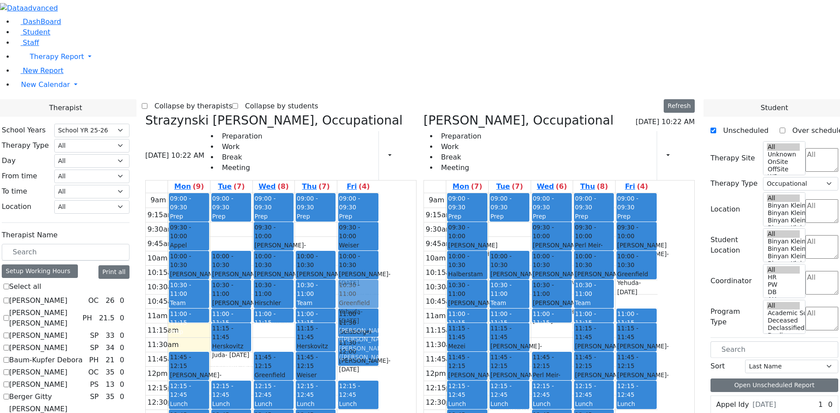
drag, startPoint x: 265, startPoint y: 201, endPoint x: 433, endPoint y: 156, distance: 172.9
click at [379, 193] on tr "09:00 - 09:30 Prep 09:30 - 10:00 Appel Shimon - 01/26/2012 Weber, Joseph 10:00 …" at bounding box center [263, 366] width 234 height 346
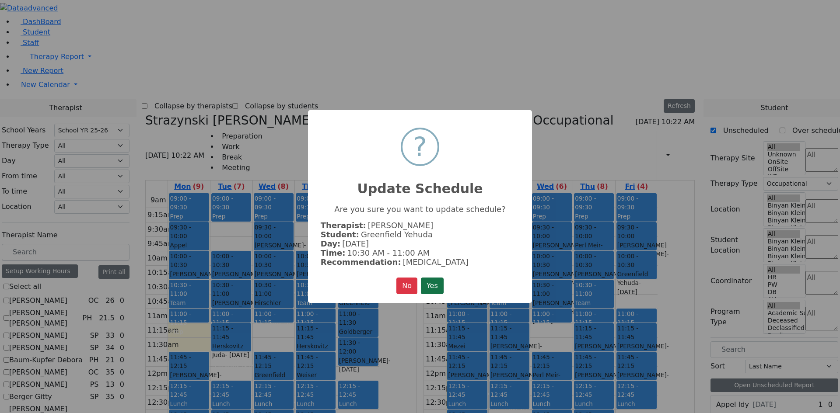
click at [423, 282] on button "Yes" at bounding box center [432, 286] width 23 height 17
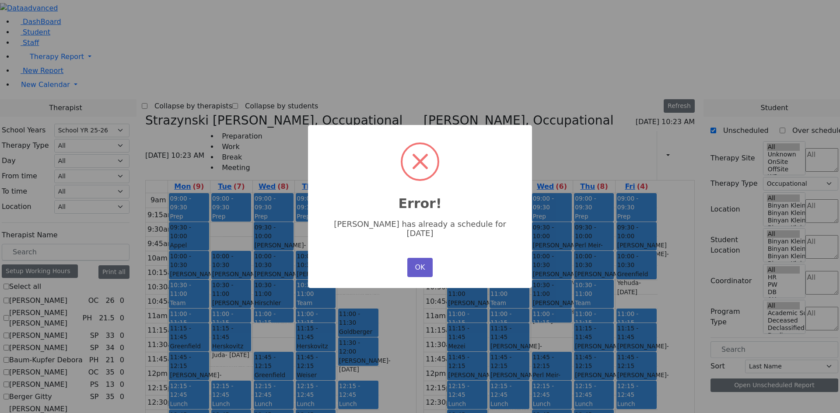
click at [421, 261] on button "OK" at bounding box center [419, 267] width 25 height 19
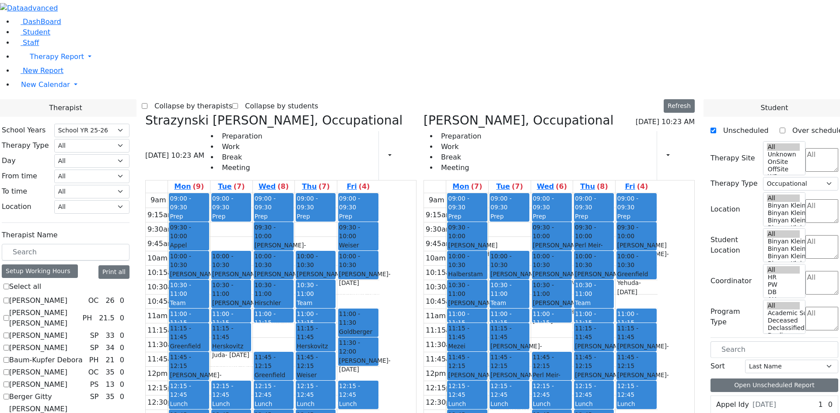
click at [208, 390] on div "Guttman, Chesky" at bounding box center [189, 394] width 38 height 9
drag, startPoint x: 448, startPoint y: 192, endPoint x: 452, endPoint y: 169, distance: 23.6
click at [379, 193] on div "09:00 - 09:30 Prep 09:30 - 10:00 Weiser Shloime - 08/21/2017 Golombeck Esther 1…" at bounding box center [358, 366] width 42 height 346
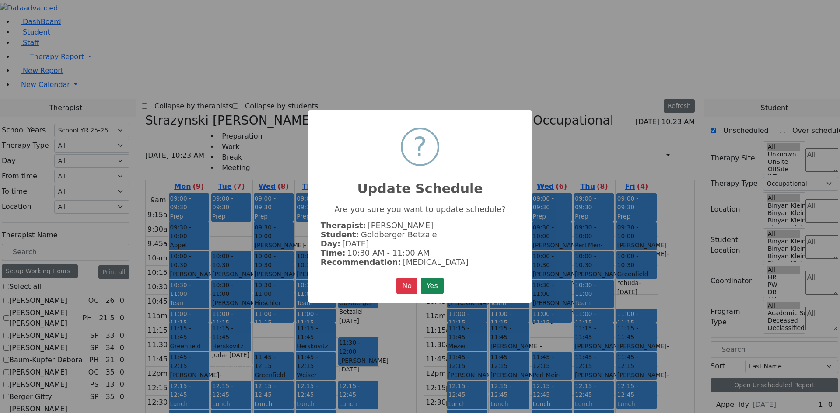
click at [433, 280] on button "Yes" at bounding box center [432, 286] width 23 height 17
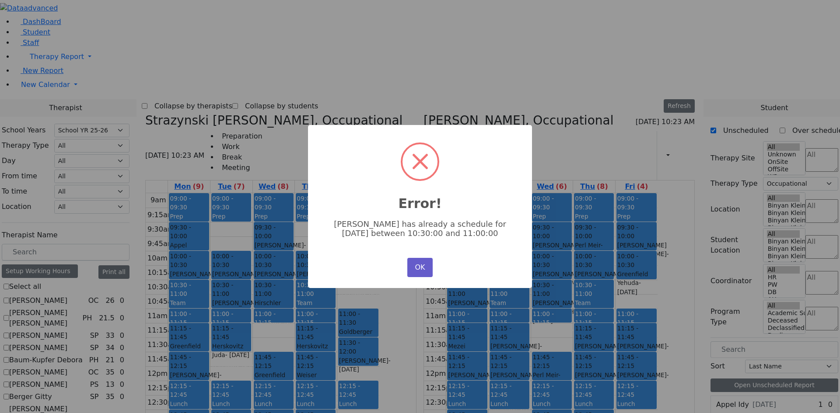
click at [414, 270] on button "OK" at bounding box center [419, 267] width 25 height 19
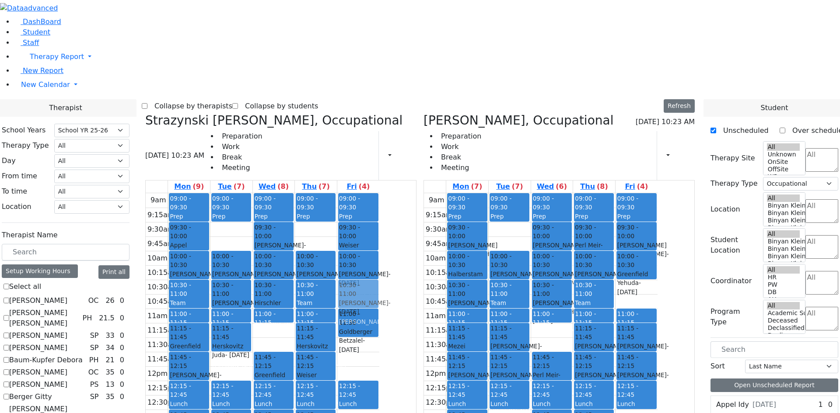
drag, startPoint x: 441, startPoint y: 228, endPoint x: 441, endPoint y: 191, distance: 36.7
click at [379, 193] on div "09:00 - 09:30 Prep 09:30 - 10:00 Weiser Shloime - 08/21/2017 Golombeck Esther 1…" at bounding box center [358, 366] width 42 height 346
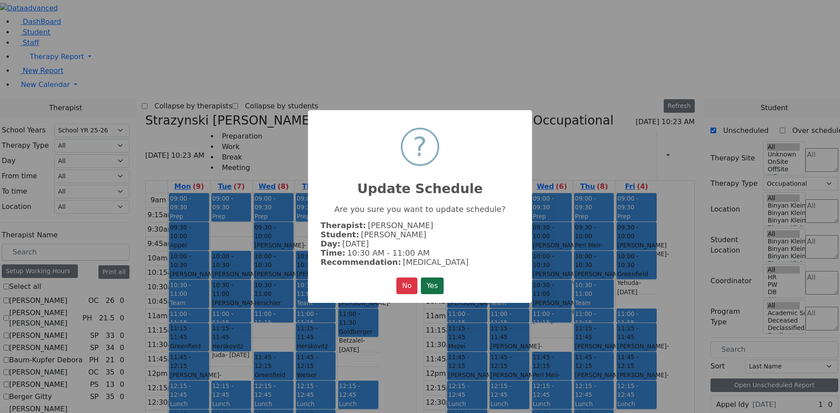
click at [437, 283] on button "Yes" at bounding box center [432, 286] width 23 height 17
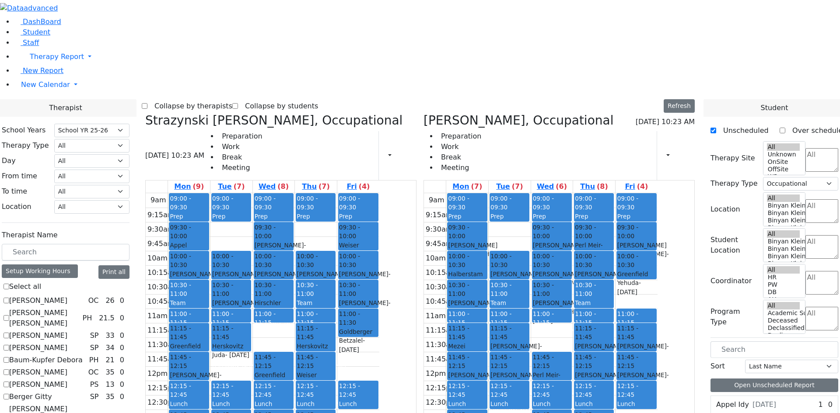
drag, startPoint x: 271, startPoint y: 389, endPoint x: 430, endPoint y: 229, distance: 225.7
click at [379, 229] on tr "09:00 - 09:30 Prep 09:30 - 10:00 Appel Shimon - 01/26/2012 Weber, Joseph 10:00 …" at bounding box center [263, 366] width 234 height 346
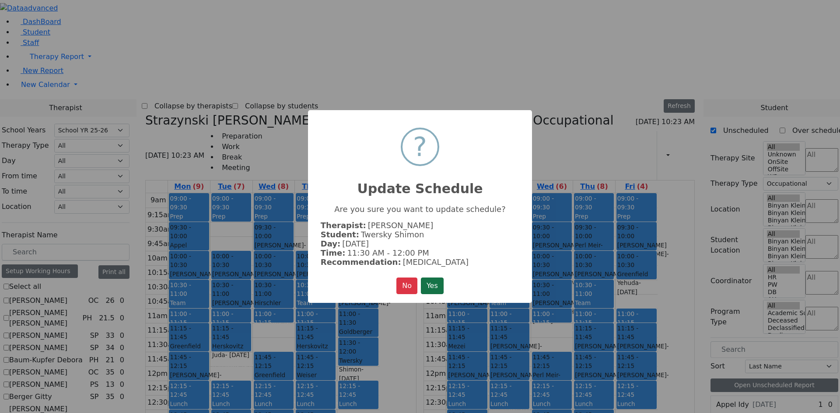
click at [434, 281] on button "Yes" at bounding box center [432, 286] width 23 height 17
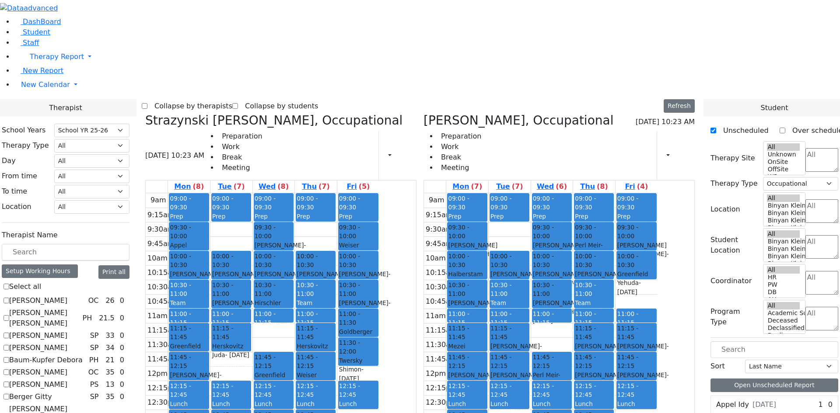
click at [378, 251] on div "10:00 - 10:30 Falkowitz Yitzchok - 05/20/2014 Volfman Dovid" at bounding box center [357, 265] width 39 height 28
click at [377, 269] on div "Golombeck Esther" at bounding box center [358, 273] width 38 height 9
click at [379, 193] on div "9am 9:15am 9:30am 9:45am 10am 10:15am 10:30am 10:45am 11am 11:15am 11:30am 11:4…" at bounding box center [263, 366] width 234 height 346
click at [501, 322] on div "9am 9:15am 9:30am 9:45am 10am 10:15am 10:30am 10:45am 11am 11:15am 11:30am 11:4…" at bounding box center [541, 366] width 234 height 346
click at [601, 321] on div "9am 9:15am 9:30am 9:45am 10am 10:15am 10:30am 10:45am 11am 11:15am 11:30am 11:4…" at bounding box center [541, 366] width 234 height 346
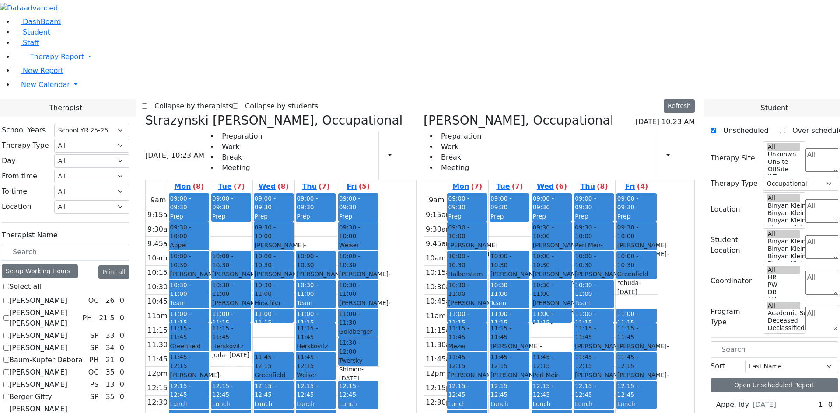
drag, startPoint x: 514, startPoint y: 377, endPoint x: 513, endPoint y: 347, distance: 30.2
click at [488, 347] on div "09:00 - 09:30 Prep 09:30 - 10:00 Blum Shia - 12/06/2011 Weber, Joseph 10:00 - 1…" at bounding box center [467, 366] width 42 height 346
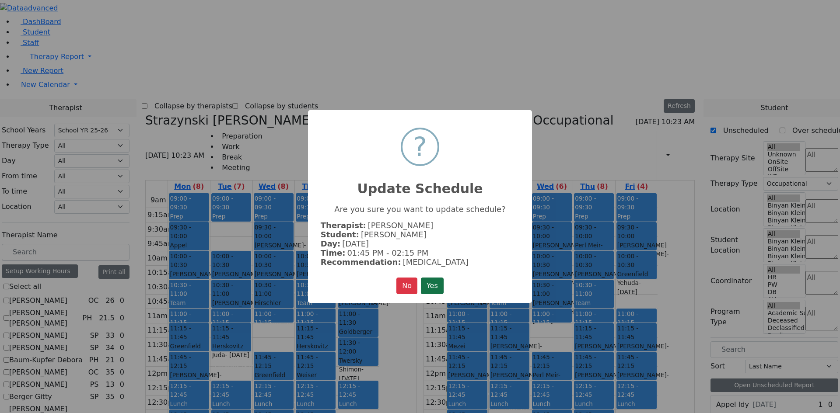
click at [436, 280] on button "Yes" at bounding box center [432, 286] width 23 height 17
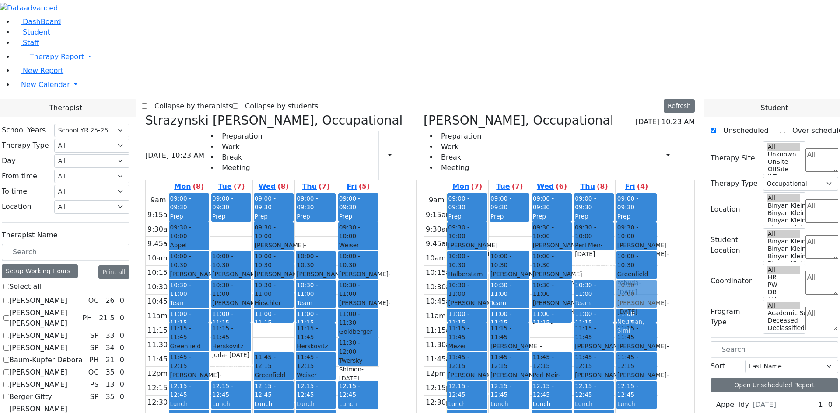
drag, startPoint x: 649, startPoint y: 135, endPoint x: 680, endPoint y: 159, distance: 39.0
click at [657, 193] on tr "09:00 - 09:30 Prep 09:30 - 10:00 Blum Shia - 12/06/2011 Weber, Joseph 10:00 - 1…" at bounding box center [541, 366] width 234 height 346
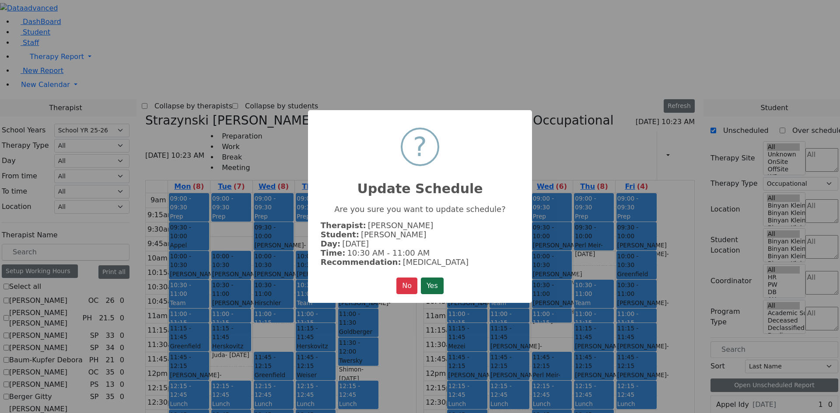
click at [441, 283] on button "Yes" at bounding box center [432, 286] width 23 height 17
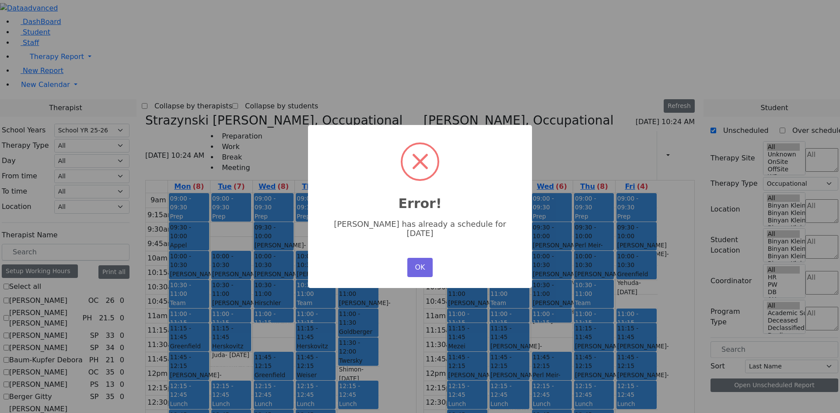
click at [412, 265] on button "OK" at bounding box center [419, 267] width 25 height 19
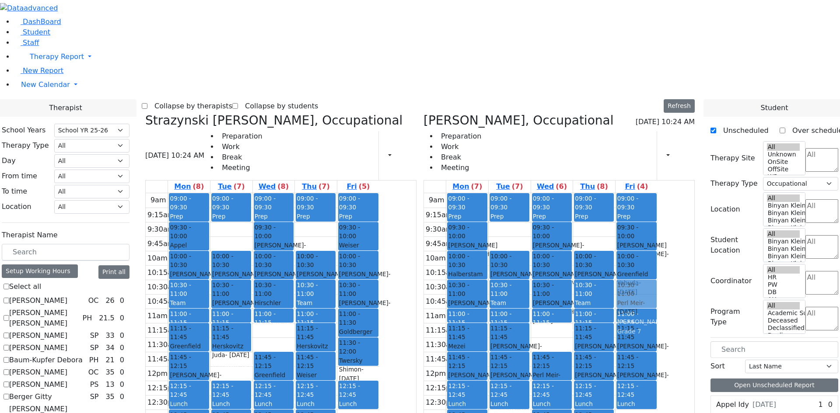
drag, startPoint x: 648, startPoint y: 94, endPoint x: 678, endPoint y: 153, distance: 66.1
click at [657, 193] on tr "09:00 - 09:30 Prep 09:30 - 10:00 Blum Shia - 12/06/2011 Weber, Joseph 10:00 - 1…" at bounding box center [541, 366] width 234 height 346
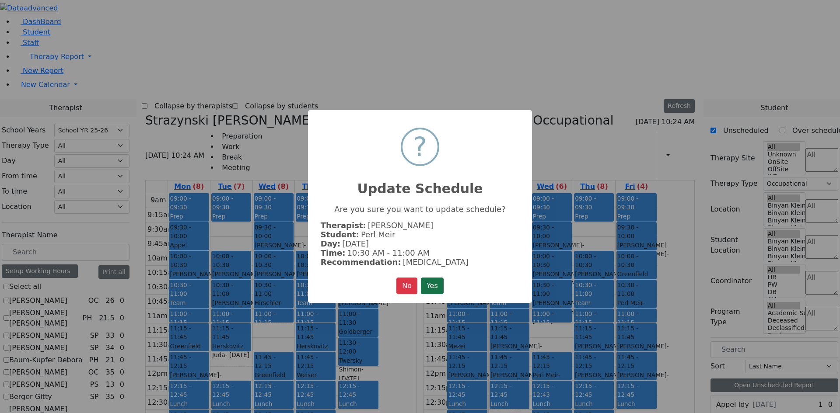
click at [429, 283] on button "Yes" at bounding box center [432, 286] width 23 height 17
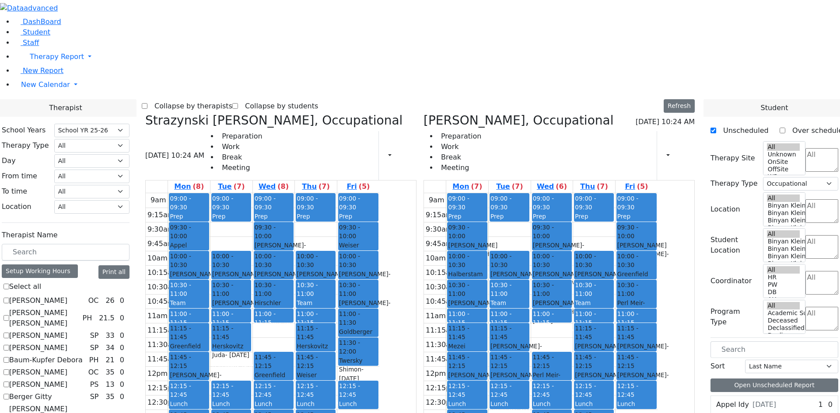
click at [605, 330] on div "9am 9:15am 9:30am 9:45am 10am 10:15am 10:30am 10:45am 11am 11:15am 11:30am 11:4…" at bounding box center [541, 366] width 234 height 346
click at [636, 347] on div "9am 9:15am 9:30am 9:45am 10am 10:15am 10:30am 10:45am 11am 11:15am 11:30am 11:4…" at bounding box center [541, 366] width 234 height 346
click at [561, 193] on div "9am 9:15am 9:30am 9:45am 10am 10:15am 10:30am 10:45am 11am 11:15am 11:30am 11:4…" at bounding box center [541, 366] width 234 height 346
click at [528, 194] on div "09:00 - 09:30" at bounding box center [509, 203] width 38 height 18
click at [593, 131] on div "Preparation Work Break Meeting Print Schedule Print All Print Info Print Pendin…" at bounding box center [558, 155] width 271 height 49
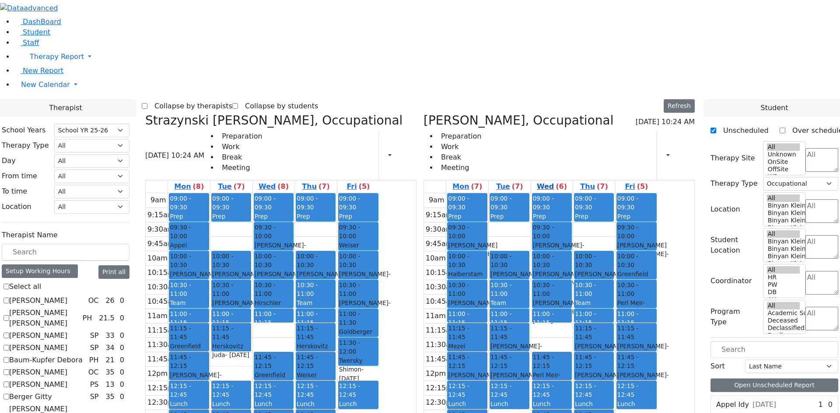
click at [569, 181] on link "Wed (6)" at bounding box center [552, 187] width 34 height 12
click at [379, 349] on div "9am 9:15am 9:30am 9:45am 10am 10:15am 10:30am 10:45am 11am 11:15am 11:30am 11:4…" at bounding box center [263, 366] width 234 height 346
click at [468, 303] on div "Matsri Miriam, Occupational 09/15/2025 10:24 AM Preparation Work Break Meeting …" at bounding box center [559, 326] width 278 height 427
drag, startPoint x: 336, startPoint y: 355, endPoint x: 383, endPoint y: 107, distance: 252.4
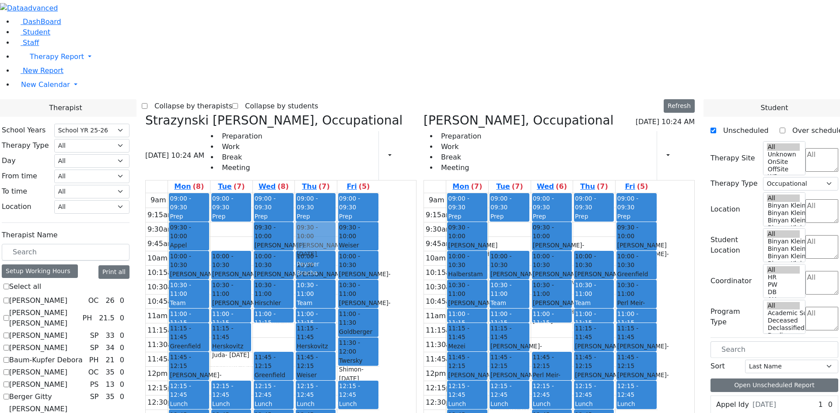
click at [379, 193] on tr "09:00 - 09:30 Prep 09:30 - 10:00 Appel Shimon - 01/26/2012 Weber, Joseph 10:00 …" at bounding box center [263, 366] width 234 height 346
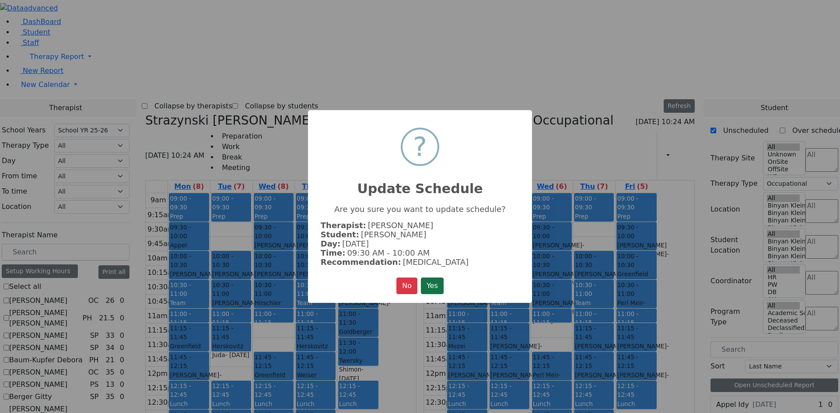
click at [426, 286] on button "Yes" at bounding box center [432, 286] width 23 height 17
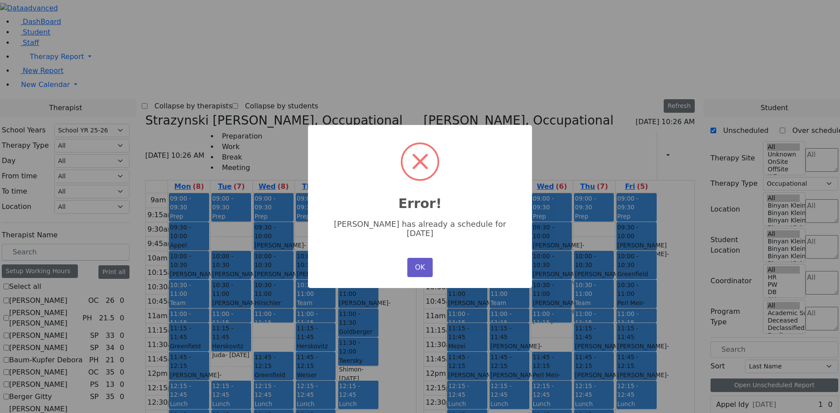
click at [424, 258] on button "OK" at bounding box center [419, 267] width 25 height 19
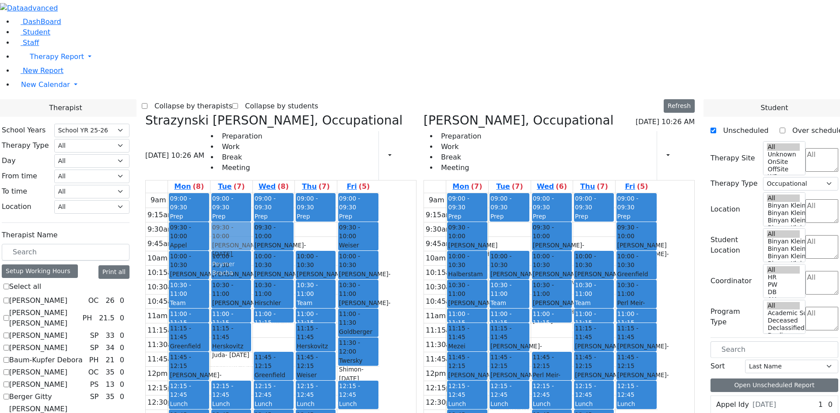
drag, startPoint x: 362, startPoint y: 385, endPoint x: 320, endPoint y: 109, distance: 279.1
click at [320, 193] on tr "09:00 - 09:30 Prep 09:30 - 10:00 Appel Shimon - 01/26/2012 Weber, Joseph 10:00 …" at bounding box center [263, 366] width 234 height 346
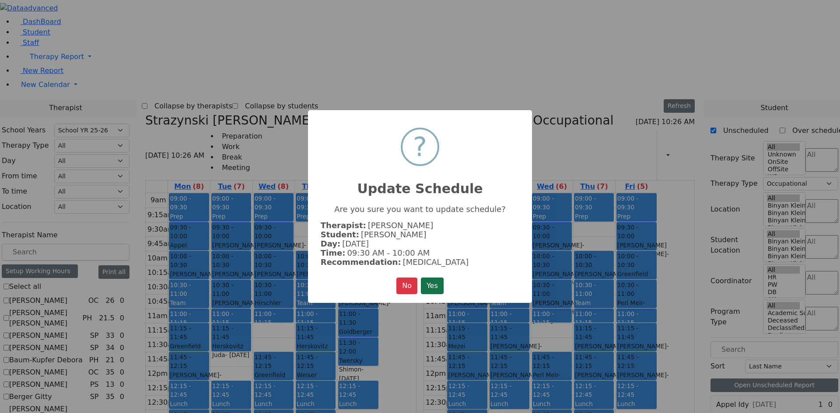
click at [427, 280] on button "Yes" at bounding box center [432, 286] width 23 height 17
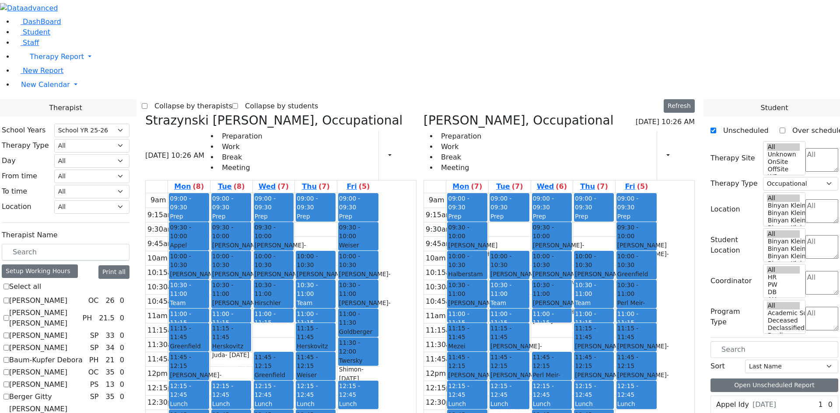
click at [657, 333] on div "9am 9:15am 9:30am 9:45am 10am 10:15am 10:30am 10:45am 11am 11:15am 11:30am 11:4…" at bounding box center [541, 366] width 234 height 346
click at [657, 301] on div "9am 9:15am 9:30am 9:45am 10am 10:15am 10:30am 10:45am 11am 11:15am 11:30am 11:4…" at bounding box center [541, 366] width 234 height 346
click at [657, 291] on div "9am 9:15am 9:30am 9:45am 10am 10:15am 10:30am 10:45am 11am 11:15am 11:30am 11:4…" at bounding box center [541, 366] width 234 height 346
drag, startPoint x: 399, startPoint y: 349, endPoint x: 359, endPoint y: 211, distance: 144.1
click at [359, 211] on tr "09:00 - 09:30 Prep 09:30 - 10:00 Appel Shimon - 01/26/2012 Weber, Joseph 10:00 …" at bounding box center [263, 366] width 234 height 346
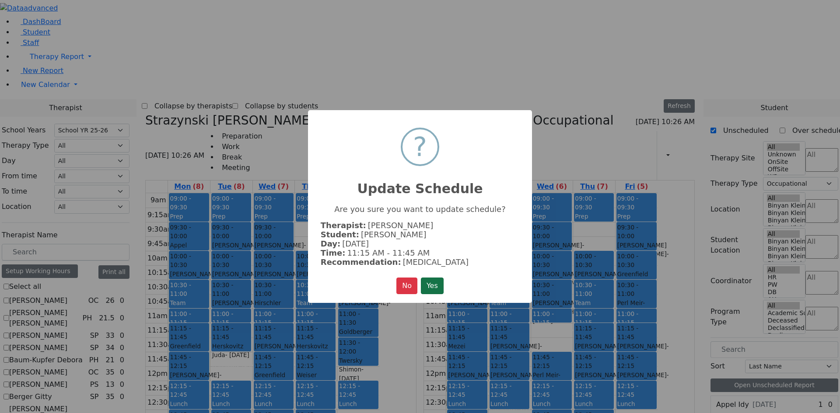
click at [430, 279] on button "Yes" at bounding box center [432, 286] width 23 height 17
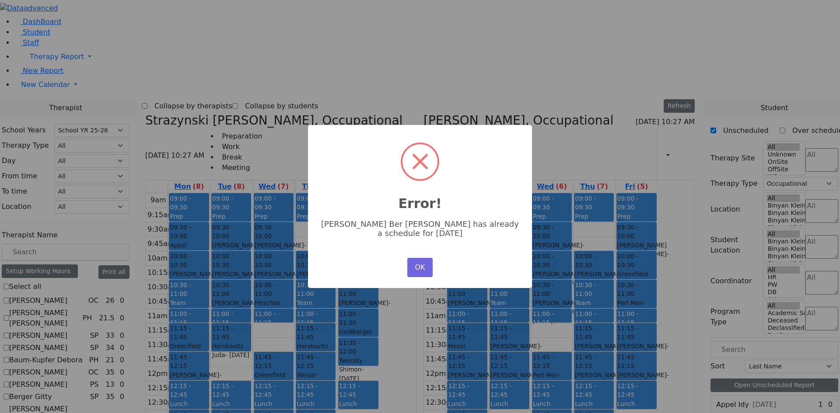
click at [419, 269] on div "OK No Cancel" at bounding box center [420, 268] width 30 height 24
click at [419, 261] on button "OK" at bounding box center [419, 267] width 25 height 19
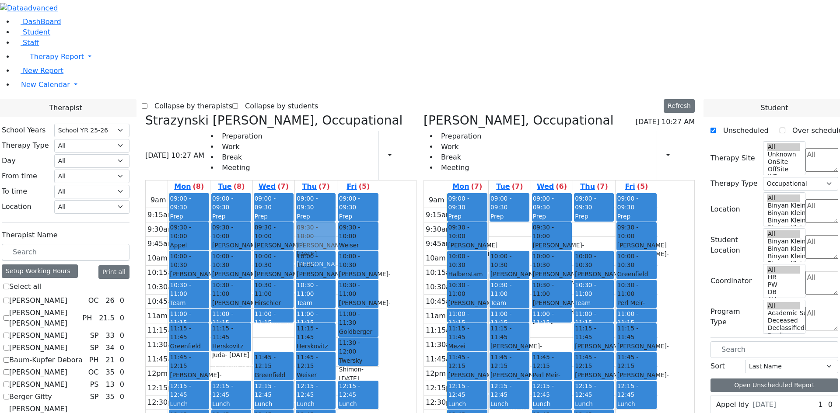
drag, startPoint x: 394, startPoint y: 350, endPoint x: 398, endPoint y: 112, distance: 238.4
click at [337, 193] on div "09:00 - 09:30 Prep 10:00 - 10:30 Samet Diny - 11/28/2017 Peymer Bracha 10:30 - …" at bounding box center [316, 366] width 42 height 346
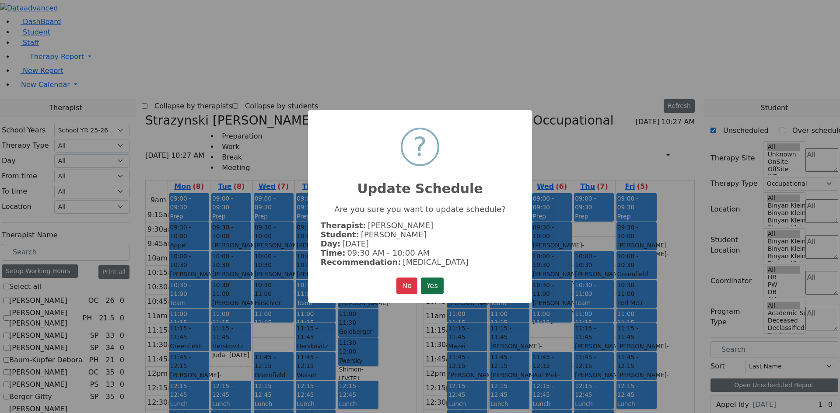
click at [434, 286] on button "Yes" at bounding box center [432, 286] width 23 height 17
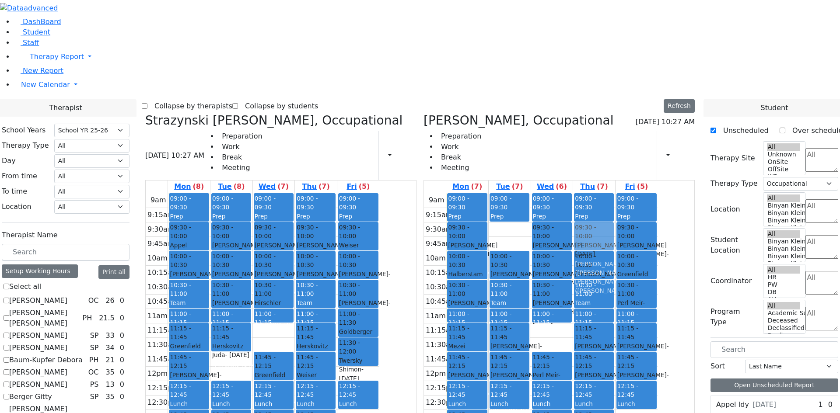
drag, startPoint x: 654, startPoint y: 383, endPoint x: 650, endPoint y: 108, distance: 274.7
click at [615, 193] on div "09:00 - 09:30 Prep 10:00 - 10:30 Frankel Freidy - 05/15/2018 Neuman, Simi 10:30…" at bounding box center [594, 366] width 42 height 346
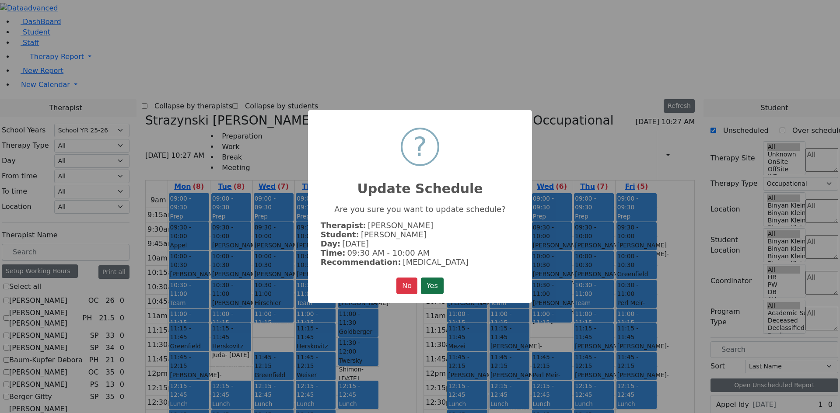
click at [436, 283] on button "Yes" at bounding box center [432, 286] width 23 height 17
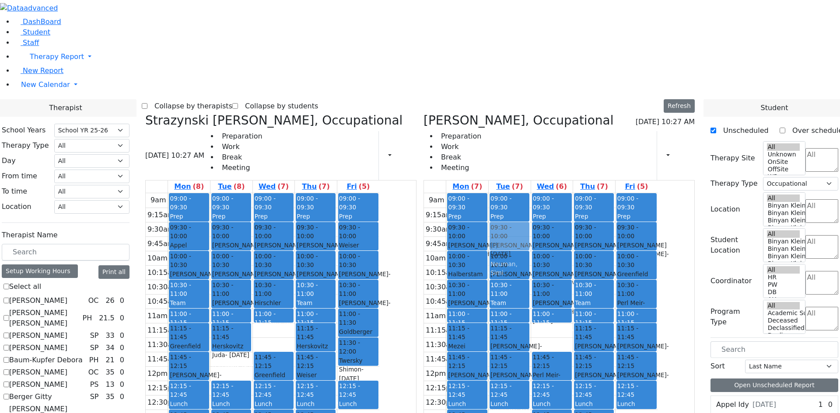
drag, startPoint x: 522, startPoint y: 359, endPoint x: 544, endPoint y: 118, distance: 242.3
click at [562, 193] on tr "09:00 - 09:30 Prep 09:30 - 10:00 Blum Shia - 12/06/2011 Weber, Joseph 10:00 - 1…" at bounding box center [541, 366] width 234 height 346
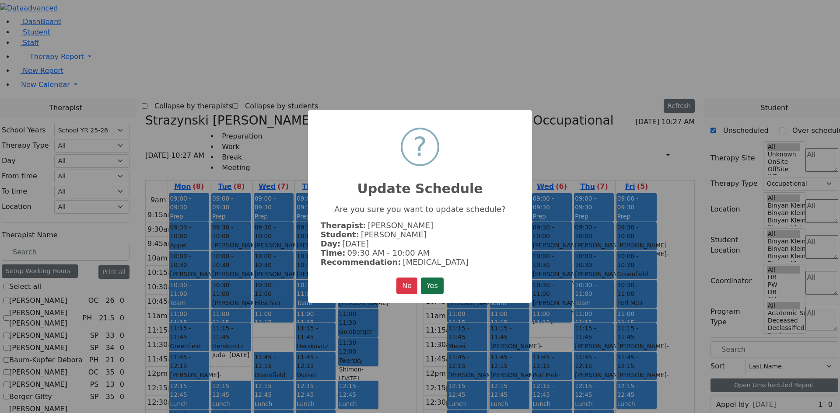
drag, startPoint x: 436, startPoint y: 272, endPoint x: 428, endPoint y: 276, distance: 9.2
click at [428, 276] on div "× ? Update Schedule Are you sure you want to update schedule? Therapist: Matsri…" at bounding box center [420, 206] width 224 height 193
click at [432, 285] on button "Yes" at bounding box center [432, 286] width 23 height 17
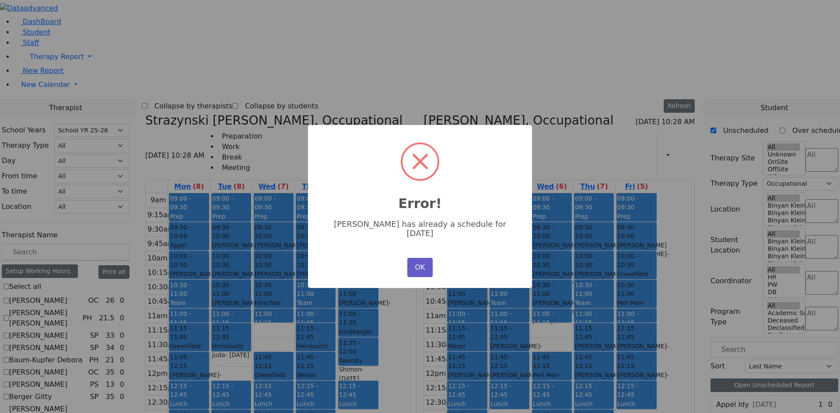
click at [431, 260] on button "OK" at bounding box center [419, 267] width 25 height 19
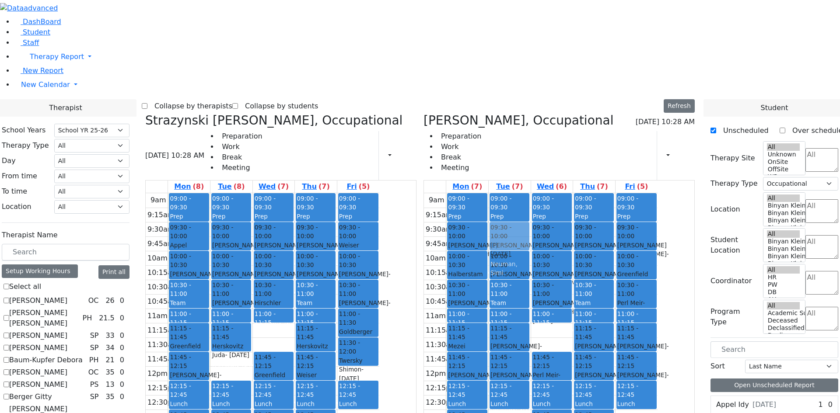
drag, startPoint x: 523, startPoint y: 356, endPoint x: 578, endPoint y: 111, distance: 251.9
click at [578, 193] on tr "09:00 - 09:30 Prep 09:30 - 10:00 Blum Shia - 12/06/2011 Weber, Joseph 10:00 - 1…" at bounding box center [541, 366] width 234 height 346
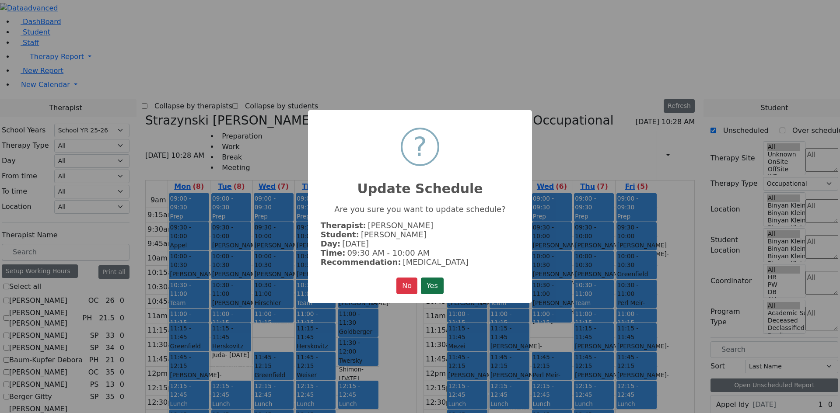
click at [432, 278] on button "Yes" at bounding box center [432, 286] width 23 height 17
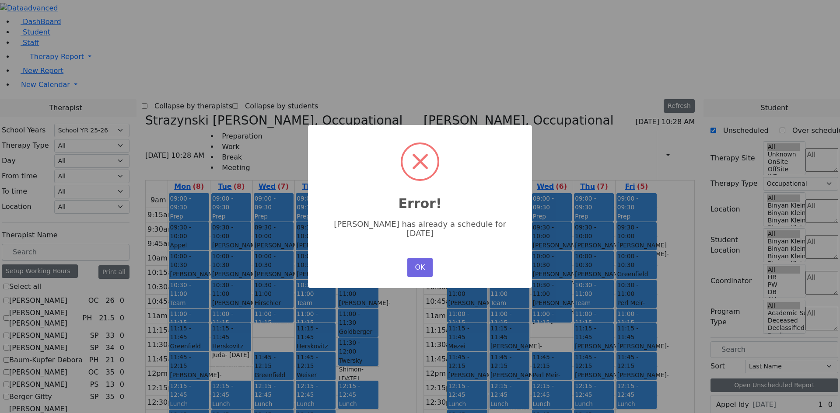
click at [513, 382] on div "× Error! Moses Kolakowski has already a schedule for Tuesday OK No Cancel" at bounding box center [420, 206] width 840 height 413
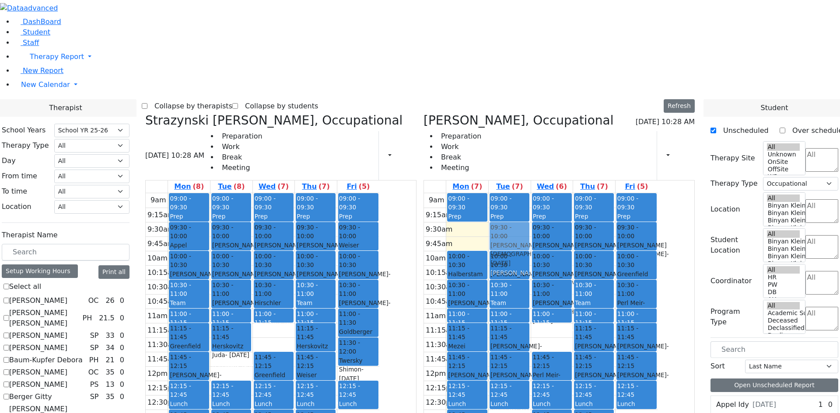
drag, startPoint x: 518, startPoint y: 98, endPoint x: 545, endPoint y: 102, distance: 27.3
click at [557, 193] on tr "09:00 - 09:30 Prep 09:30 - 10:00 Blum Shia - 12/06/2011 Weber, Joseph 10:00 - 1…" at bounding box center [541, 366] width 234 height 346
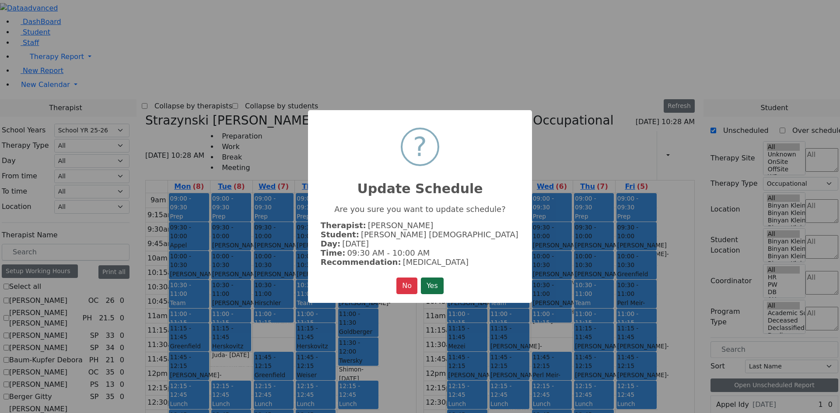
click at [440, 286] on button "Yes" at bounding box center [432, 286] width 23 height 17
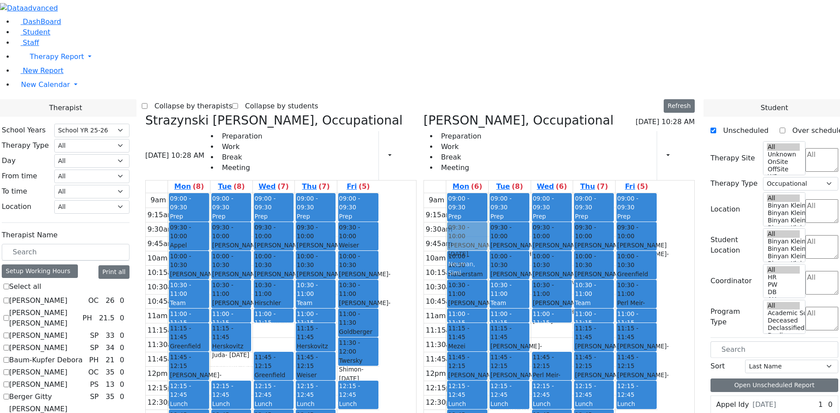
drag, startPoint x: 516, startPoint y: 356, endPoint x: 527, endPoint y: 114, distance: 243.0
click at [488, 193] on div "09:00 - 09:30 Prep 10:00 - 10:30 Halberstam Bruche - 06/06/2017 Peymer Bracha 1…" at bounding box center [467, 366] width 42 height 346
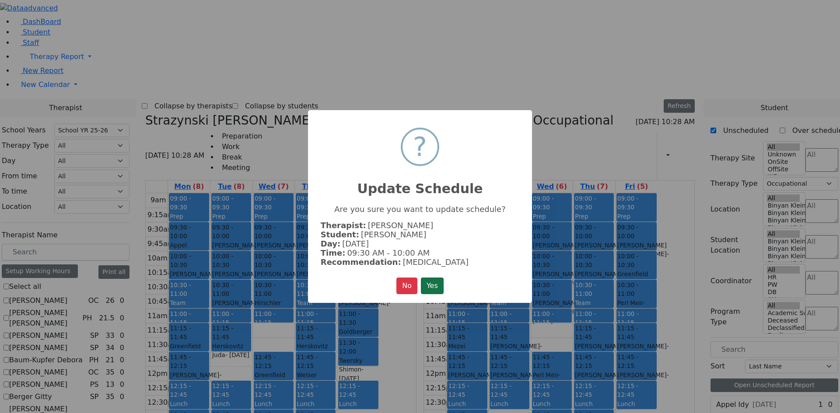
click at [437, 288] on button "Yes" at bounding box center [432, 286] width 23 height 17
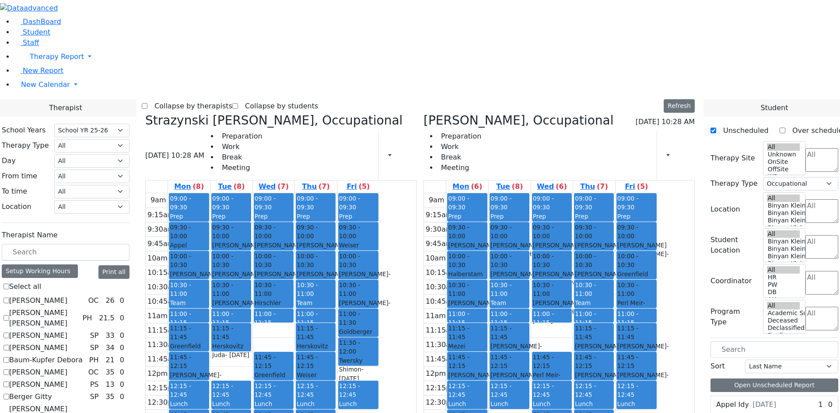
click at [637, 359] on div "9am 9:15am 9:30am 9:45am 10am 10:15am 10:30am 10:45am 11am 11:15am 11:30am 11:4…" at bounding box center [541, 366] width 234 height 346
click at [637, 372] on div "9am 9:15am 9:30am 9:45am 10am 10:15am 10:30am 10:45am 11am 11:15am 11:30am 11:4…" at bounding box center [541, 366] width 234 height 346
click at [639, 393] on div "9am 9:15am 9:30am 9:45am 10am 10:15am 10:30am 10:45am 11am 11:15am 11:30am 11:4…" at bounding box center [541, 366] width 234 height 346
click at [379, 378] on div "9am 9:15am 9:30am 9:45am 10am 10:15am 10:30am 10:45am 11am 11:15am 11:30am 11:4…" at bounding box center [263, 366] width 234 height 346
drag, startPoint x: 350, startPoint y: 353, endPoint x: 338, endPoint y: 348, distance: 13.3
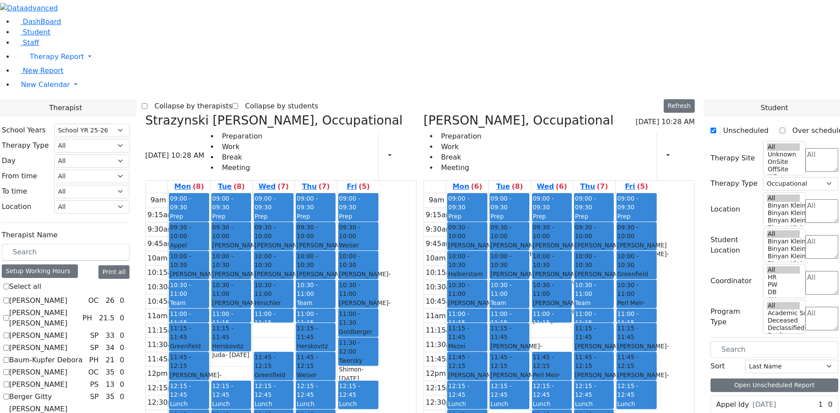
click at [295, 348] on div "09:00 - 09:30 Prep 09:30 - 10:00 Feldman Dov Ber - 01/10/2014 Volfman Dovid 10:…" at bounding box center [274, 366] width 42 height 346
click at [362, 401] on div "9am 9:15am 9:30am 9:45am 10am 10:15am 10:30am 10:45am 11am 11:15am 11:30am 11:4…" at bounding box center [263, 366] width 234 height 346
drag, startPoint x: 388, startPoint y: 401, endPoint x: 441, endPoint y: 405, distance: 52.6
click at [379, 405] on div "9am 9:15am 9:30am 9:45am 10am 10:15am 10:30am 10:45am 11am 11:15am 11:30am 11:4…" at bounding box center [263, 366] width 234 height 346
click at [379, 390] on div "9am 9:15am 9:30am 9:45am 10am 10:15am 10:30am 10:45am 11am 11:15am 11:30am 11:4…" at bounding box center [263, 366] width 234 height 346
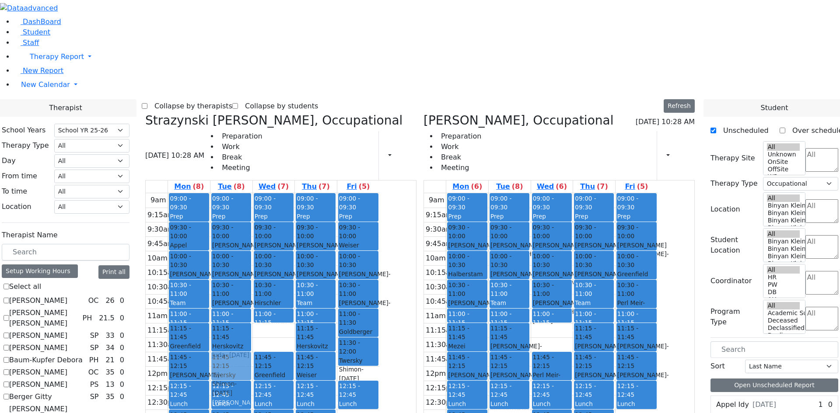
drag, startPoint x: 306, startPoint y: 356, endPoint x: 308, endPoint y: 239, distance: 116.8
click at [252, 239] on div "09:00 - 09:30 Prep 09:30 - 10:00 Samet Diny - 11/28/2017 Peymer Bracha 10:00 - …" at bounding box center [231, 366] width 42 height 346
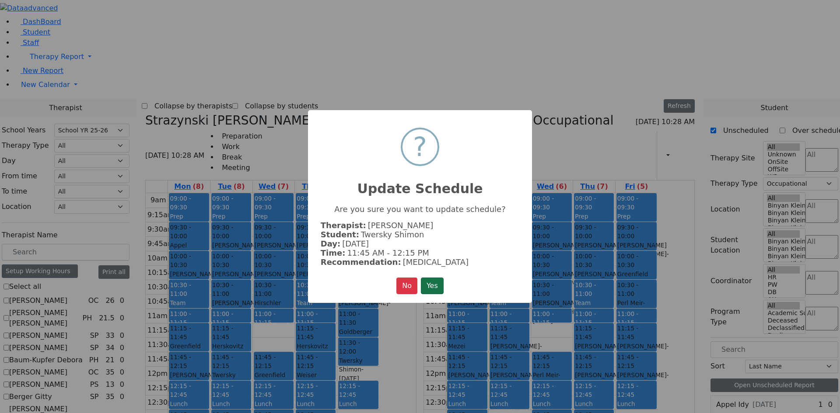
click at [436, 281] on button "Yes" at bounding box center [432, 286] width 23 height 17
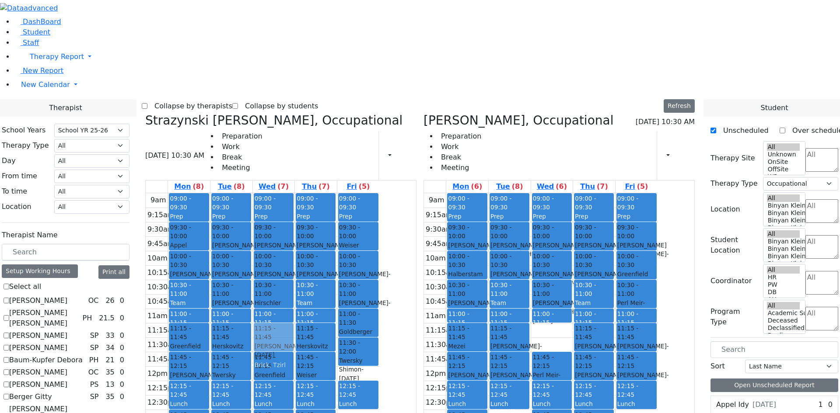
drag, startPoint x: 355, startPoint y: 363, endPoint x: 353, endPoint y: 216, distance: 147.4
click at [295, 216] on div "09:00 - 09:30 Prep 09:30 - 10:00 Feldman Dov Ber - 01/10/2014 Volfman Dovid 10:…" at bounding box center [274, 366] width 42 height 346
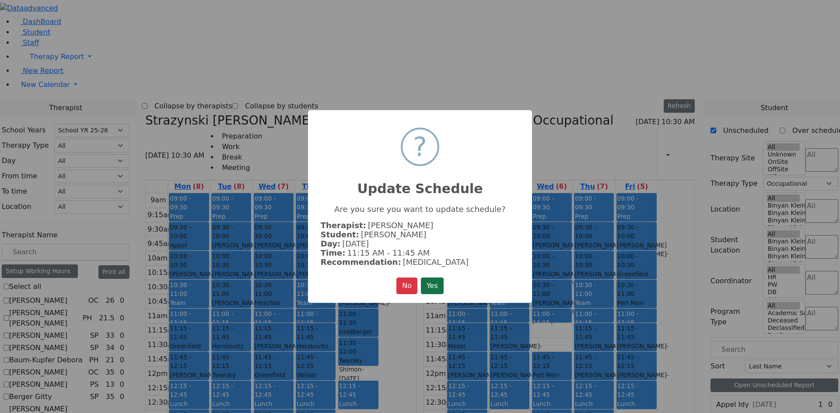
click at [434, 284] on button "Yes" at bounding box center [432, 286] width 23 height 17
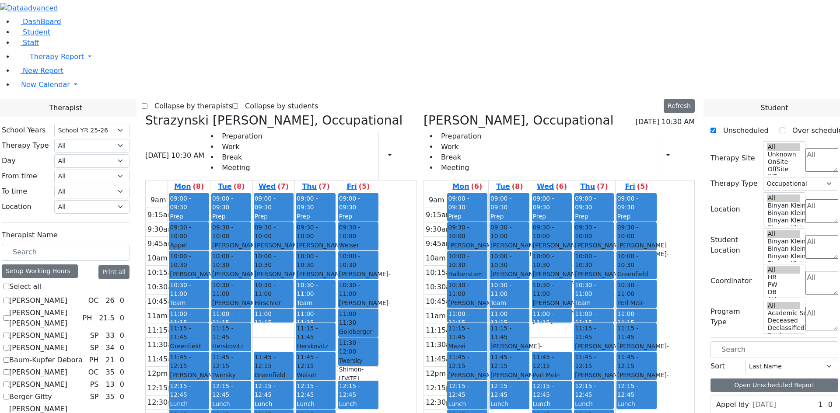
drag, startPoint x: 349, startPoint y: 194, endPoint x: 350, endPoint y: 339, distance: 145.2
click at [295, 339] on div "09:00 - 09:30 Prep 09:30 - 10:00 Feldman Dov Ber - 01/10/2014 Volfman Dovid 10:…" at bounding box center [274, 366] width 42 height 346
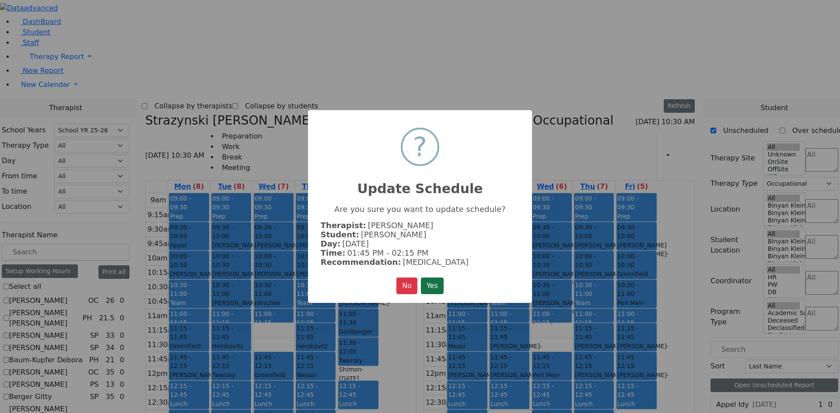
click at [427, 284] on button "Yes" at bounding box center [432, 286] width 23 height 17
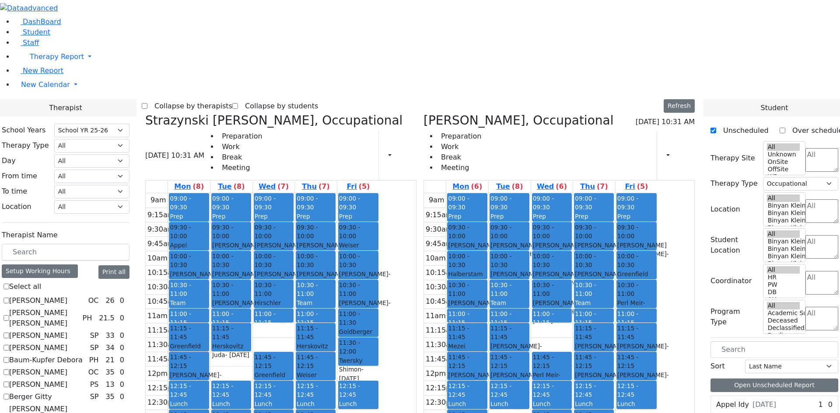
drag, startPoint x: 314, startPoint y: 237, endPoint x: 293, endPoint y: 359, distance: 124.2
click at [293, 359] on tr "09:00 - 09:30 Prep 09:30 - 10:00 Appel Shimon - 01/26/2012 Weber, Joseph 10:00 …" at bounding box center [263, 366] width 234 height 346
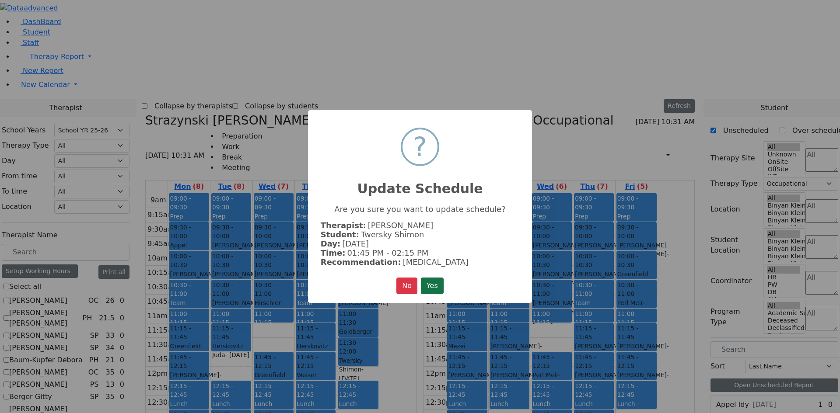
click at [426, 276] on div "× ? Update Schedule Are you sure you want to update schedule? Therapist: Strazy…" at bounding box center [420, 206] width 224 height 193
click at [427, 280] on button "Yes" at bounding box center [432, 286] width 23 height 17
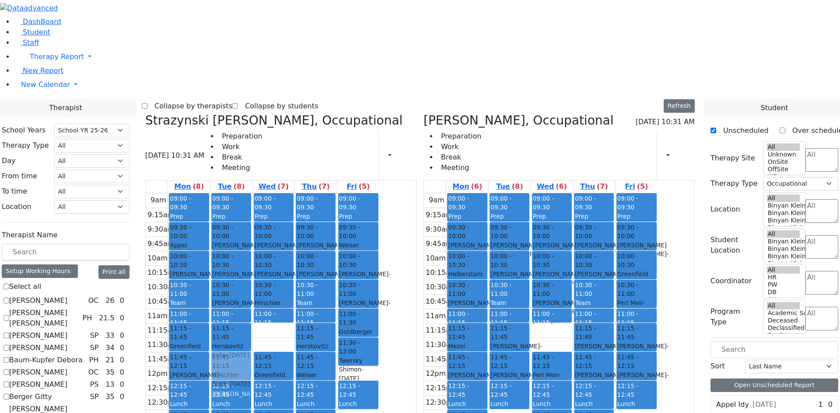
drag, startPoint x: 281, startPoint y: 355, endPoint x: 318, endPoint y: 238, distance: 122.4
click at [318, 238] on tr "09:00 - 09:30 Prep 09:30 - 10:00 Appel Shimon - 01/26/2012 Weber, Joseph 10:00 …" at bounding box center [263, 366] width 234 height 346
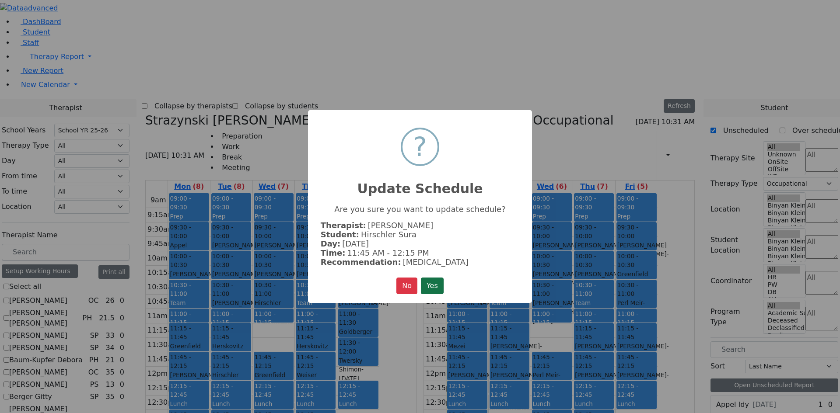
click at [434, 286] on button "Yes" at bounding box center [432, 286] width 23 height 17
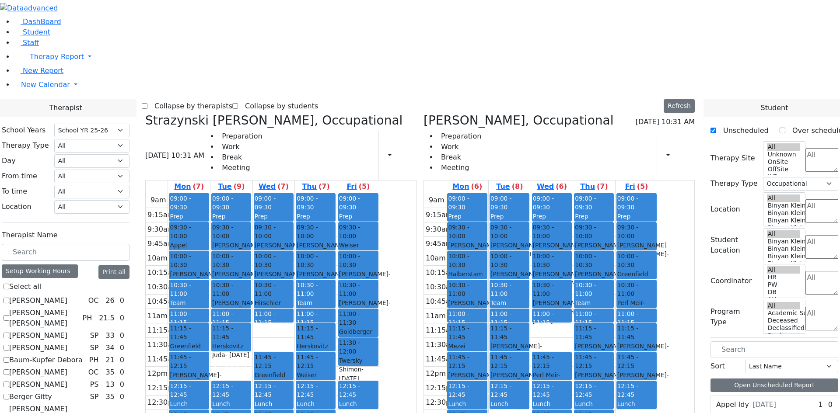
drag, startPoint x: 308, startPoint y: 235, endPoint x: 284, endPoint y: 317, distance: 86.1
click at [271, 352] on tr "09:00 - 09:30 Prep 09:30 - 10:00 Appel Shimon - 01/26/2012 Weber, Joseph 10:00 …" at bounding box center [263, 366] width 234 height 346
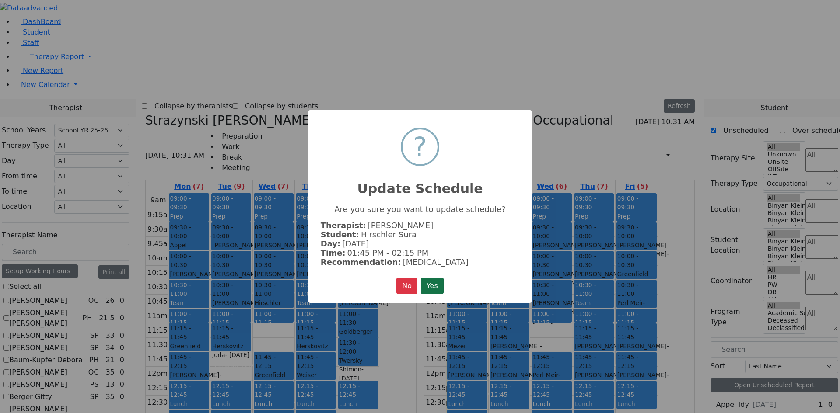
click at [429, 283] on button "Yes" at bounding box center [432, 286] width 23 height 17
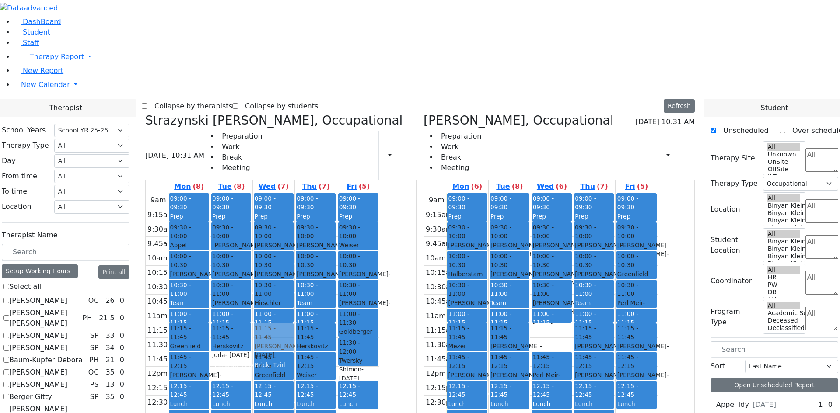
drag, startPoint x: 366, startPoint y: 361, endPoint x: 381, endPoint y: 217, distance: 144.6
click at [379, 217] on tr "09:00 - 09:30 Prep 09:30 - 10:00 Appel Shimon - 01/26/2012 Weber, Joseph 10:00 …" at bounding box center [263, 366] width 234 height 346
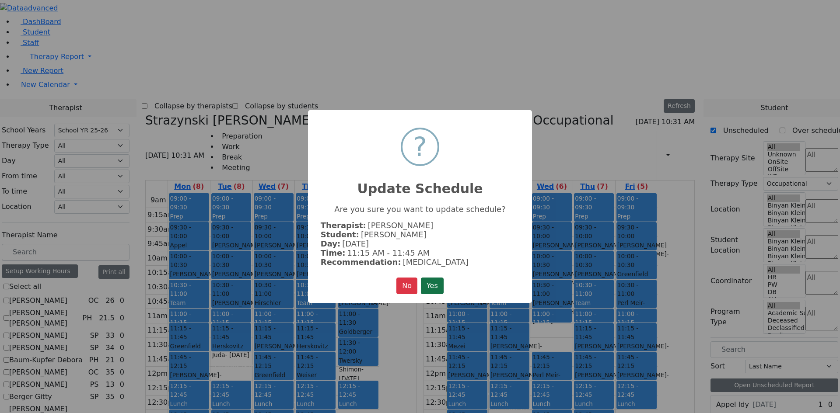
click at [434, 293] on button "Yes" at bounding box center [432, 286] width 23 height 17
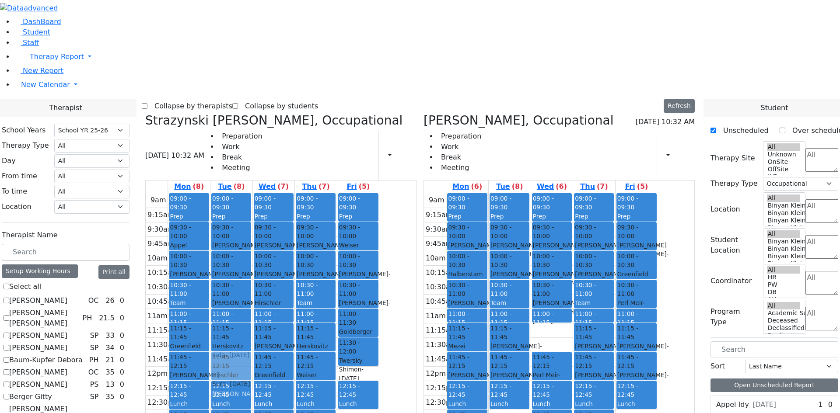
drag, startPoint x: 265, startPoint y: 352, endPoint x: 312, endPoint y: 232, distance: 128.5
click at [312, 232] on tr "09:00 - 09:30 Prep 09:30 - 10:00 Appel Shimon - 01/26/2012 Weber, Joseph 10:00 …" at bounding box center [263, 366] width 234 height 346
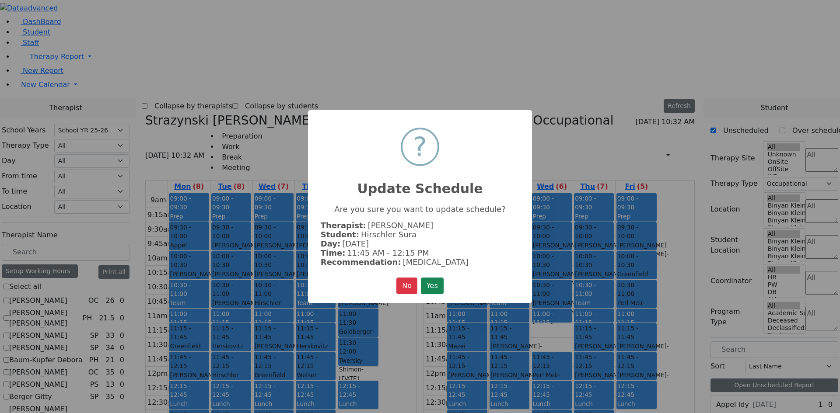
click at [431, 270] on div "× ? Update Schedule Are you sure you want to update schedule? Therapist: Strazy…" at bounding box center [420, 206] width 224 height 193
click at [434, 280] on button "Yes" at bounding box center [432, 286] width 23 height 17
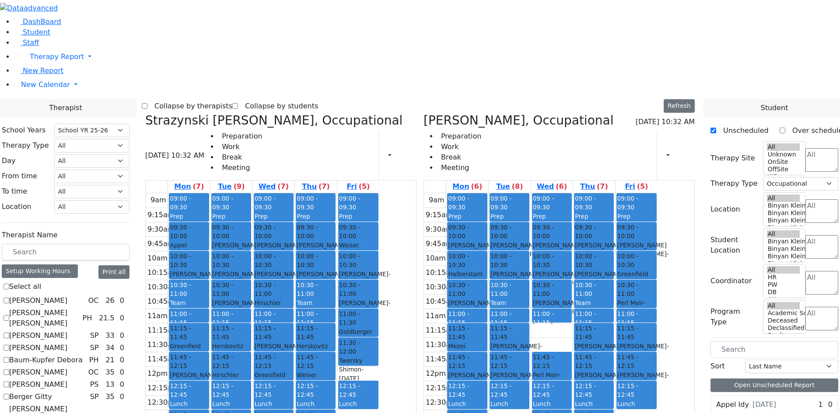
drag, startPoint x: 309, startPoint y: 359, endPoint x: 342, endPoint y: 363, distance: 33.0
click at [342, 363] on tr "09:00 - 09:30 Prep 09:30 - 10:00 Appel Shimon - 01/26/2012 Weber, Joseph 10:00 …" at bounding box center [263, 366] width 234 height 346
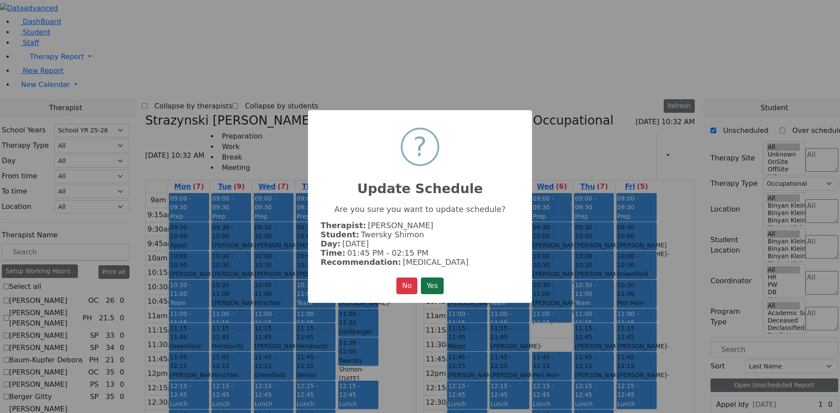
click at [429, 284] on button "Yes" at bounding box center [432, 286] width 23 height 17
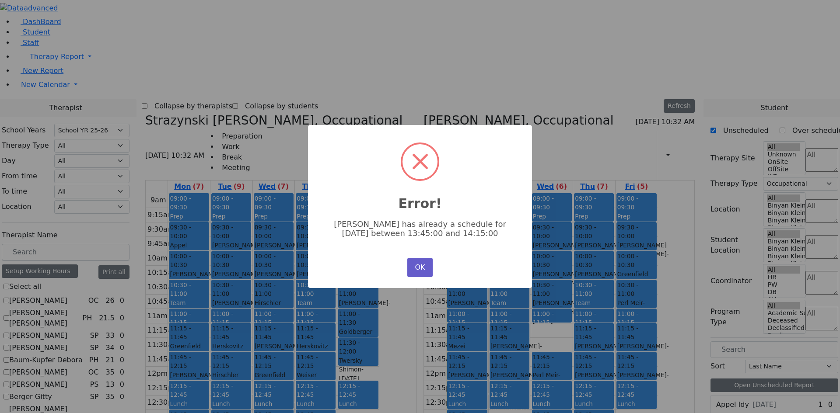
click at [419, 260] on button "OK" at bounding box center [419, 267] width 25 height 19
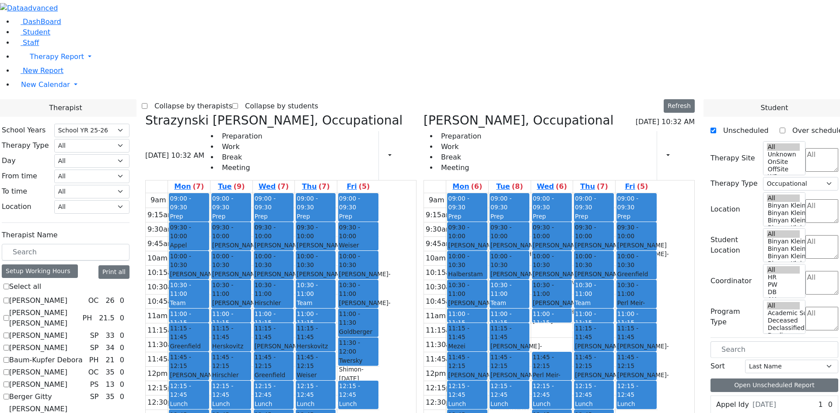
drag, startPoint x: 314, startPoint y: 348, endPoint x: 387, endPoint y: 350, distance: 72.2
click at [379, 350] on tr "09:00 - 09:30 Prep 09:30 - 10:00 Appel Shimon - 01/26/2012 Weber, Joseph 10:00 …" at bounding box center [263, 366] width 234 height 346
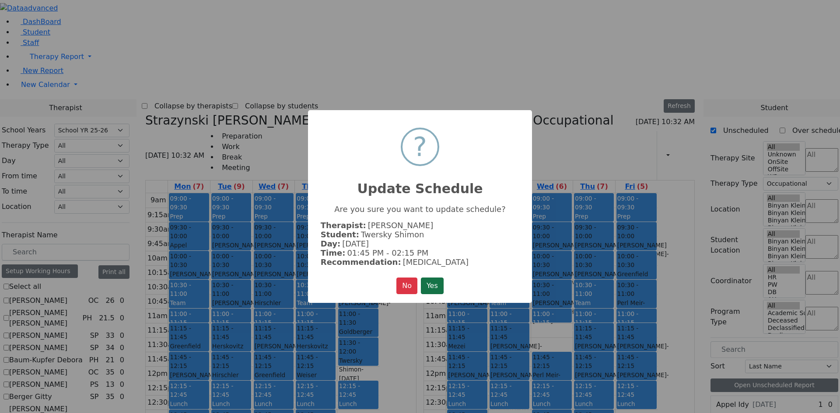
click at [439, 282] on button "Yes" at bounding box center [432, 286] width 23 height 17
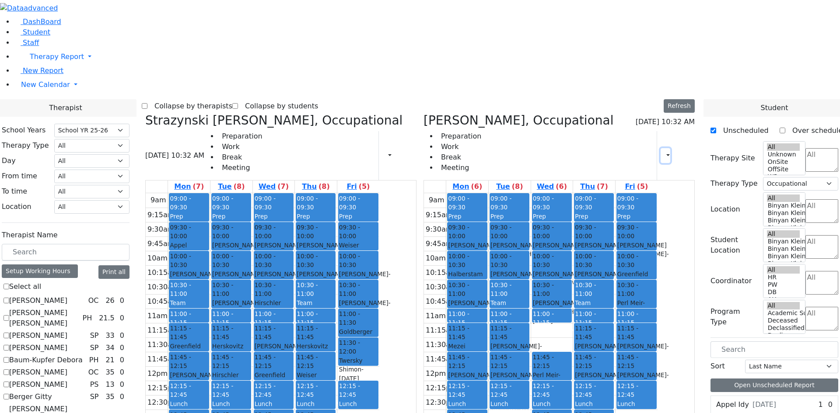
click at [664, 148] on button "button" at bounding box center [665, 155] width 10 height 15
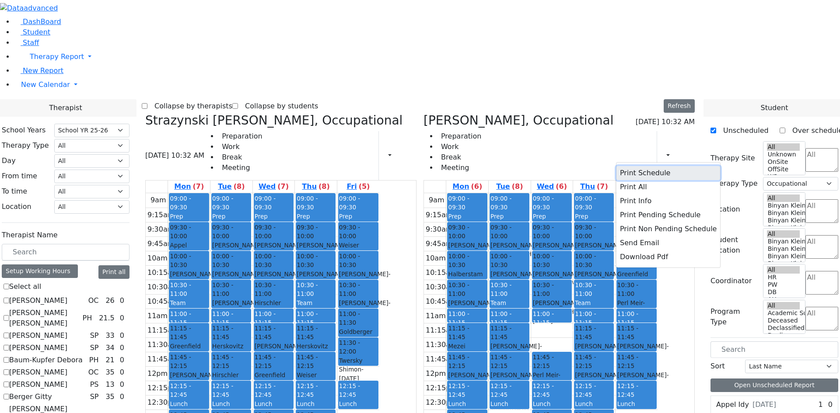
click at [656, 166] on button "Print Schedule" at bounding box center [668, 173] width 104 height 14
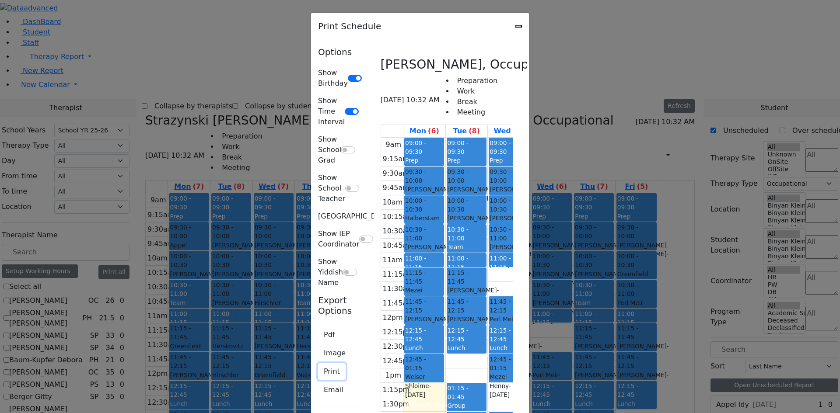
click at [318, 363] on button "Print" at bounding box center [332, 371] width 28 height 17
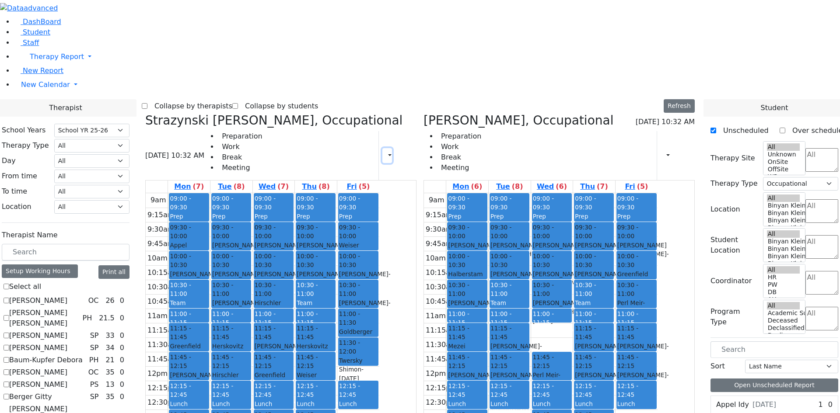
click at [392, 148] on button "button" at bounding box center [387, 155] width 10 height 15
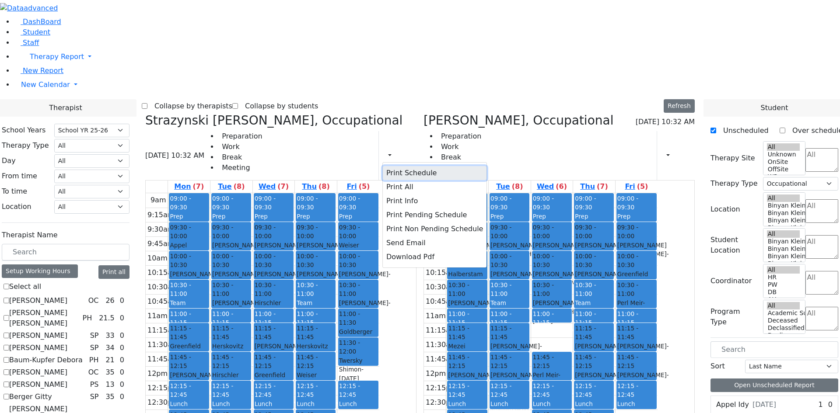
click at [440, 166] on button "Print Schedule" at bounding box center [435, 173] width 104 height 14
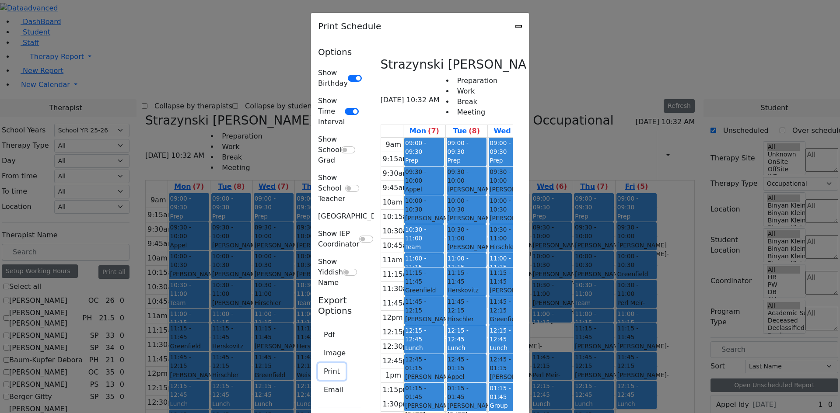
click at [318, 363] on button "Print" at bounding box center [332, 371] width 28 height 17
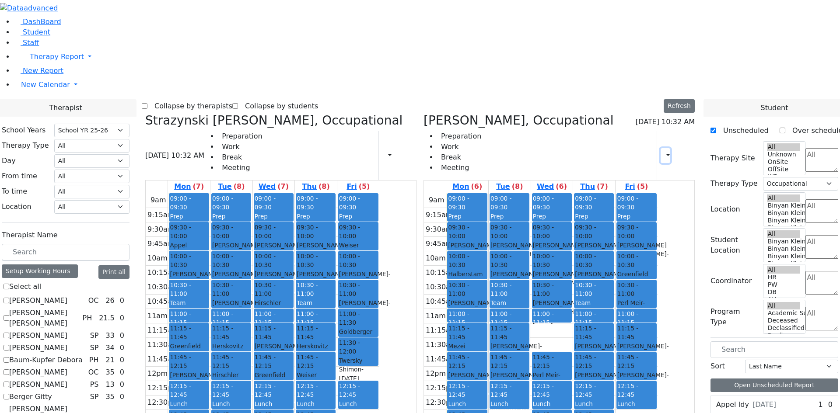
click at [663, 148] on button "button" at bounding box center [665, 155] width 10 height 15
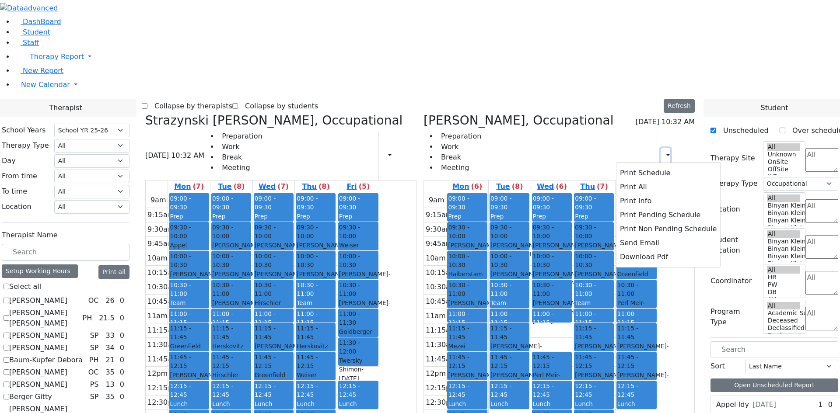
click at [663, 151] on icon "button" at bounding box center [663, 155] width 0 height 8
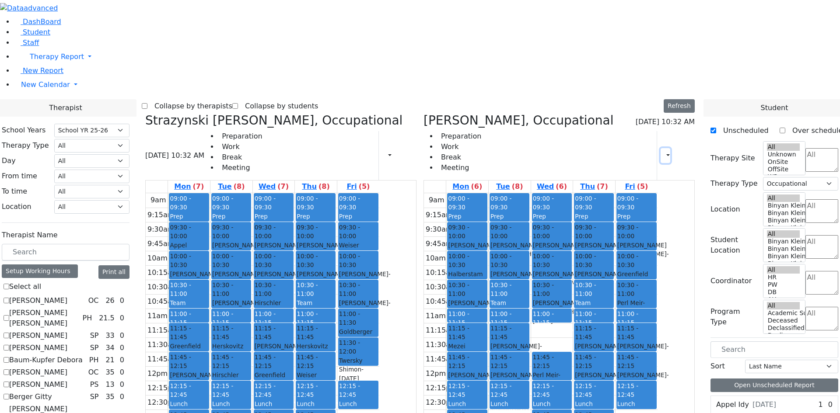
click at [663, 151] on icon "button" at bounding box center [663, 155] width 0 height 8
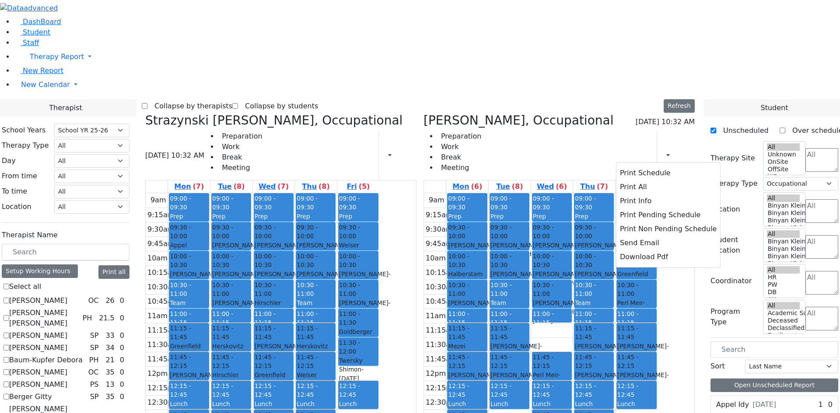
click at [634, 131] on div "Preparation Work Break Meeting Print Schedule Print All Print Info Print Pendin…" at bounding box center [558, 155] width 271 height 49
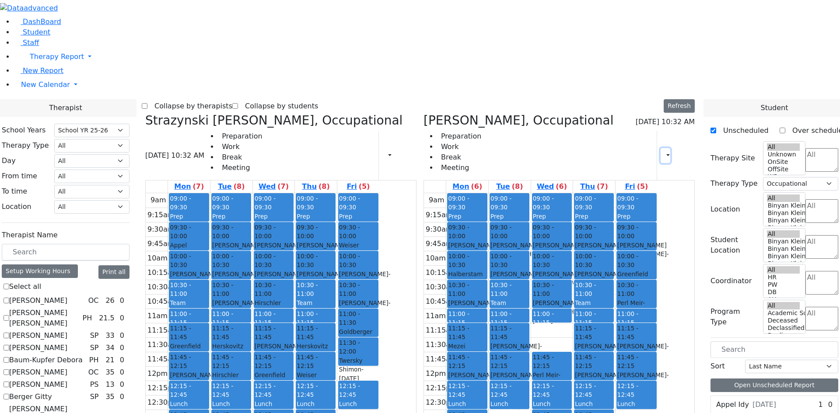
click at [663, 148] on button "button" at bounding box center [665, 155] width 10 height 15
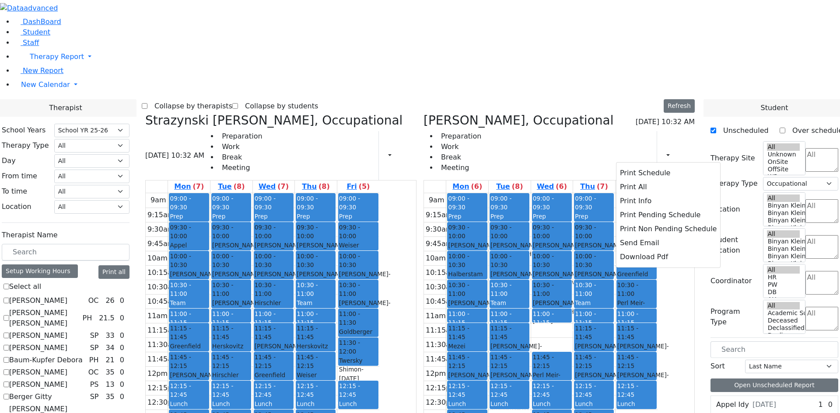
click at [423, 113] on icon at bounding box center [423, 120] width 0 height 14
checkbox input "false"
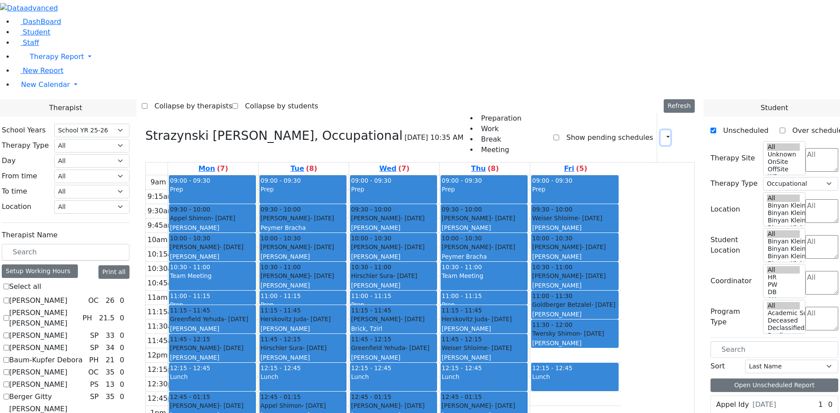
click at [660, 130] on button "button" at bounding box center [665, 137] width 10 height 15
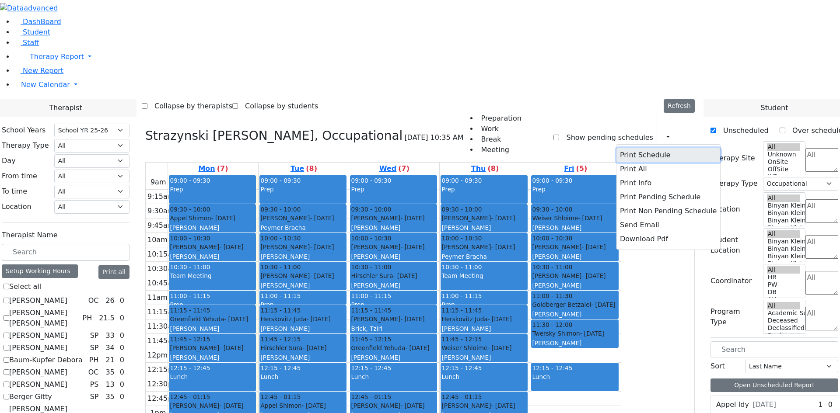
click at [649, 148] on button "Print Schedule" at bounding box center [668, 155] width 104 height 14
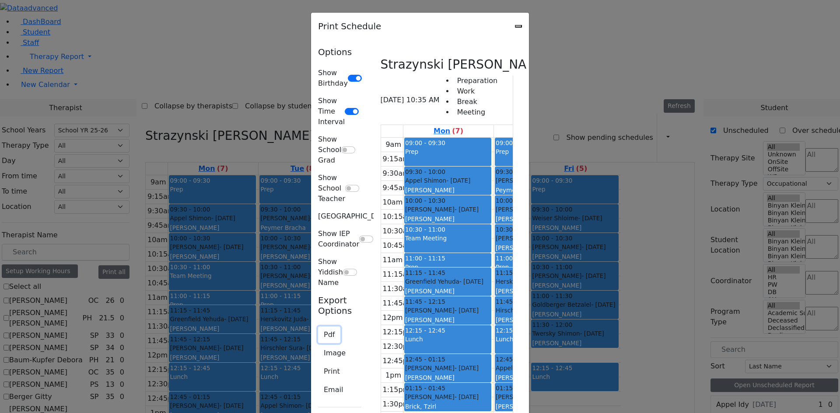
click at [318, 327] on button "Pdf" at bounding box center [329, 335] width 22 height 17
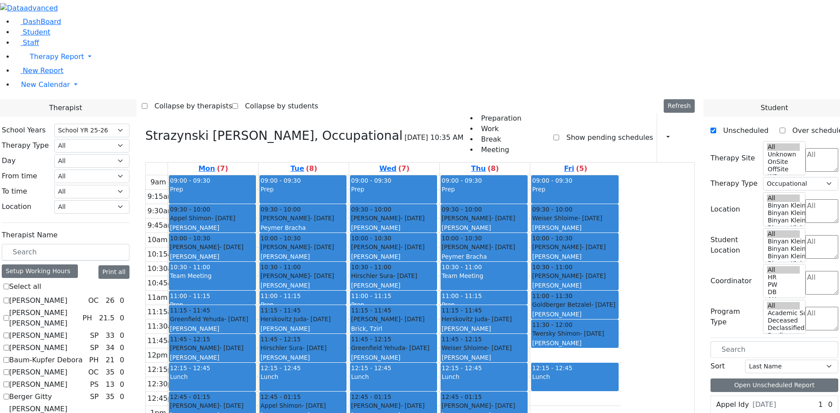
click at [145, 129] on icon at bounding box center [145, 136] width 0 height 14
select select
checkbox input "false"
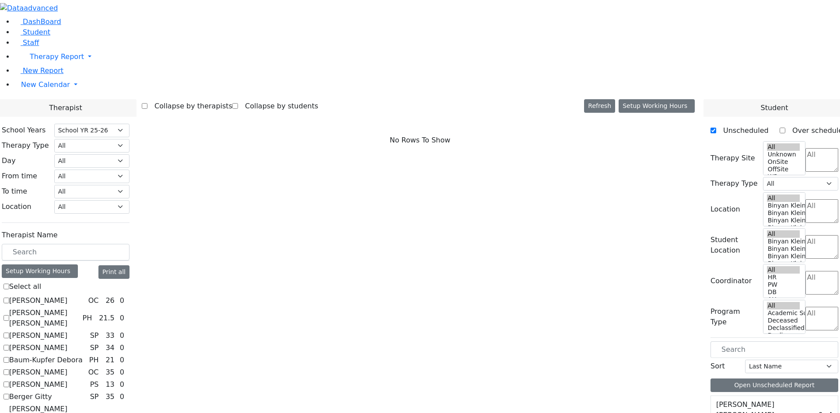
drag, startPoint x: 160, startPoint y: 136, endPoint x: 157, endPoint y: 141, distance: 5.7
click at [129, 244] on input "text" at bounding box center [66, 252] width 128 height 17
type input "a"
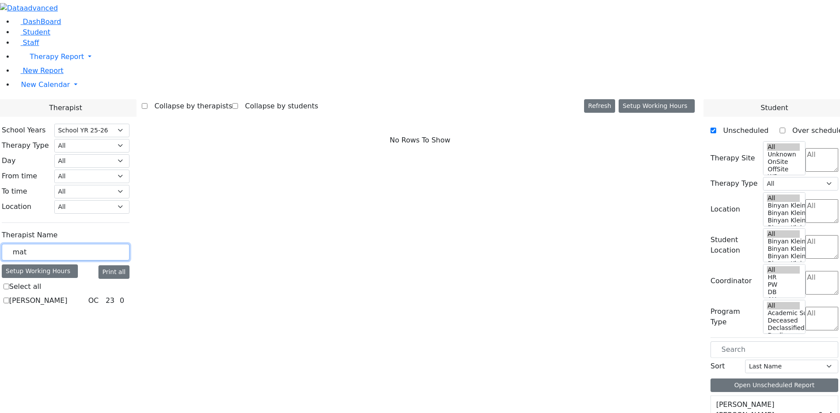
type input "mat"
click at [67, 296] on label "Matsri Miriam" at bounding box center [38, 301] width 58 height 10
click at [9, 298] on input "Matsri Miriam" at bounding box center [6, 301] width 6 height 6
checkbox input "true"
select select "1"
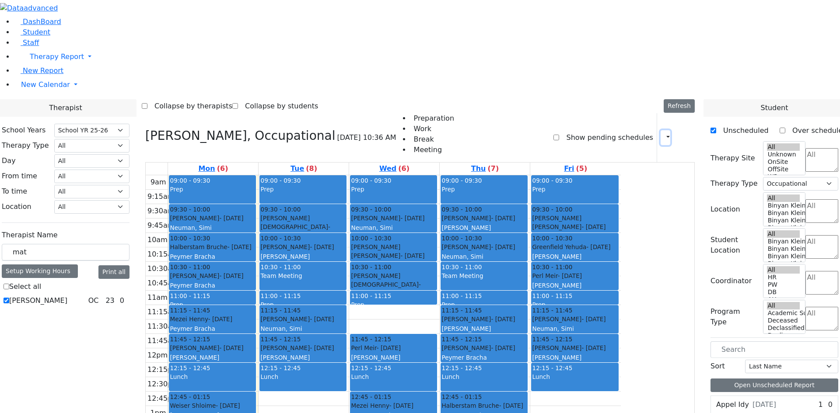
click at [660, 130] on button "button" at bounding box center [665, 137] width 10 height 15
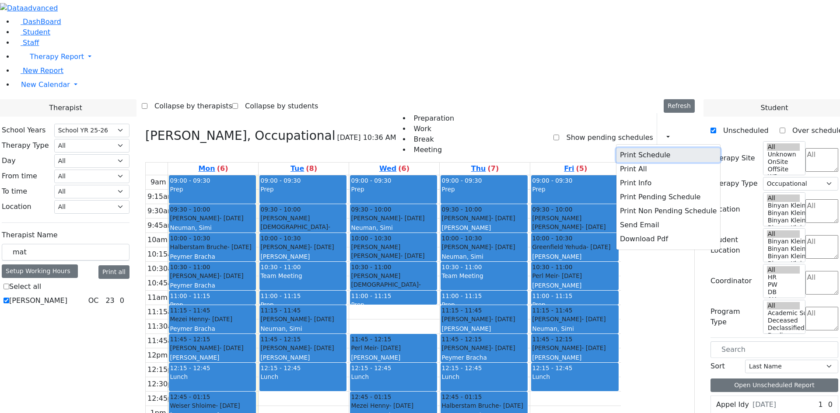
click at [650, 148] on button "Print Schedule" at bounding box center [668, 155] width 104 height 14
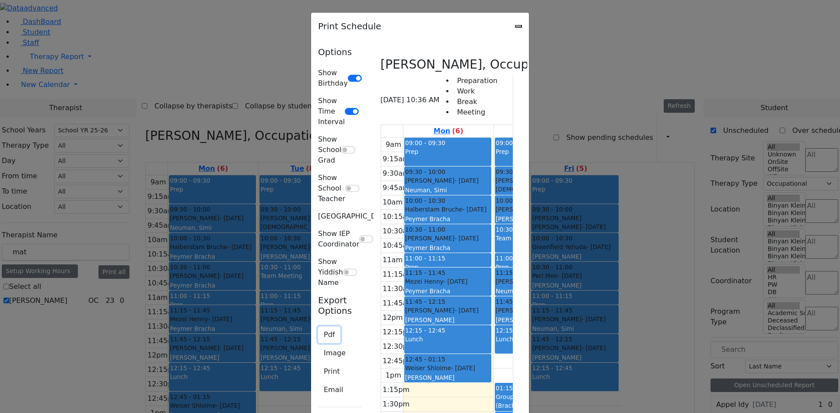
click at [318, 327] on button "Pdf" at bounding box center [329, 335] width 22 height 17
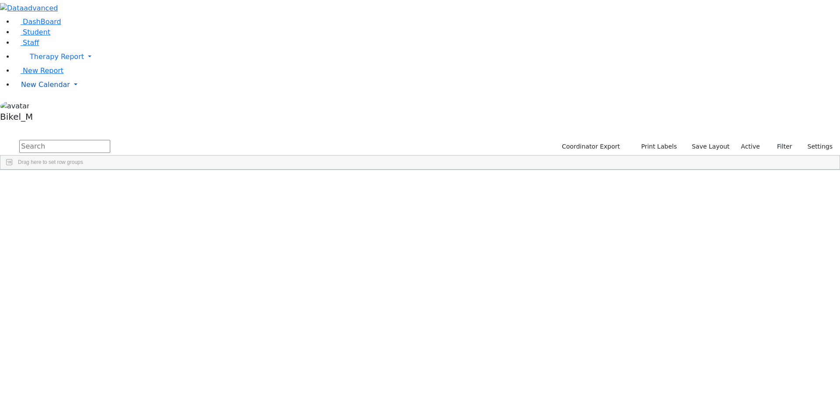
click at [20, 94] on link "New Calendar" at bounding box center [427, 84] width 826 height 17
